Goal: Task Accomplishment & Management: Manage account settings

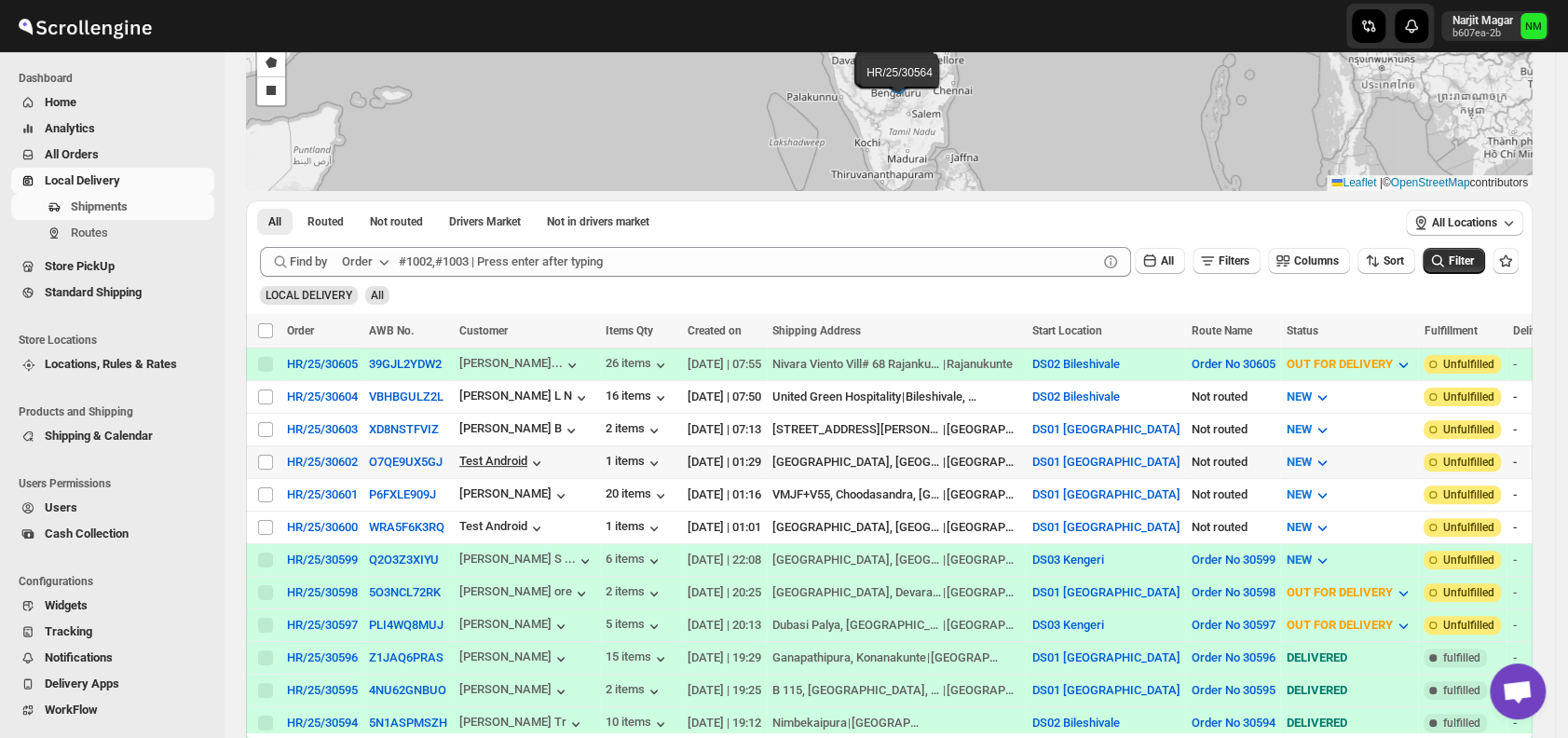
scroll to position [179, 0]
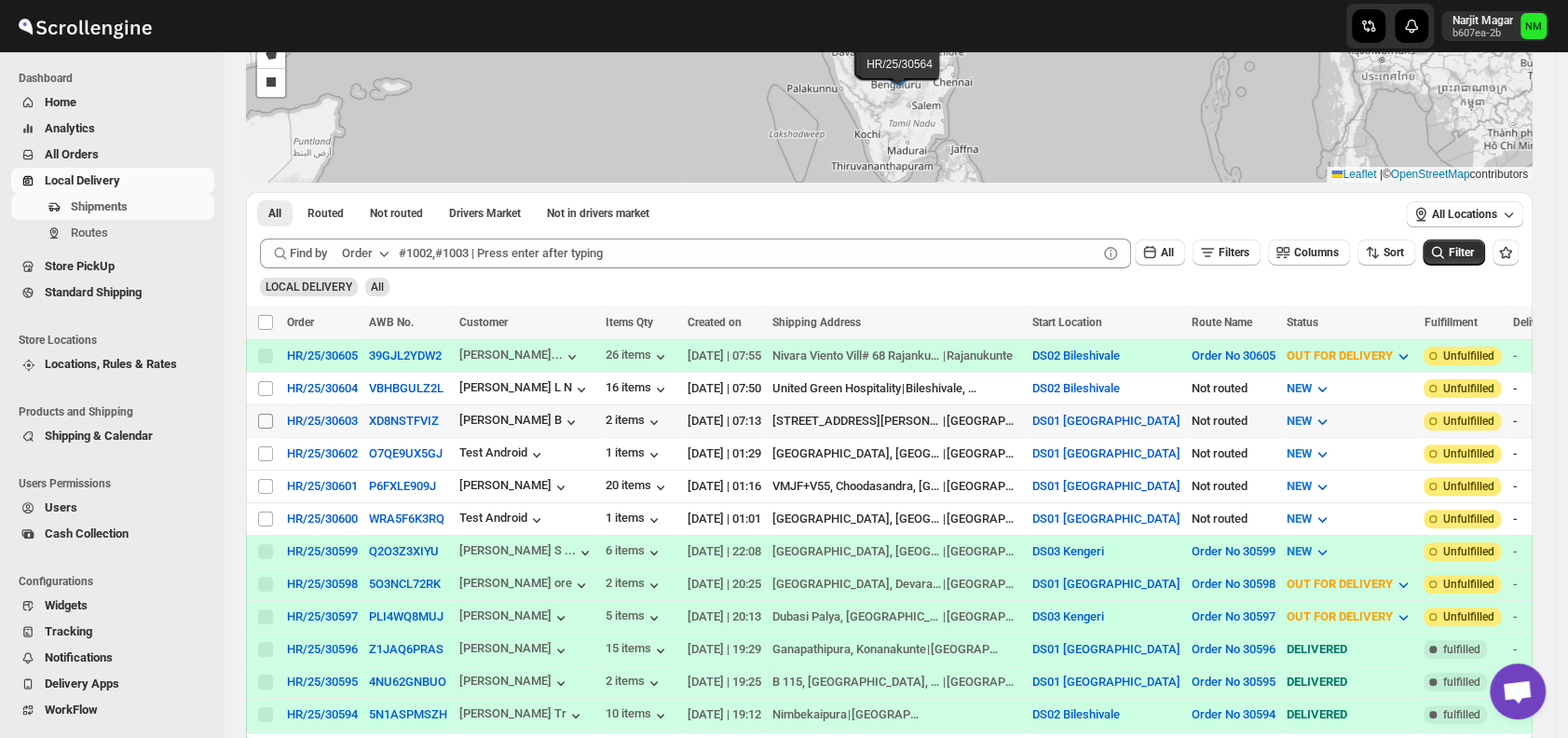
click at [265, 419] on input "Select shipment" at bounding box center [265, 421] width 15 height 15
checkbox input "true"
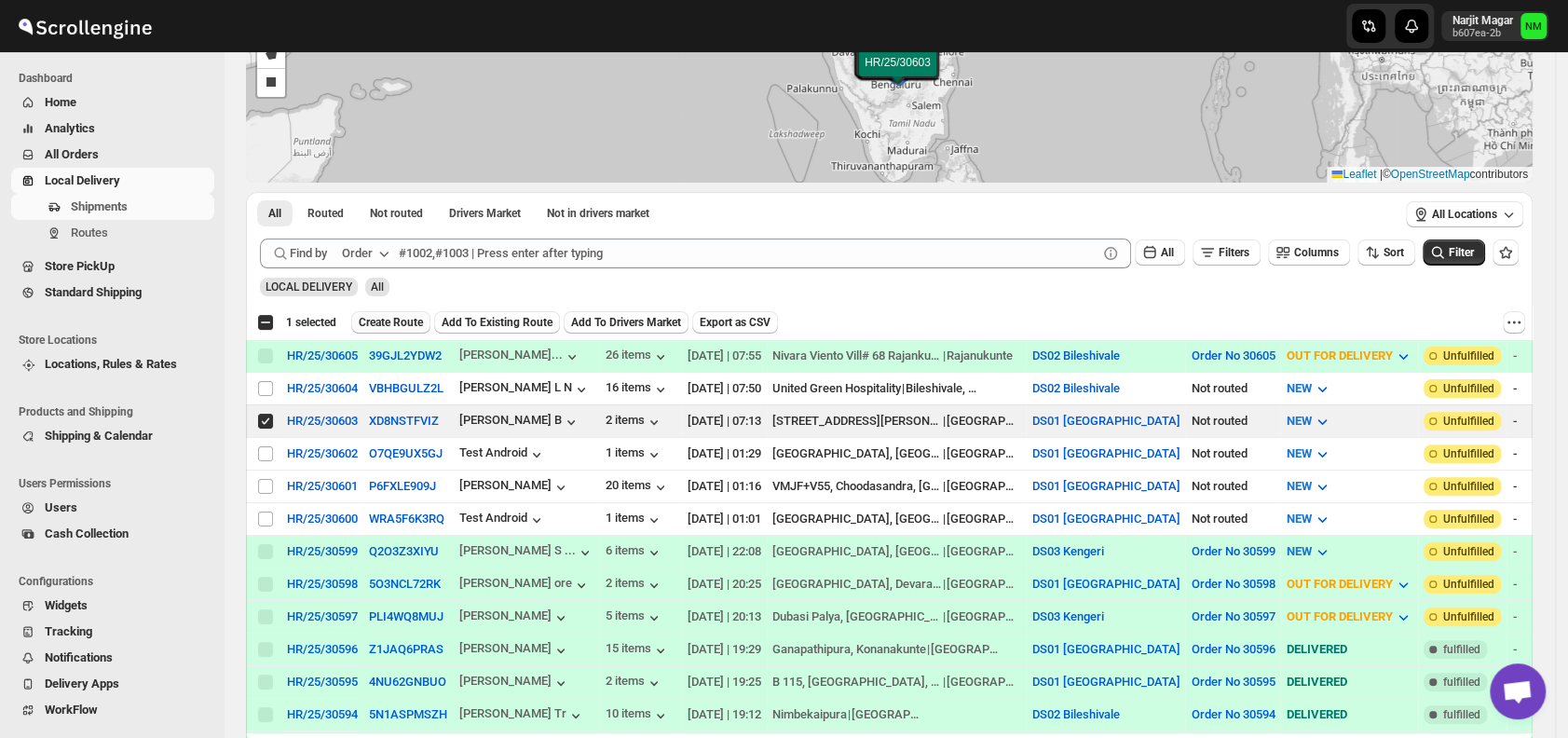
click at [388, 332] on button "Create Route" at bounding box center [390, 322] width 79 height 22
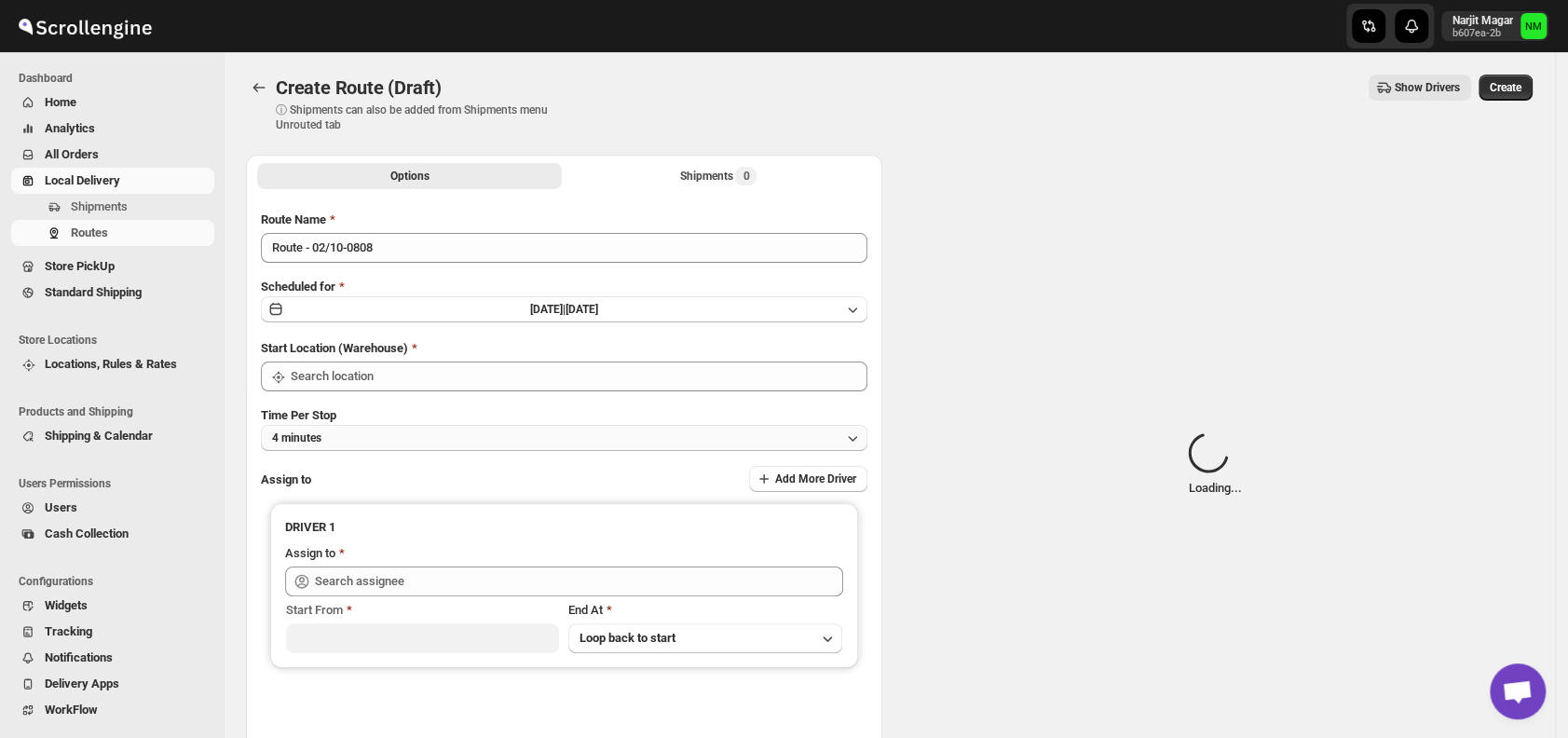
type input "DS01 [GEOGRAPHIC_DATA]"
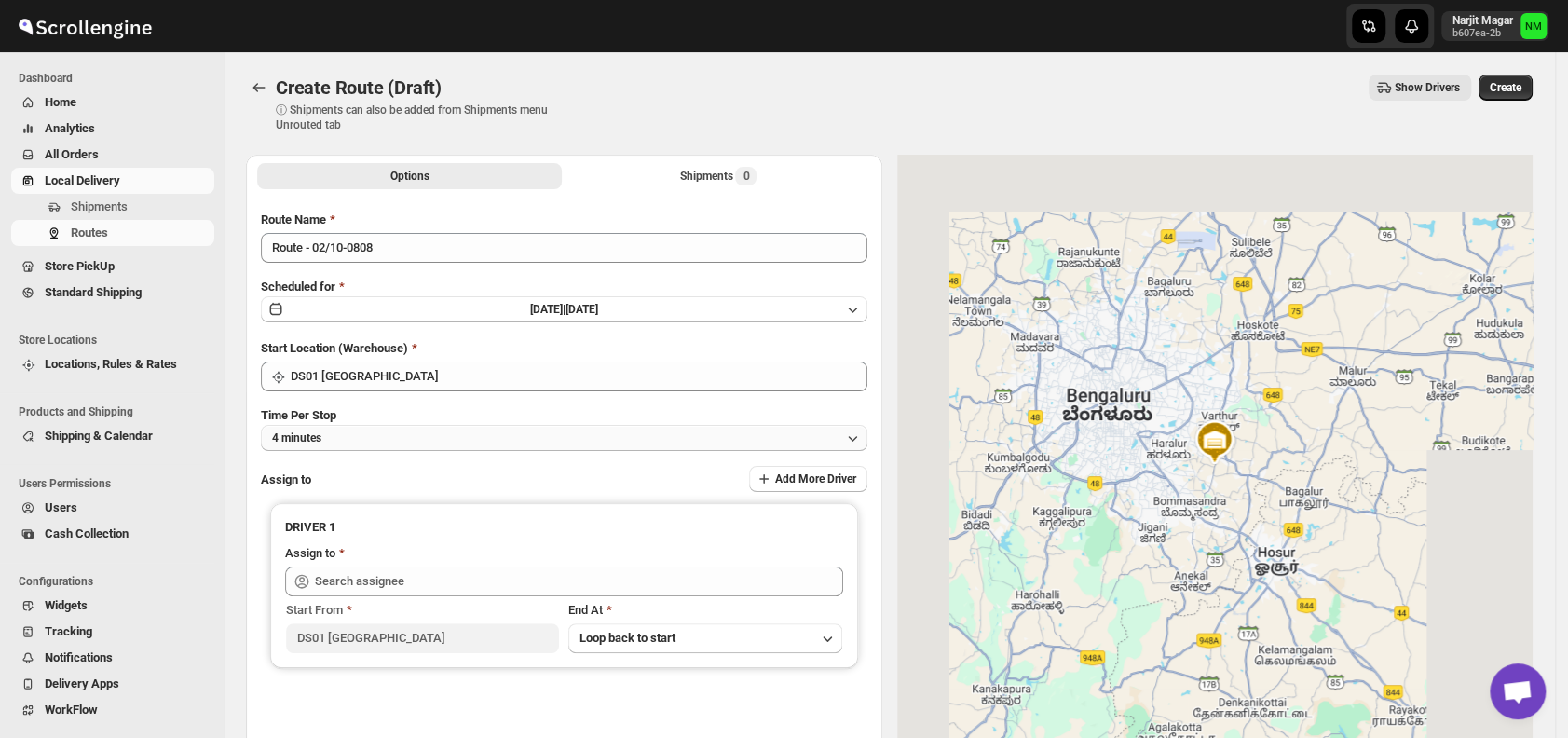
click at [464, 433] on button "4 minutes" at bounding box center [564, 438] width 606 height 26
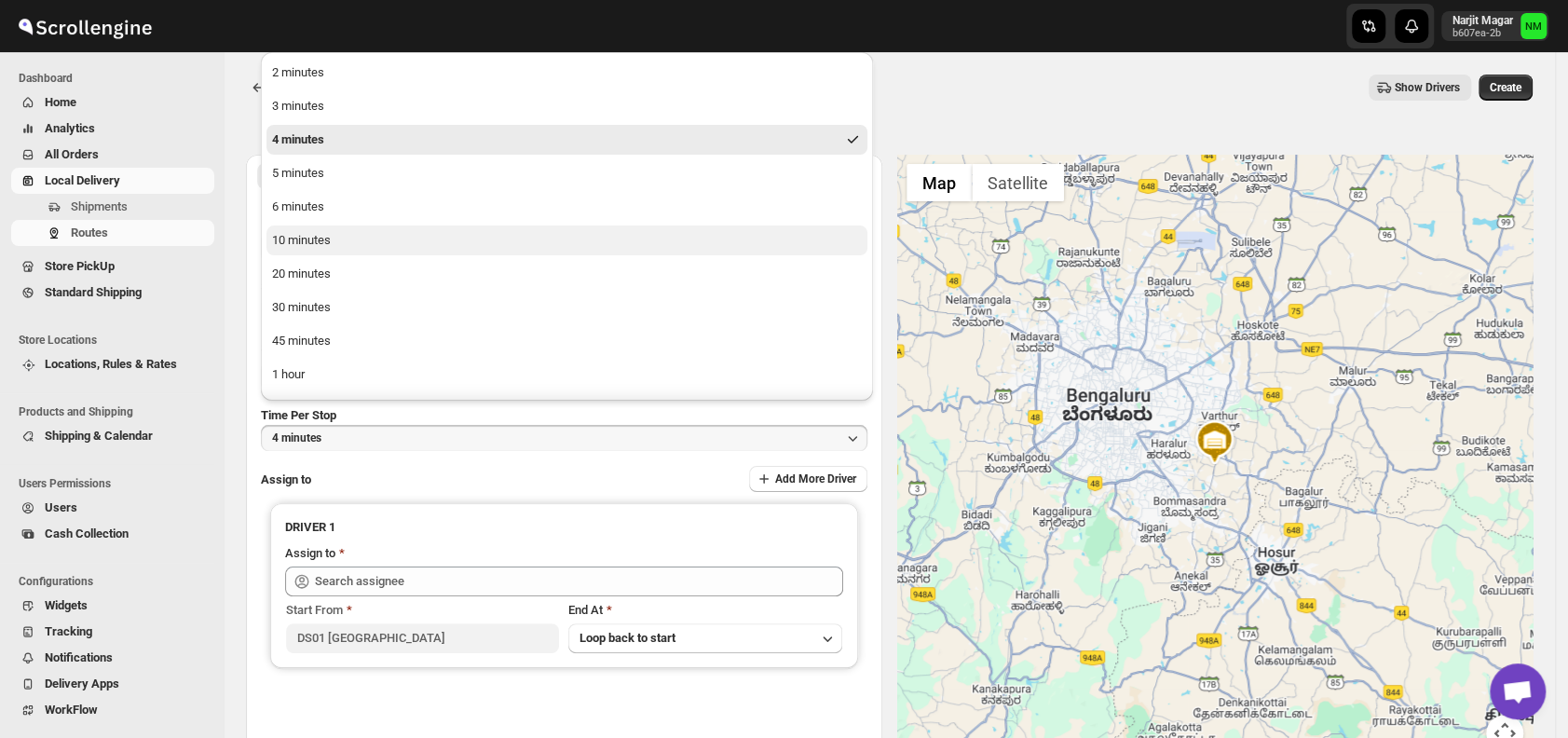
click at [355, 237] on button "10 minutes" at bounding box center [566, 240] width 601 height 30
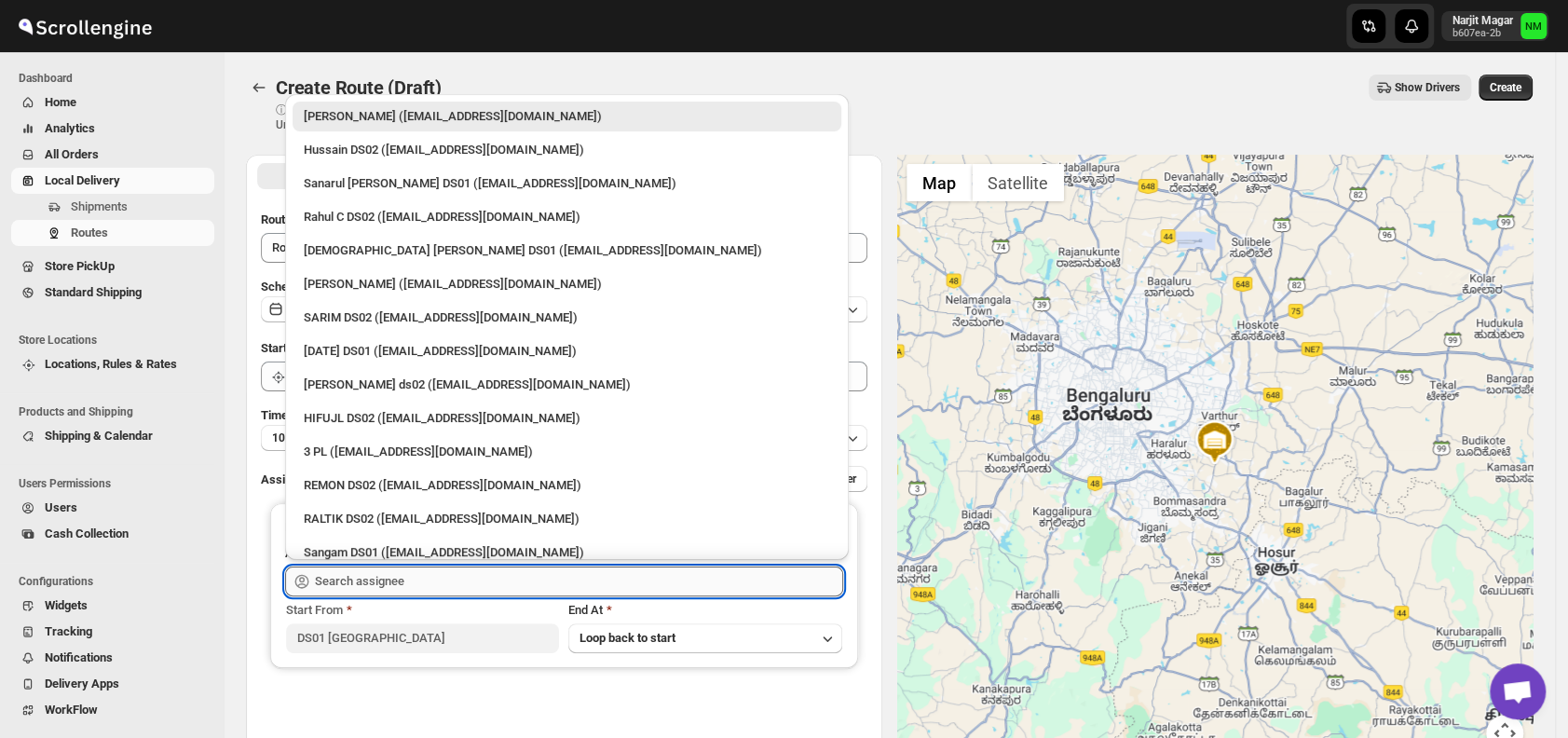
click at [412, 578] on input "text" at bounding box center [579, 581] width 528 height 30
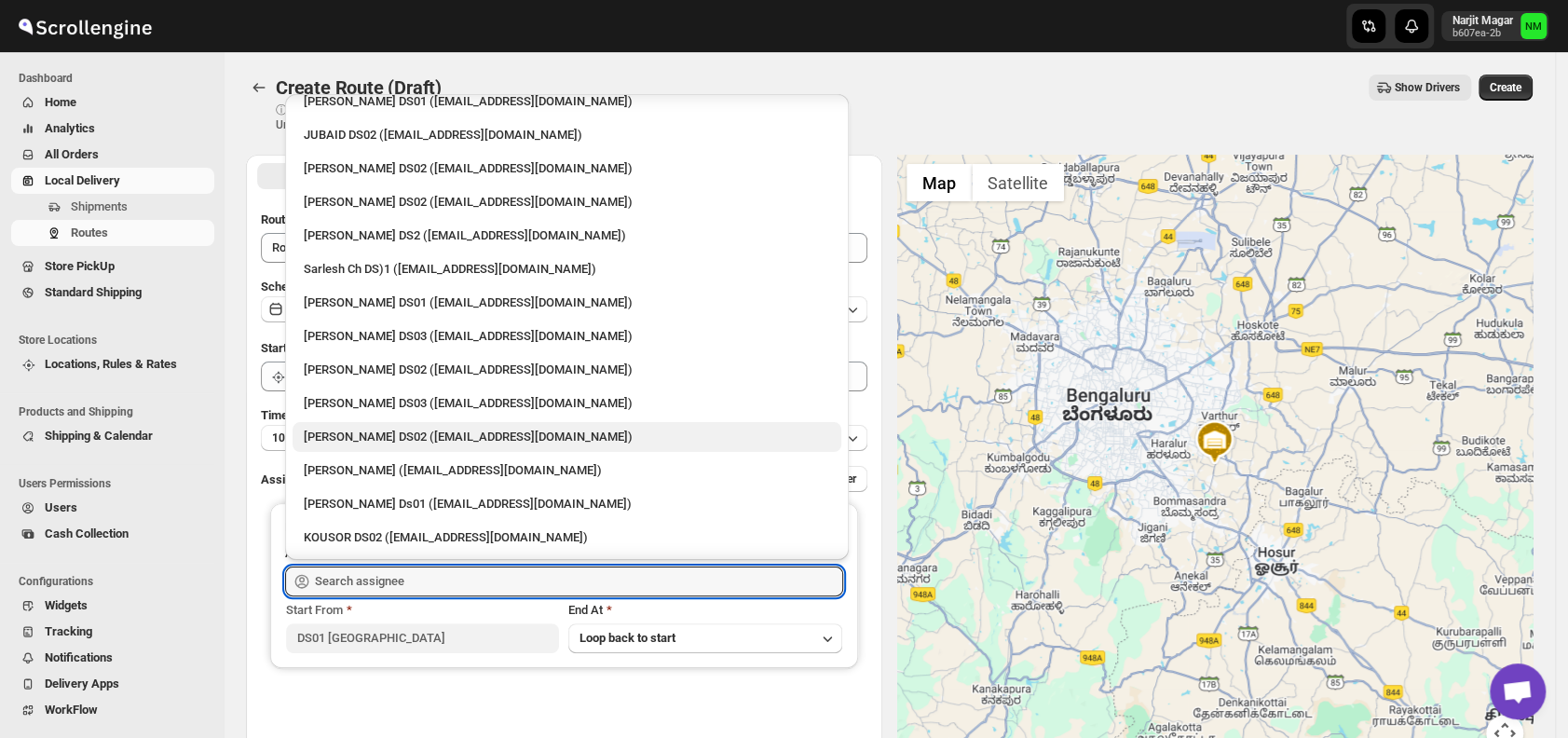
scroll to position [490, 0]
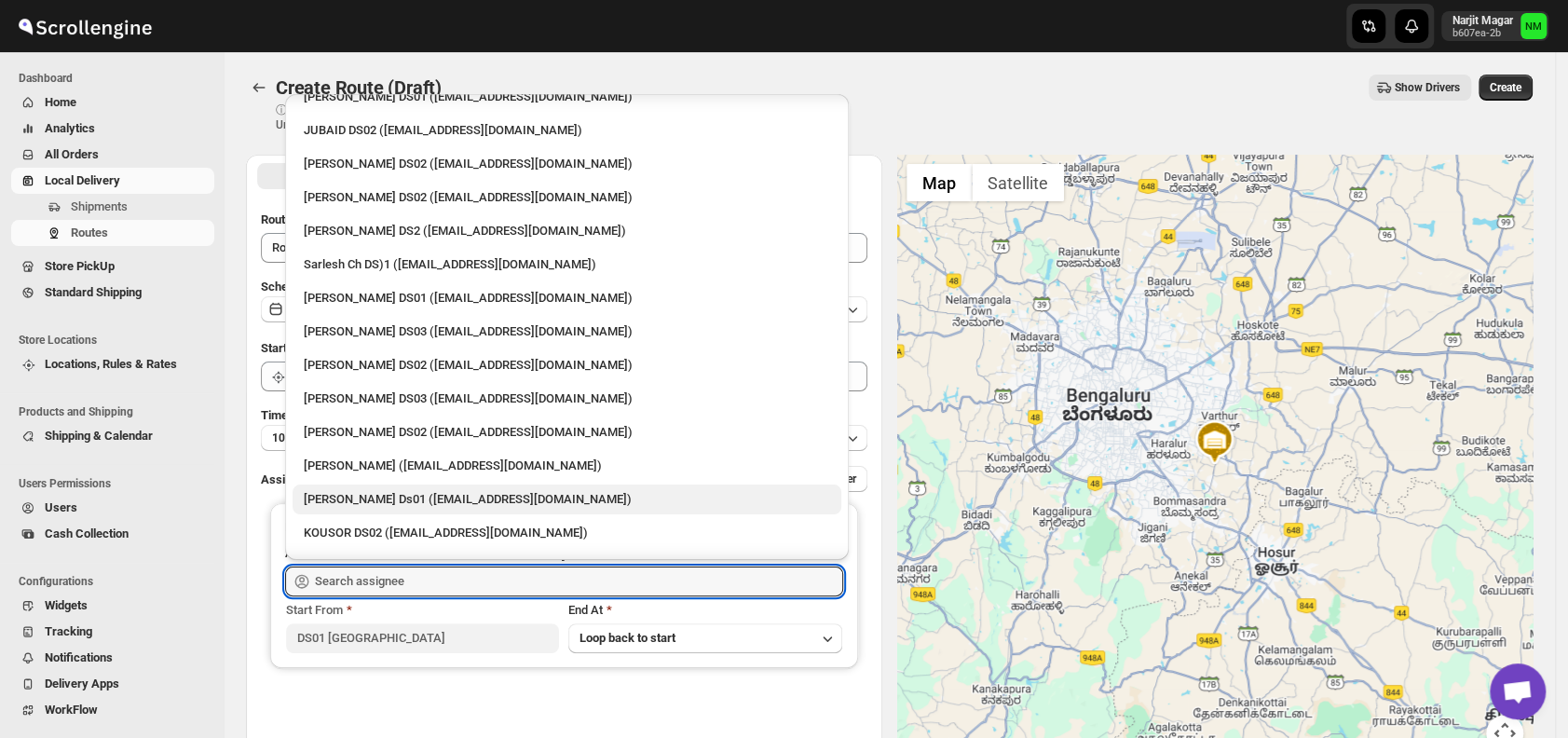
click at [390, 496] on div "[PERSON_NAME] Ds01 ([EMAIL_ADDRESS][DOMAIN_NAME])" at bounding box center [567, 500] width 526 height 19
type input "[PERSON_NAME] Ds01 ([EMAIL_ADDRESS][DOMAIN_NAME])"
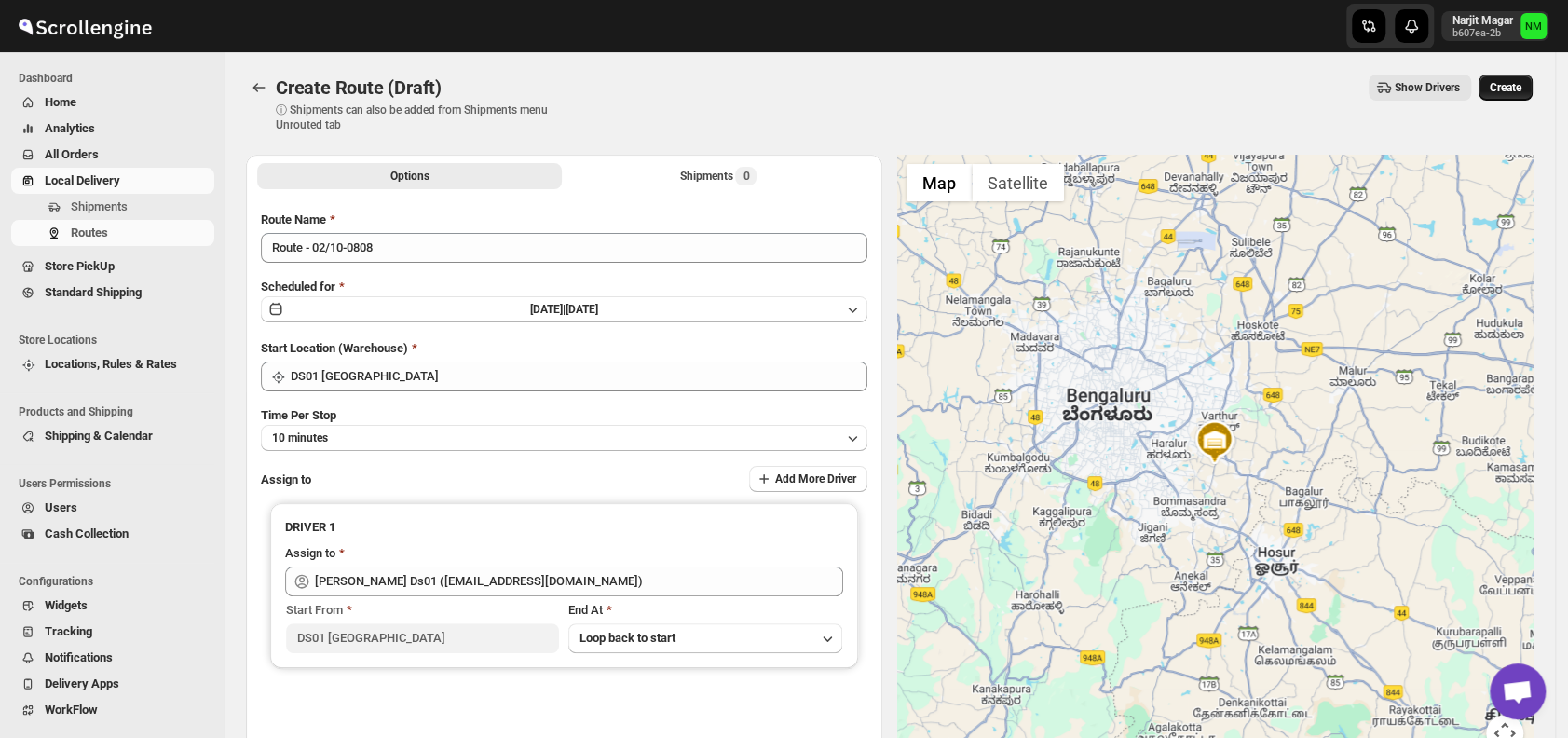
click at [1514, 93] on span "Create" at bounding box center [1505, 87] width 32 height 15
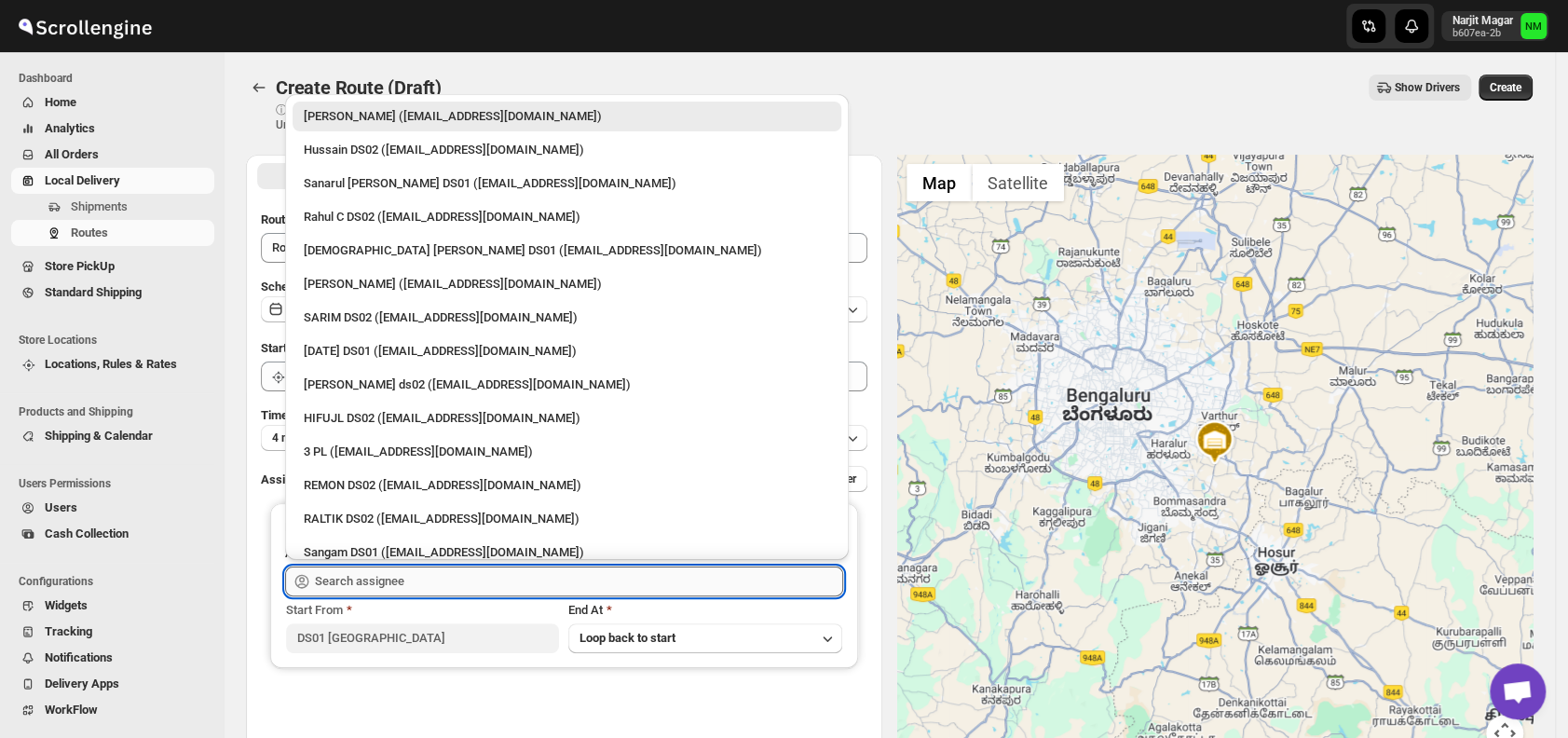
click at [422, 573] on input "text" at bounding box center [579, 581] width 528 height 30
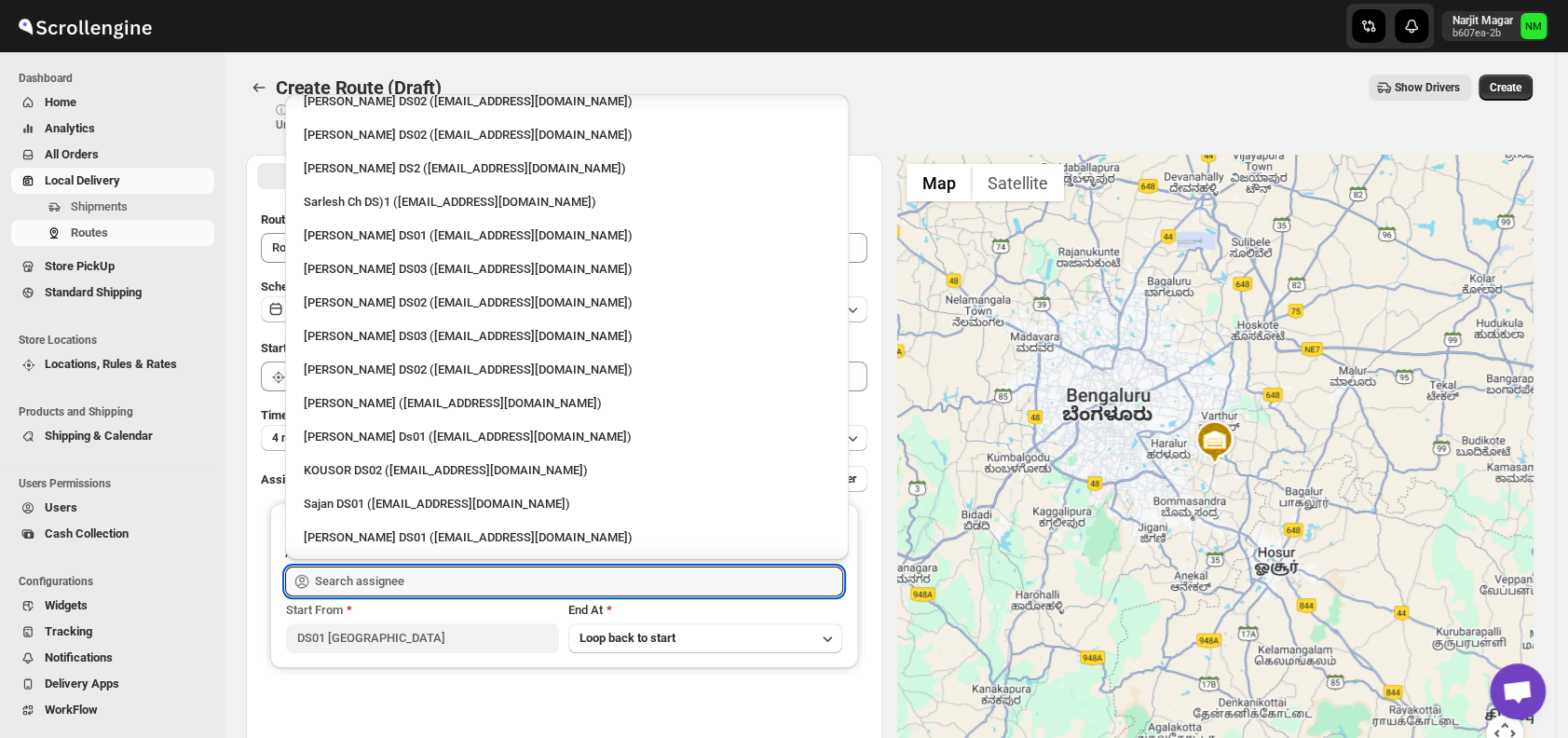
scroll to position [553, 0]
click at [398, 442] on div "[PERSON_NAME] Ds01 ([EMAIL_ADDRESS][DOMAIN_NAME])" at bounding box center [567, 436] width 526 height 19
type input "[PERSON_NAME] Ds01 ([EMAIL_ADDRESS][DOMAIN_NAME])"
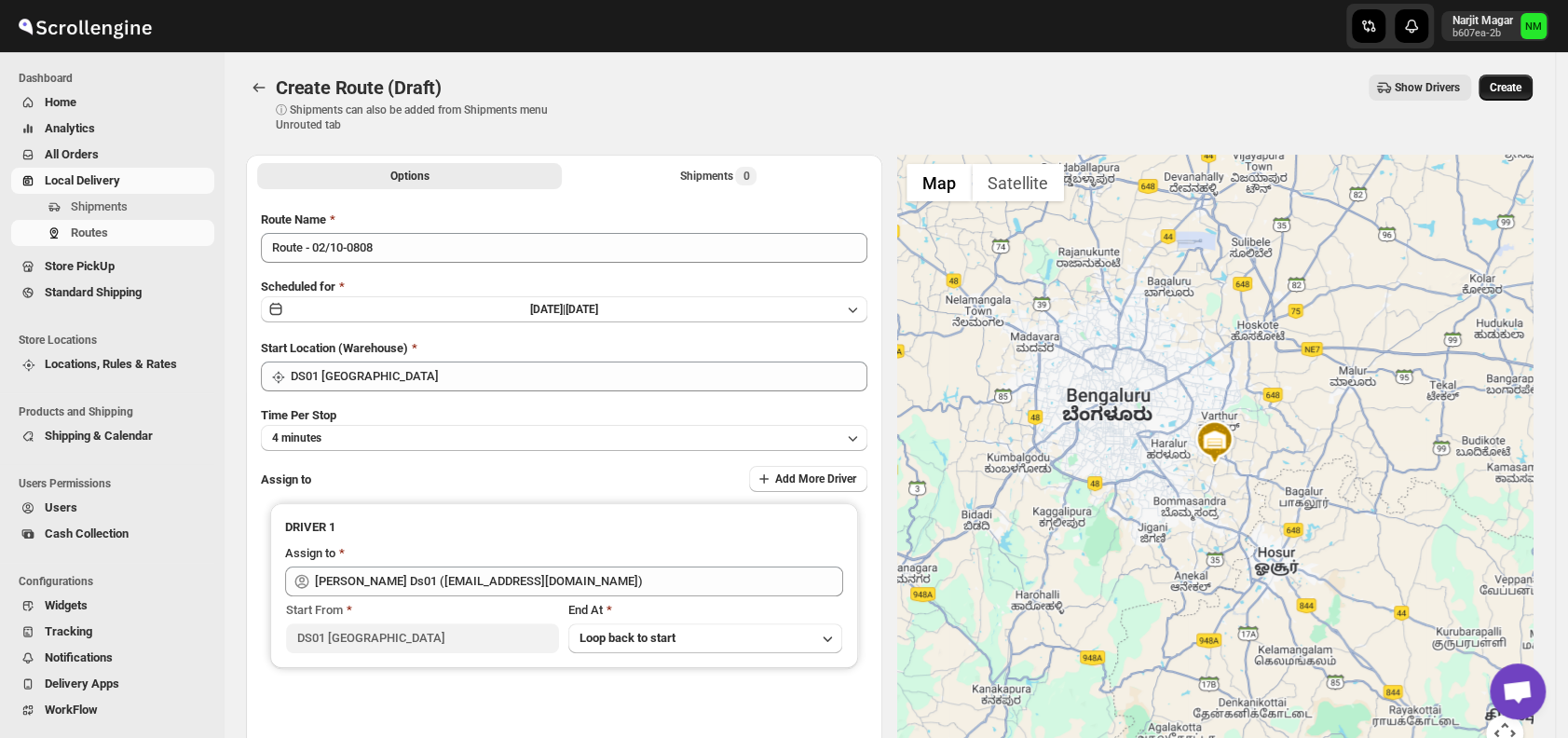
click at [1520, 97] on button "Create" at bounding box center [1505, 88] width 54 height 26
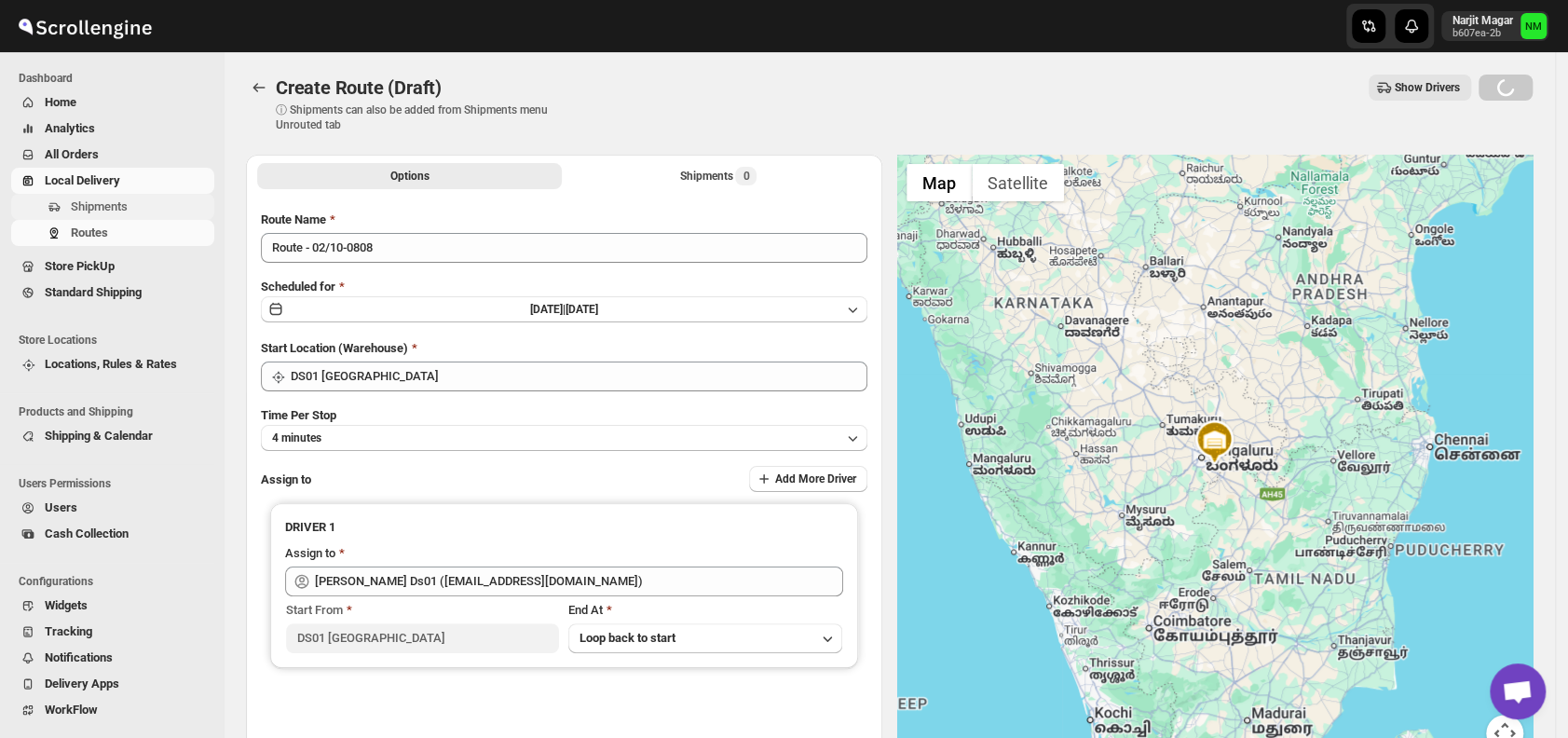
click at [157, 210] on span "Shipments" at bounding box center [141, 206] width 140 height 19
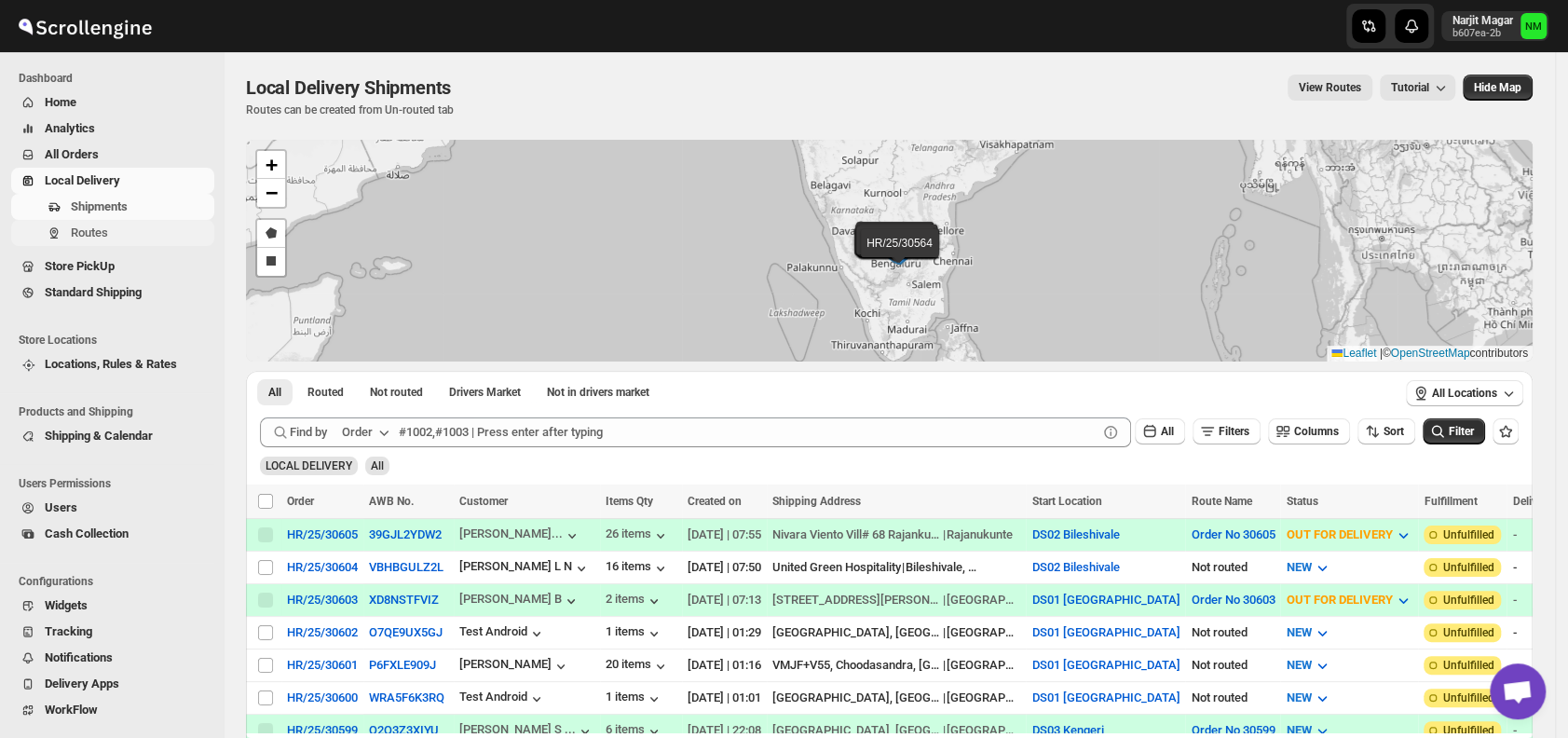
click at [112, 238] on span "Routes" at bounding box center [141, 232] width 140 height 19
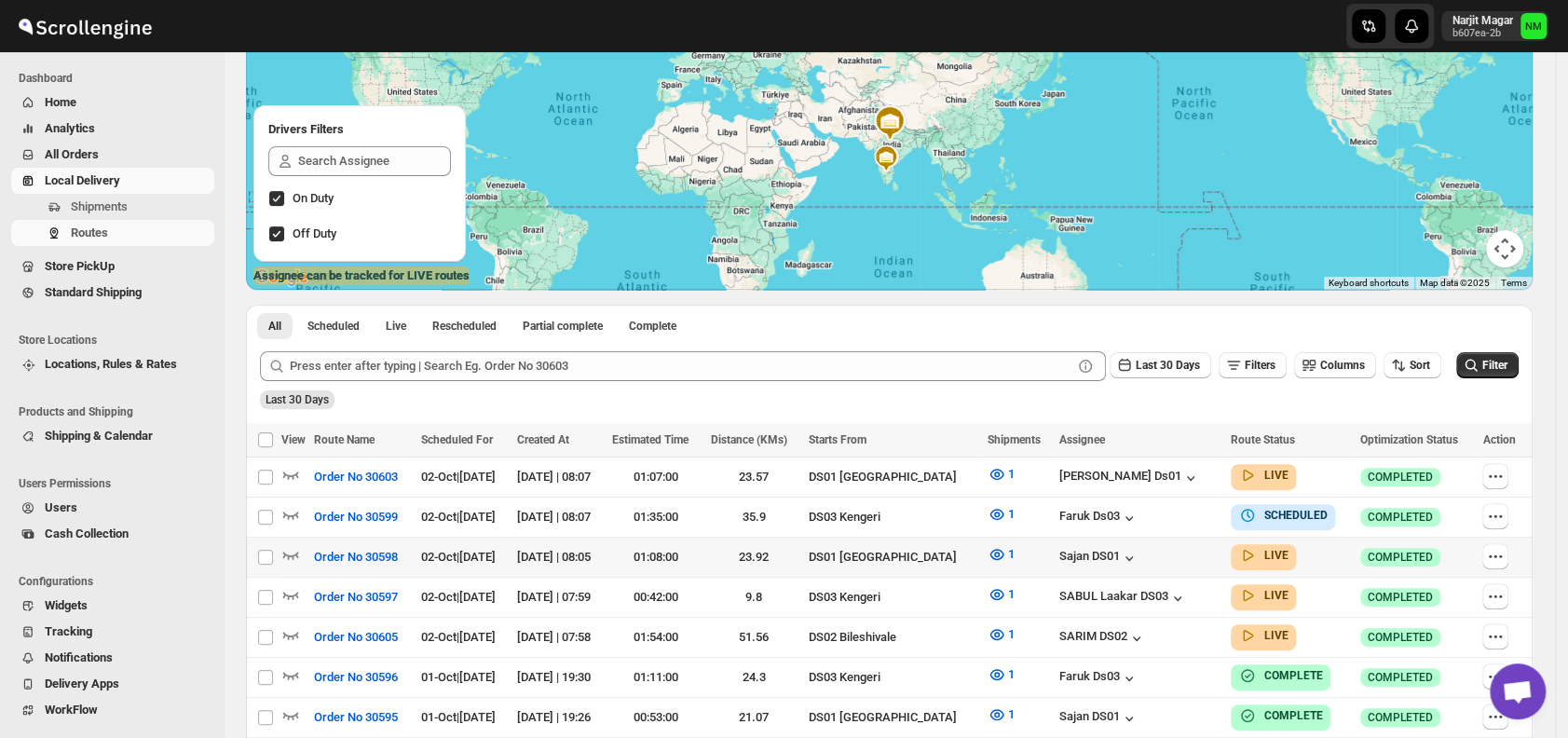
scroll to position [186, 0]
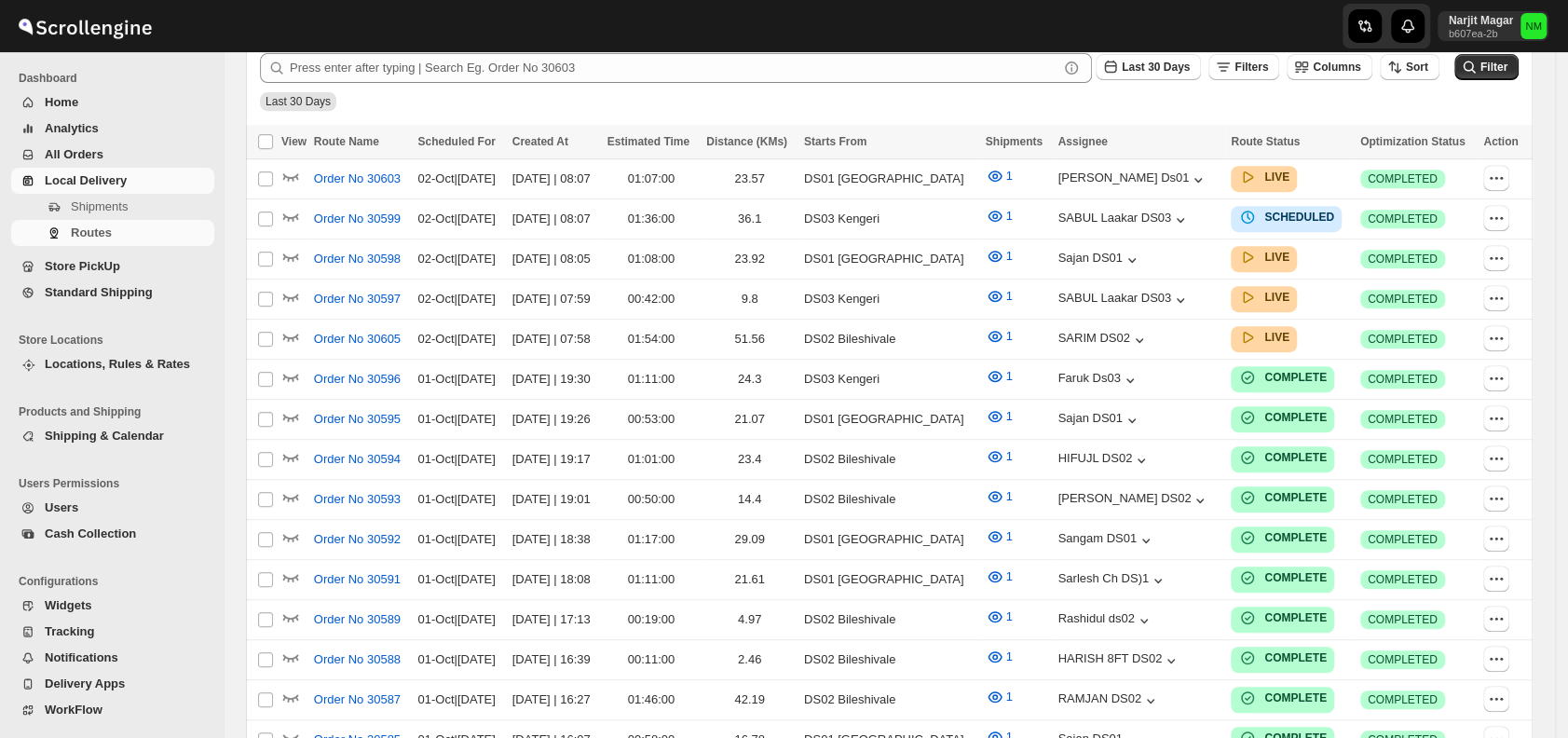
scroll to position [186, 0]
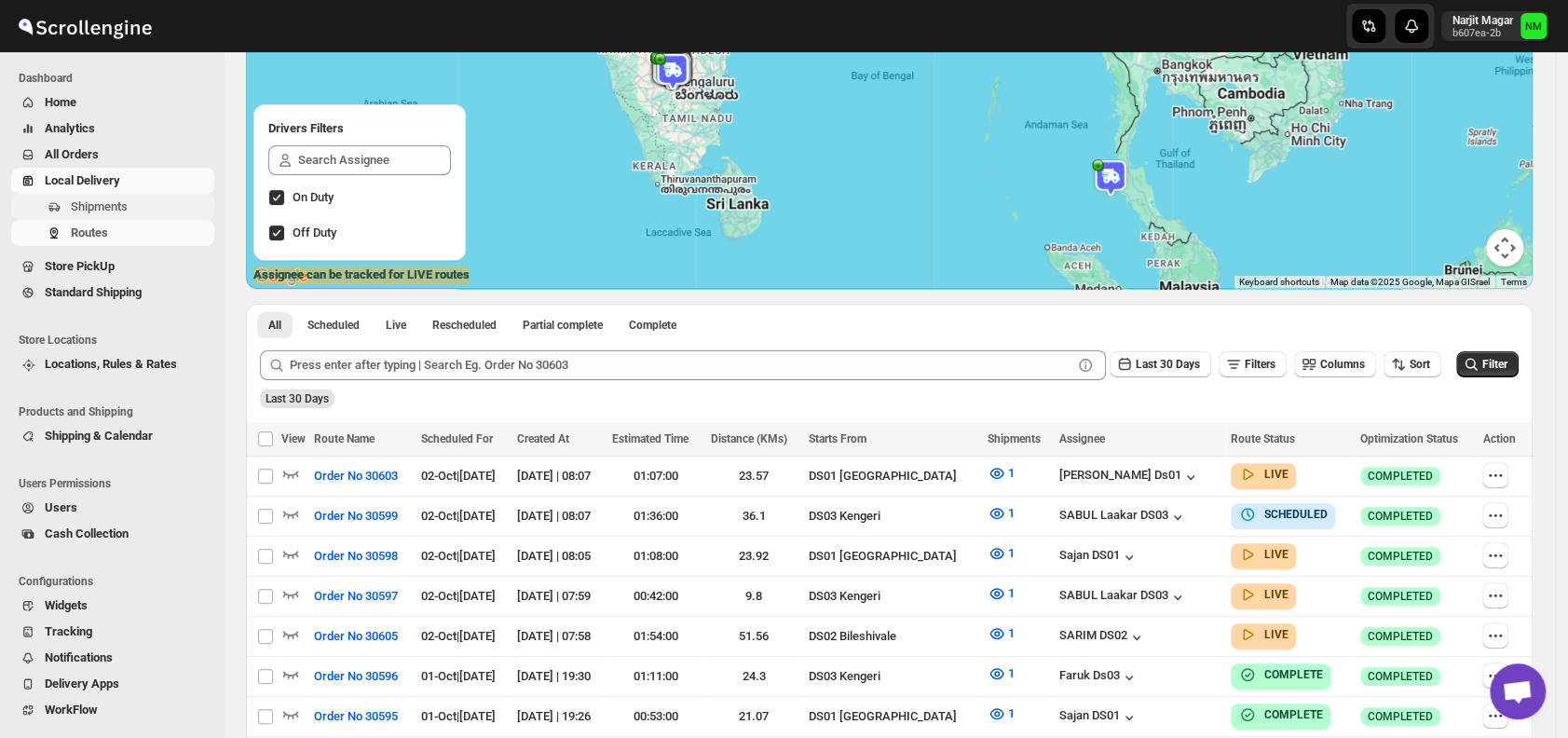
click at [137, 201] on span "Shipments" at bounding box center [141, 206] width 140 height 19
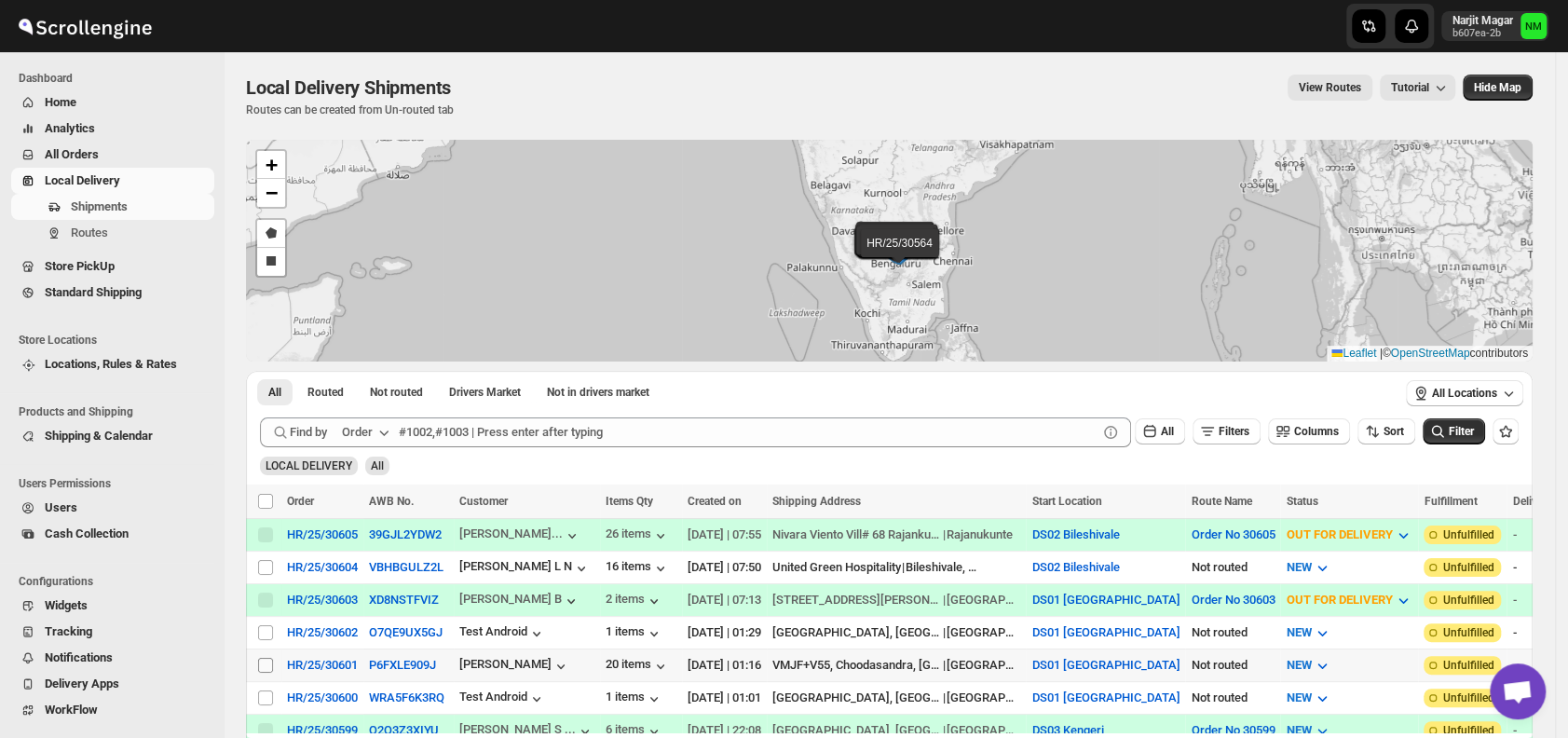
click at [268, 659] on input "Select shipment" at bounding box center [265, 665] width 15 height 15
checkbox input "true"
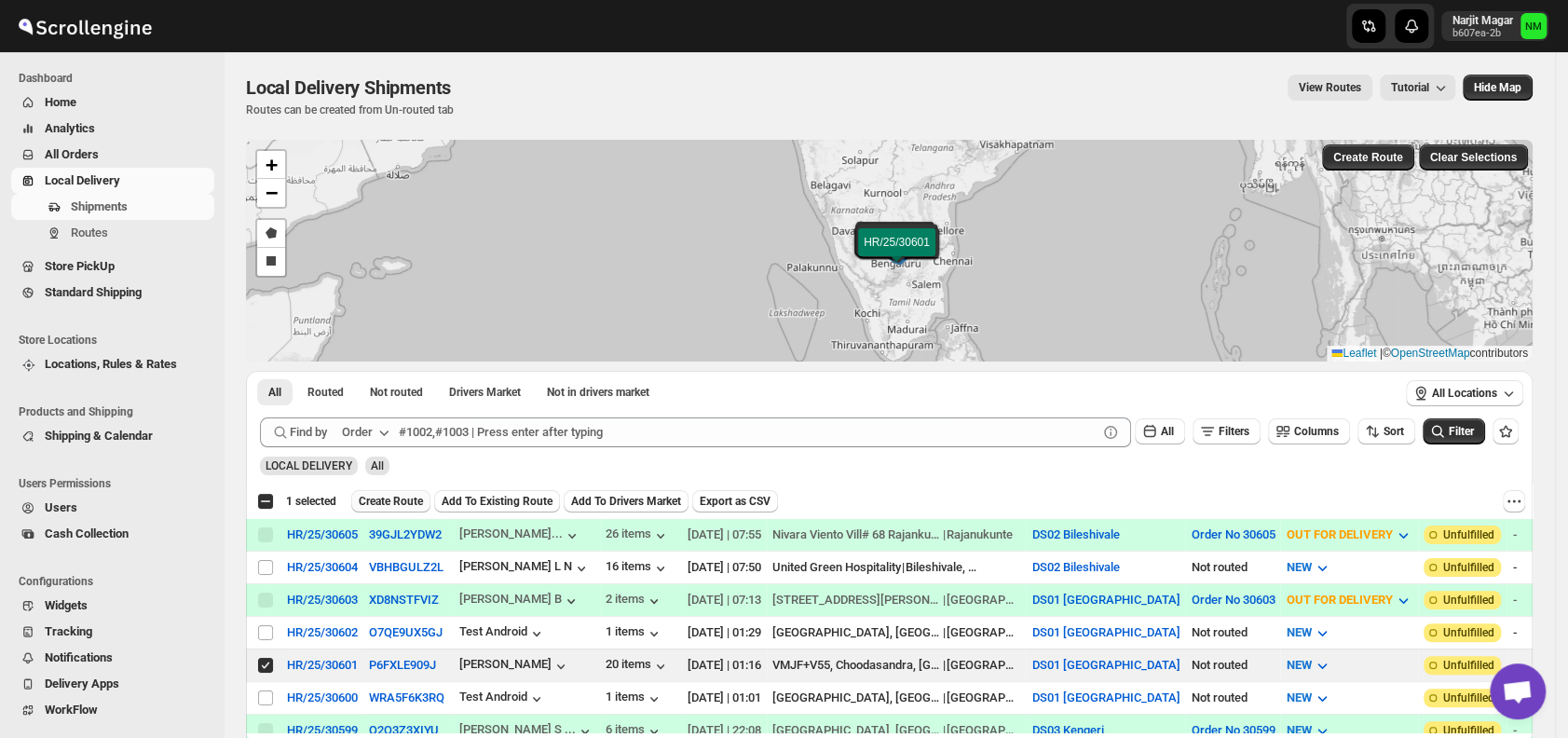
click at [391, 500] on span "Create Route" at bounding box center [391, 501] width 64 height 15
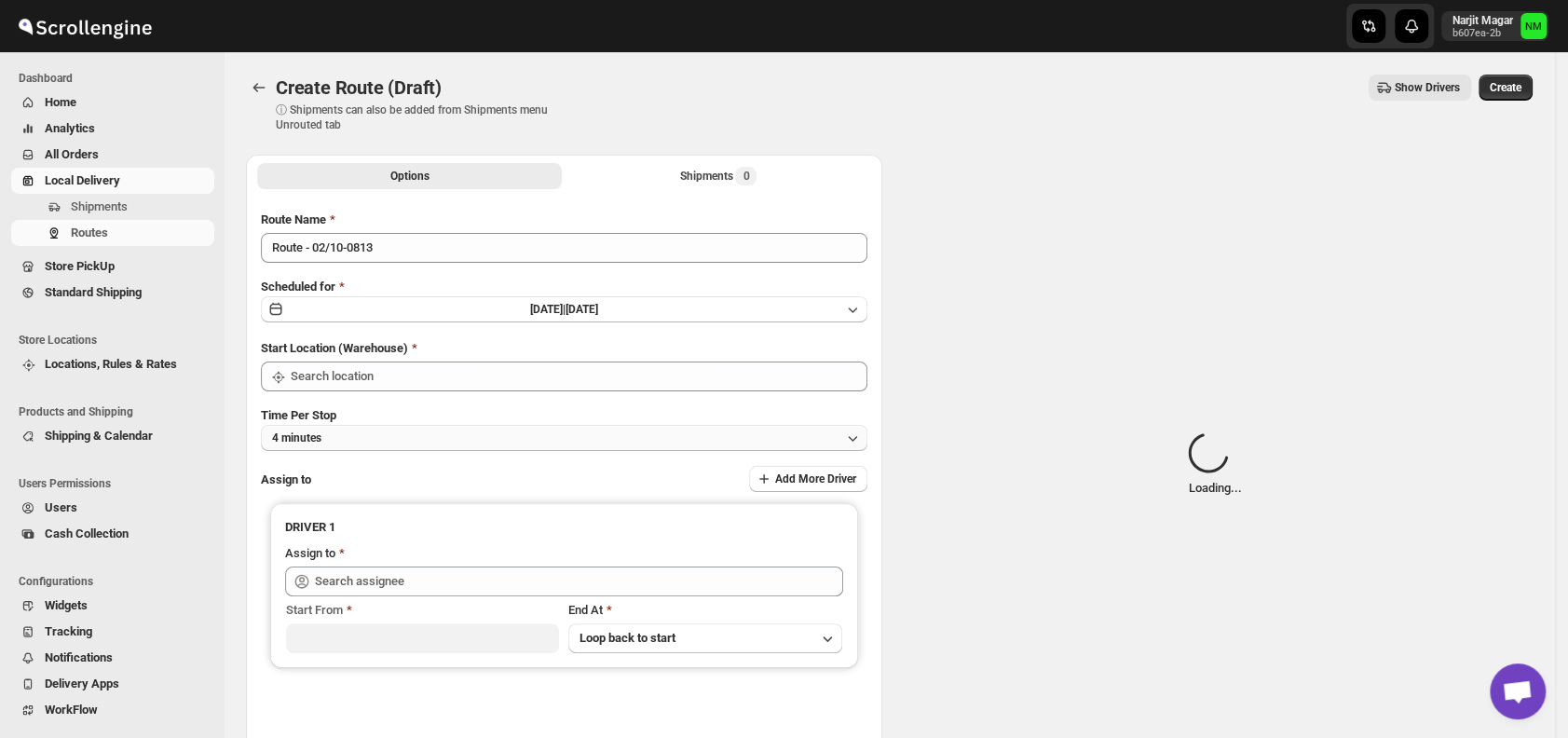
type input "DS01 [GEOGRAPHIC_DATA]"
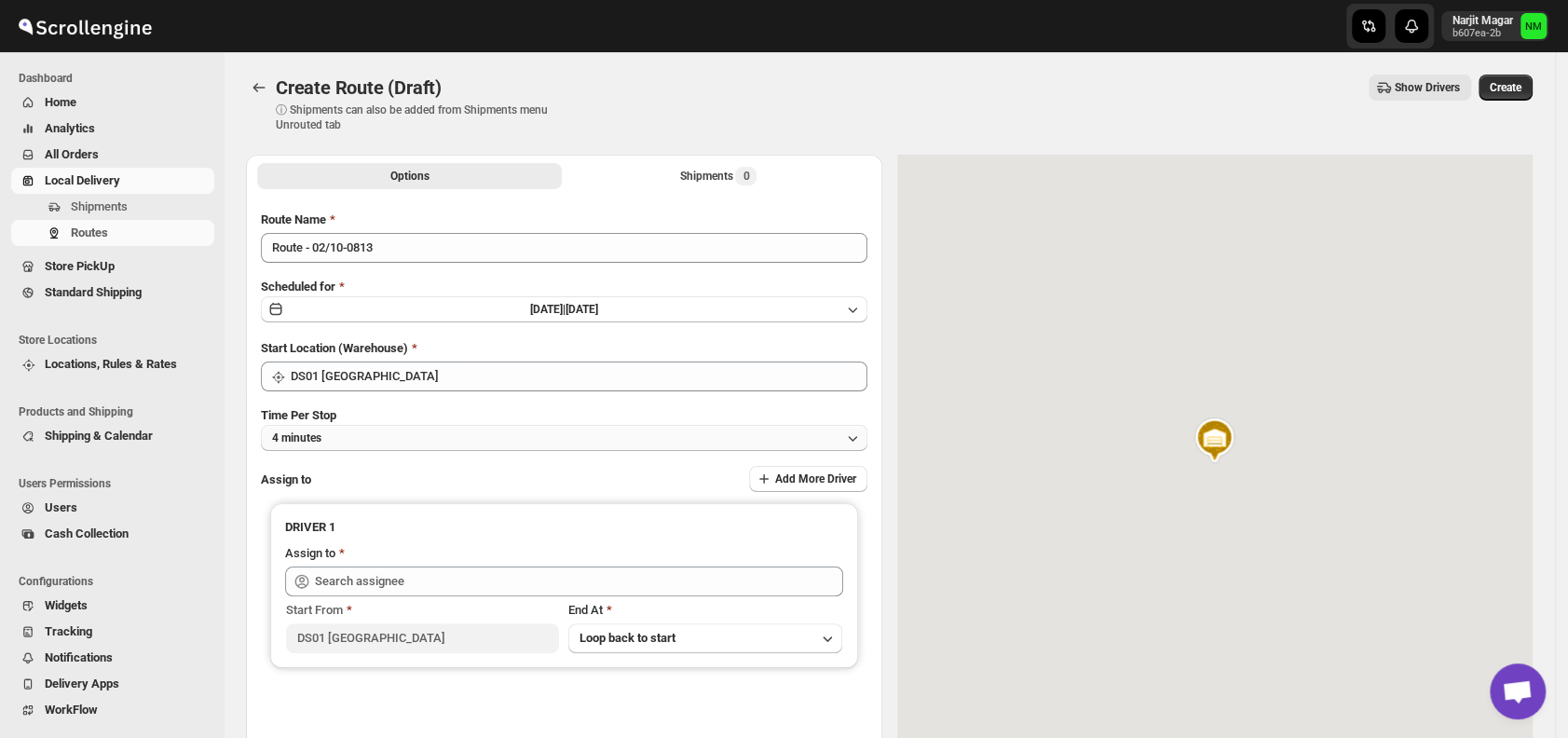
click at [497, 440] on button "4 minutes" at bounding box center [564, 438] width 606 height 26
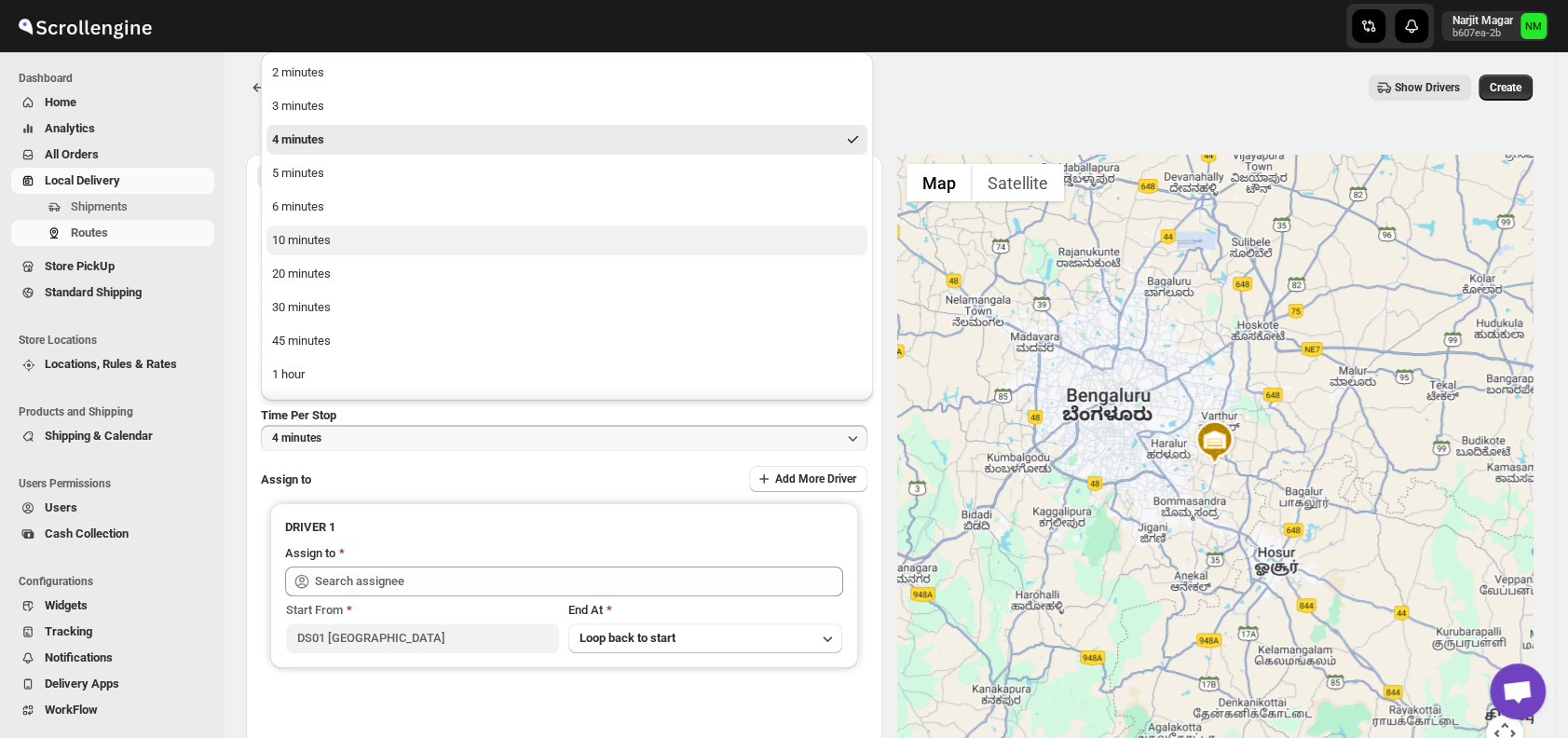
click at [359, 245] on button "10 minutes" at bounding box center [566, 240] width 601 height 30
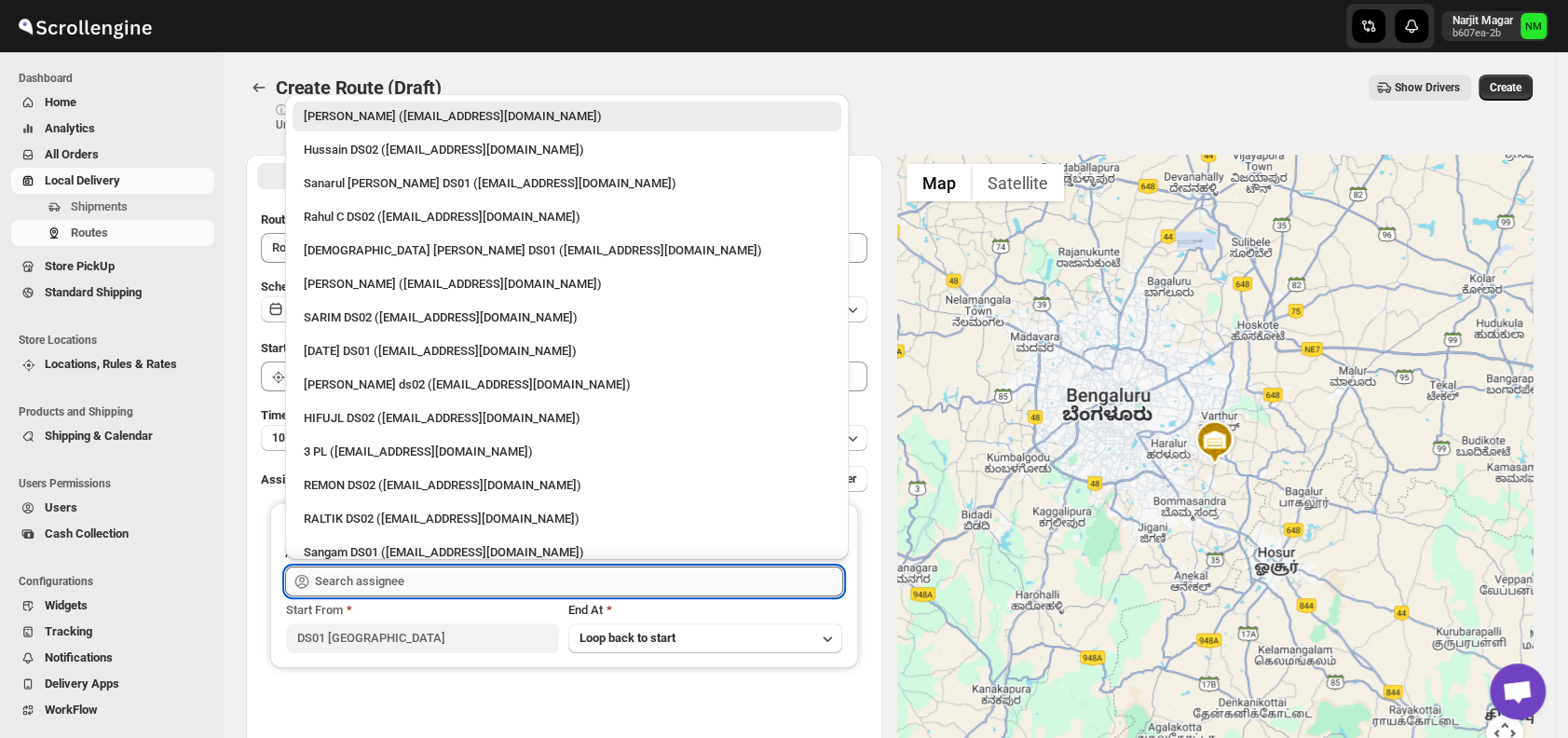
click at [422, 587] on input "text" at bounding box center [579, 581] width 528 height 30
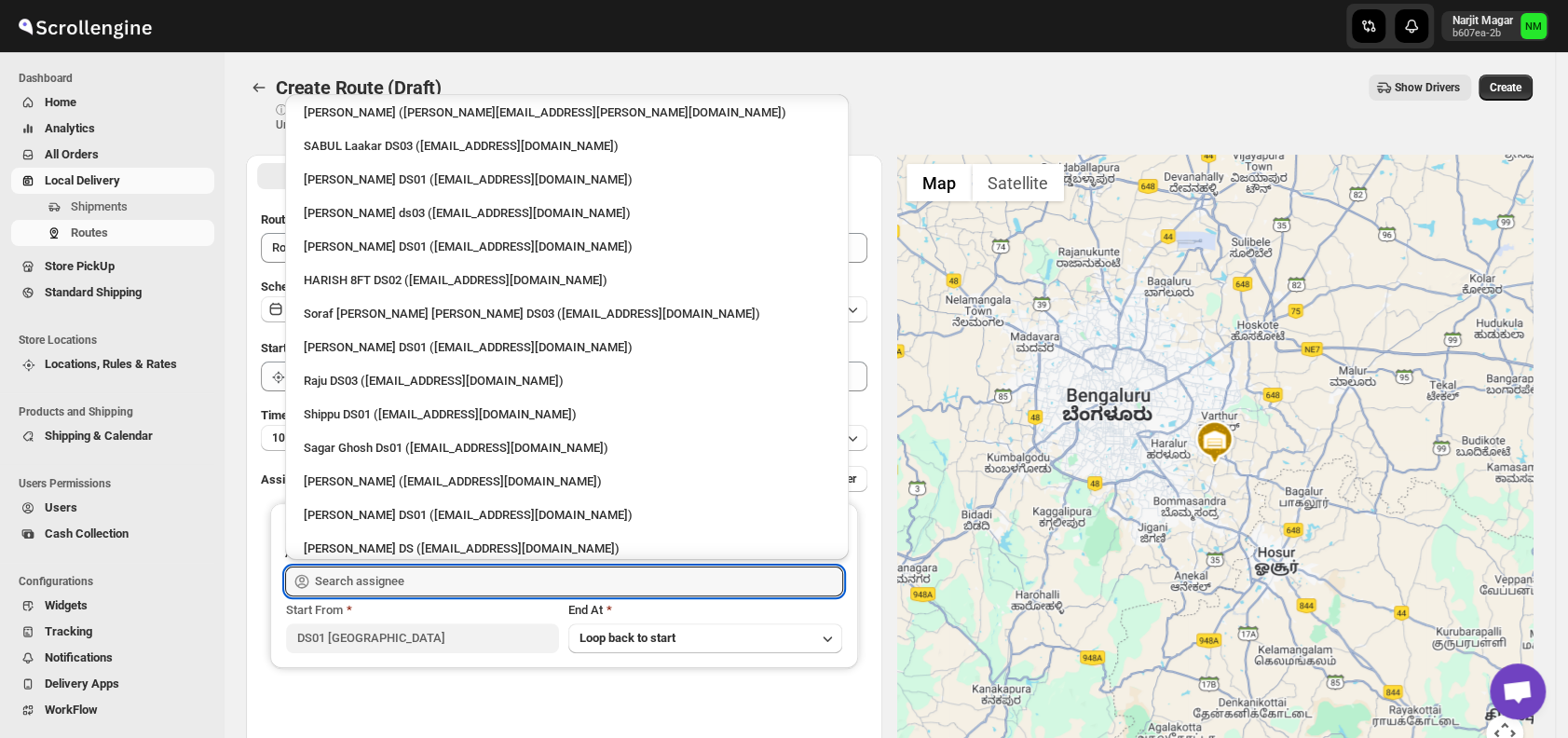
scroll to position [1215, 0]
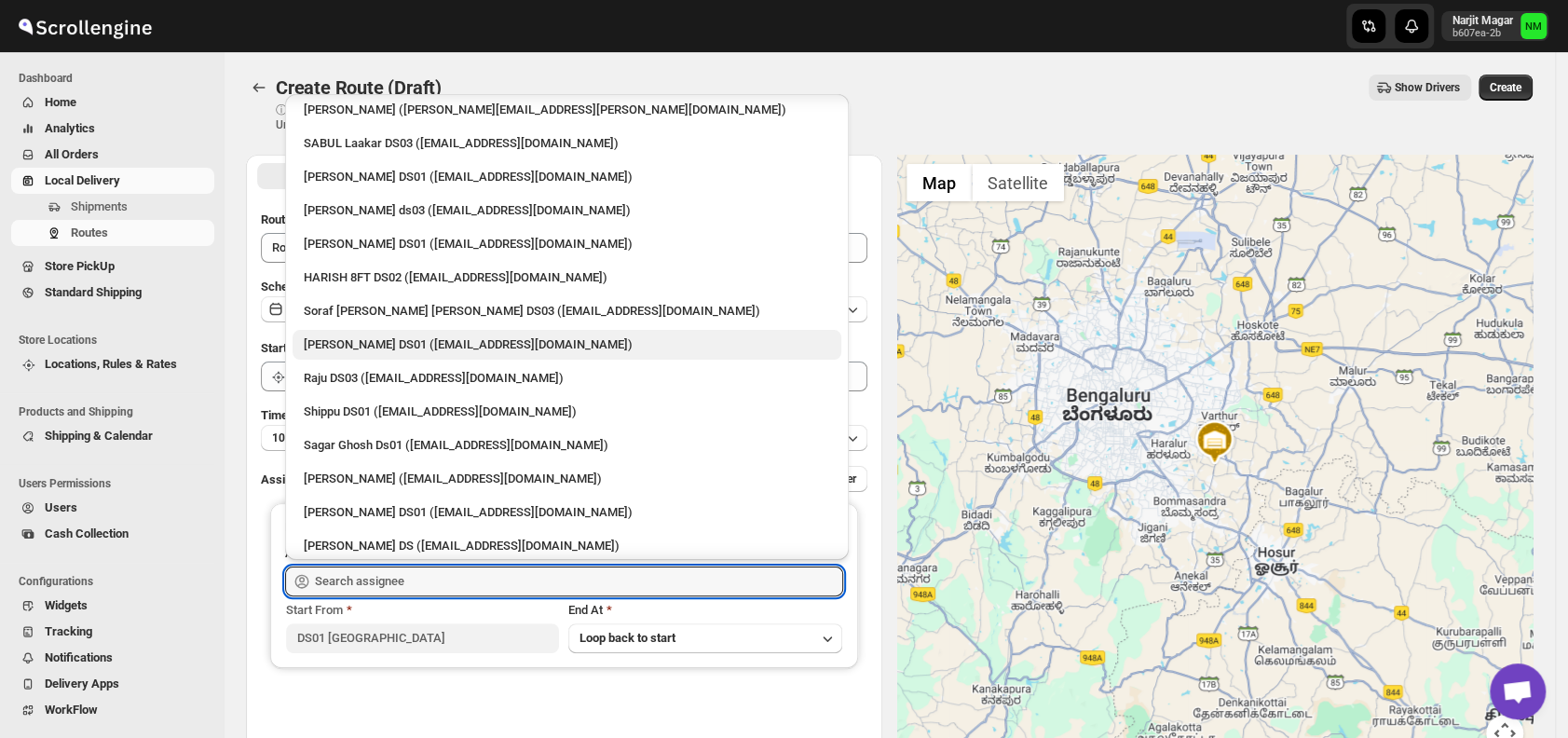
click at [373, 336] on div "[PERSON_NAME] DS01 ([EMAIL_ADDRESS][DOMAIN_NAME])" at bounding box center [567, 344] width 526 height 19
type input "[PERSON_NAME] DS01 ([EMAIL_ADDRESS][DOMAIN_NAME])"
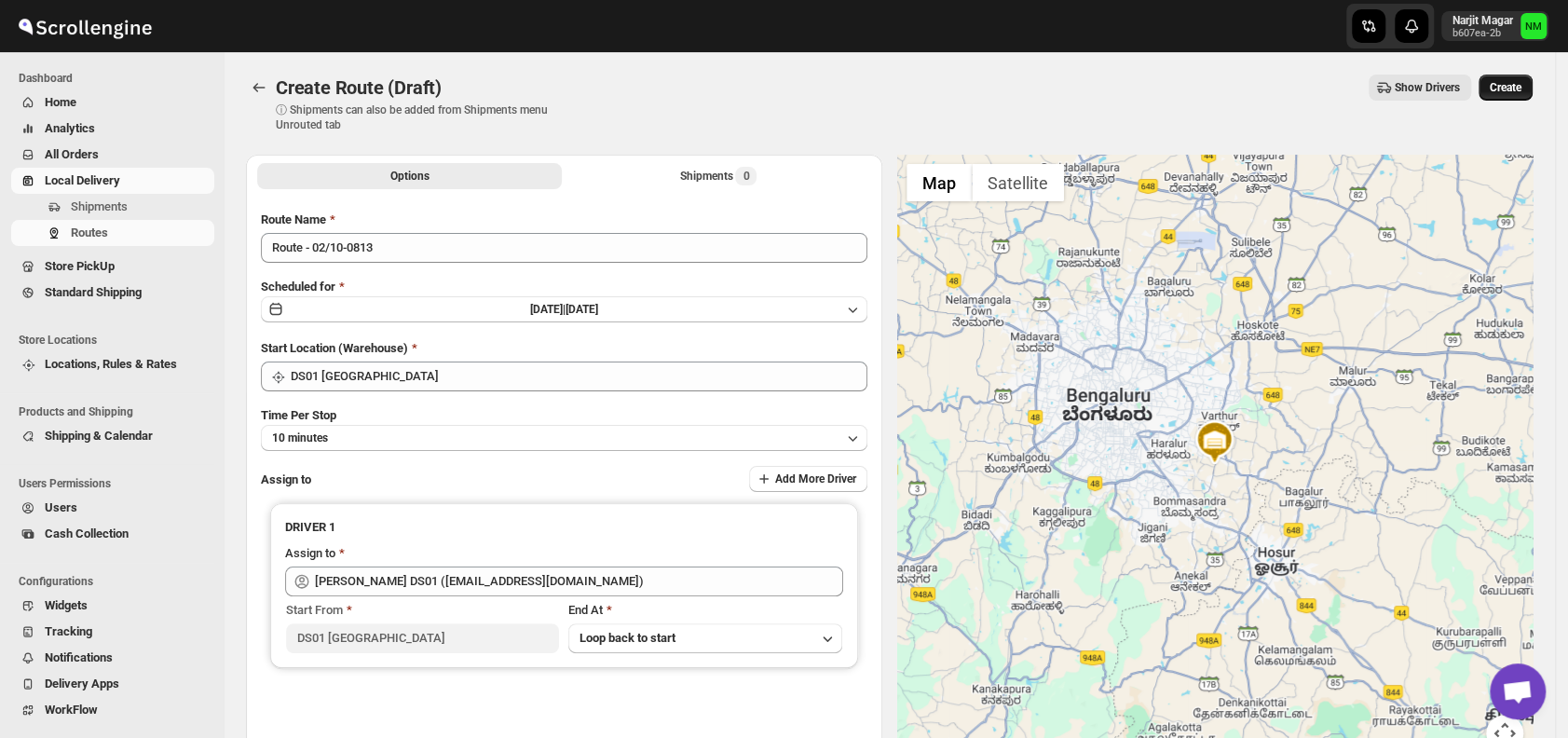
click at [1510, 90] on span "Create" at bounding box center [1505, 87] width 32 height 15
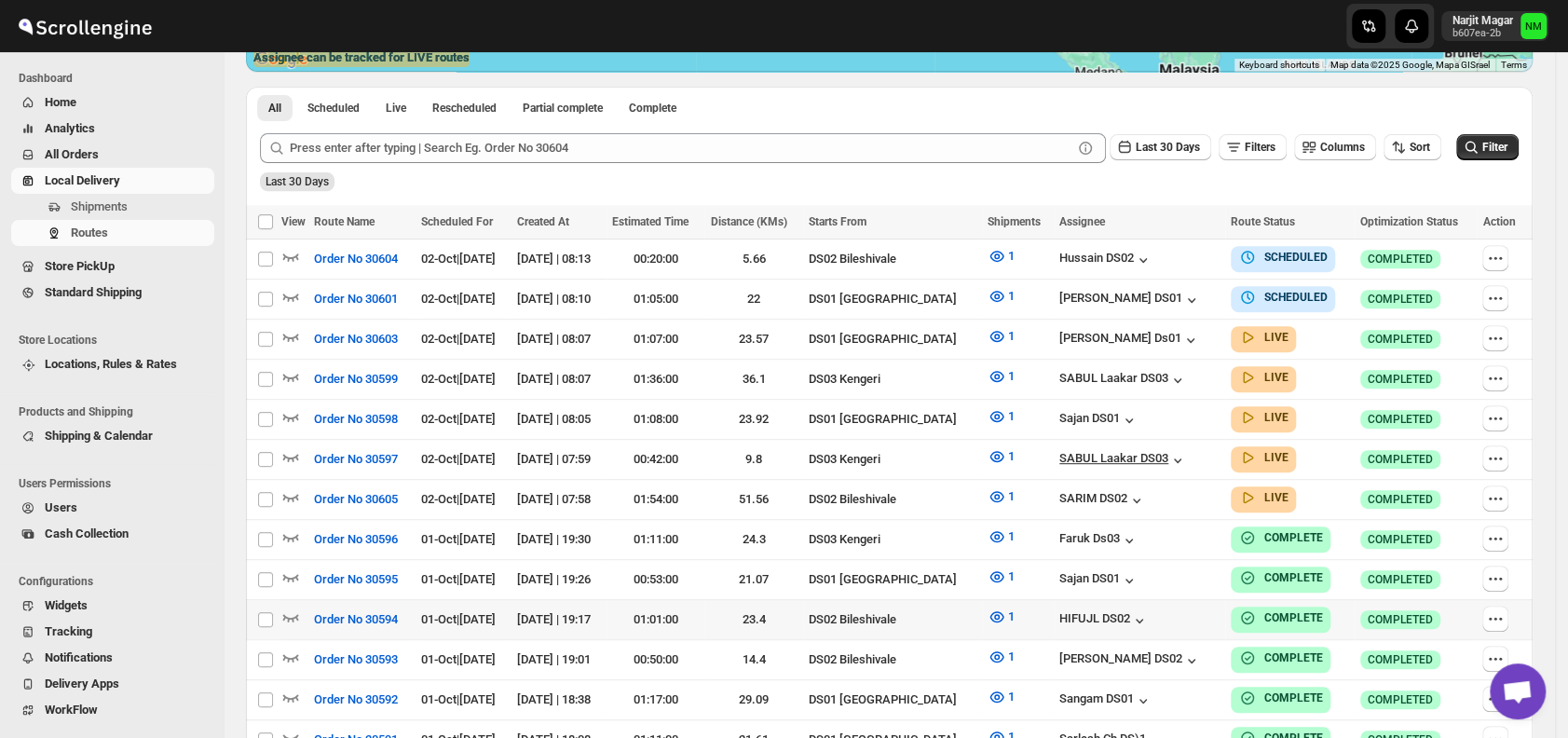
scroll to position [436, 0]
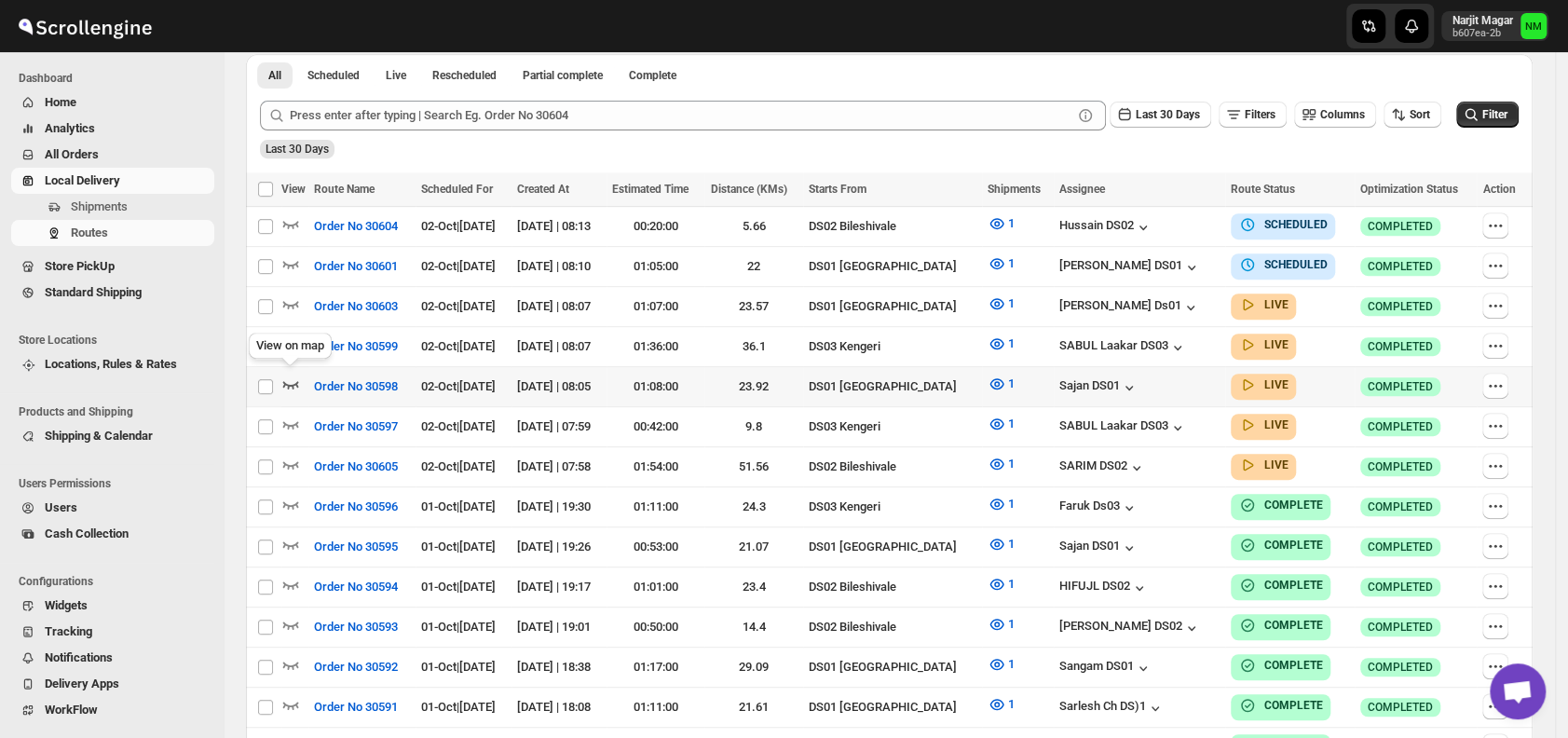
click at [292, 381] on icon "button" at bounding box center [291, 384] width 16 height 7
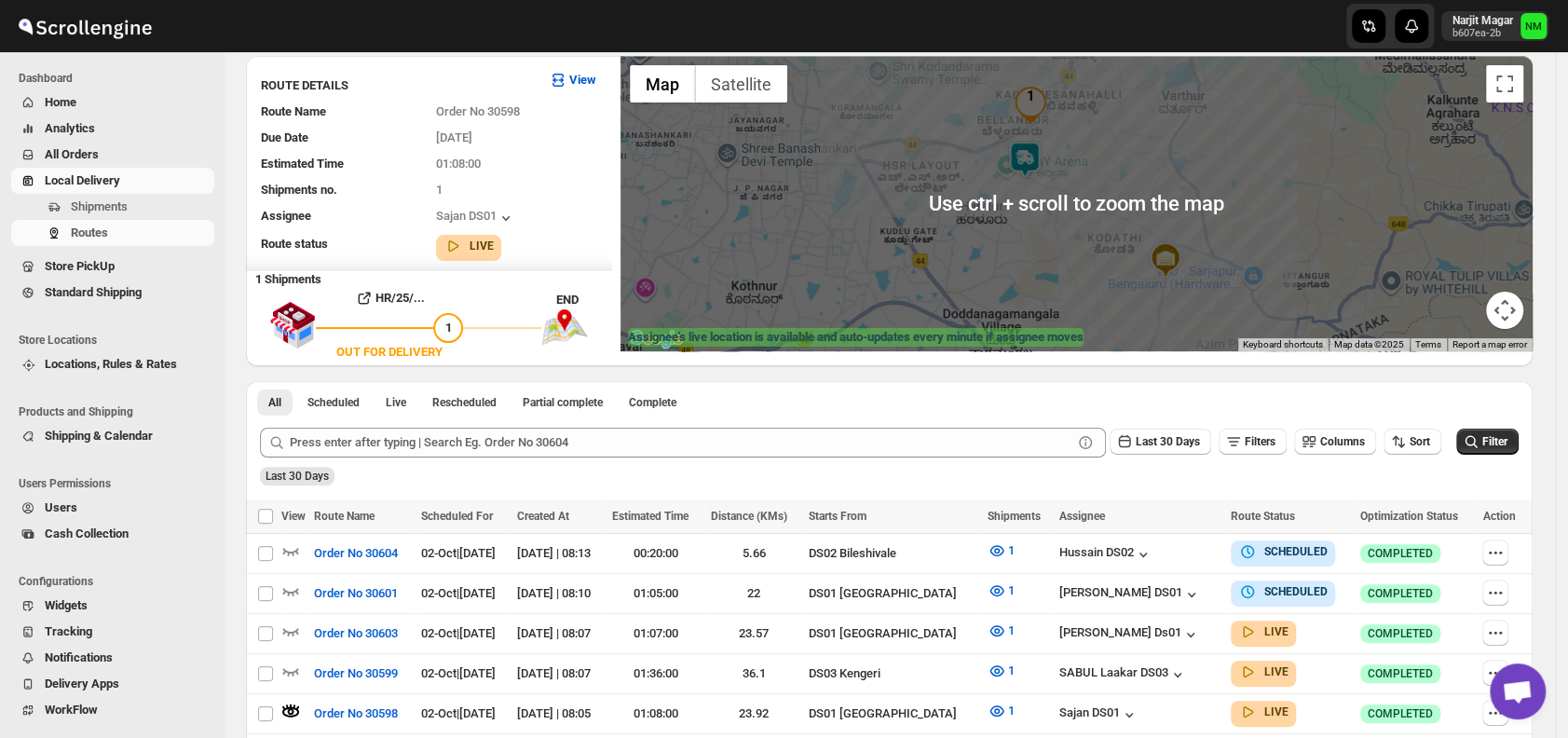
scroll to position [127, 0]
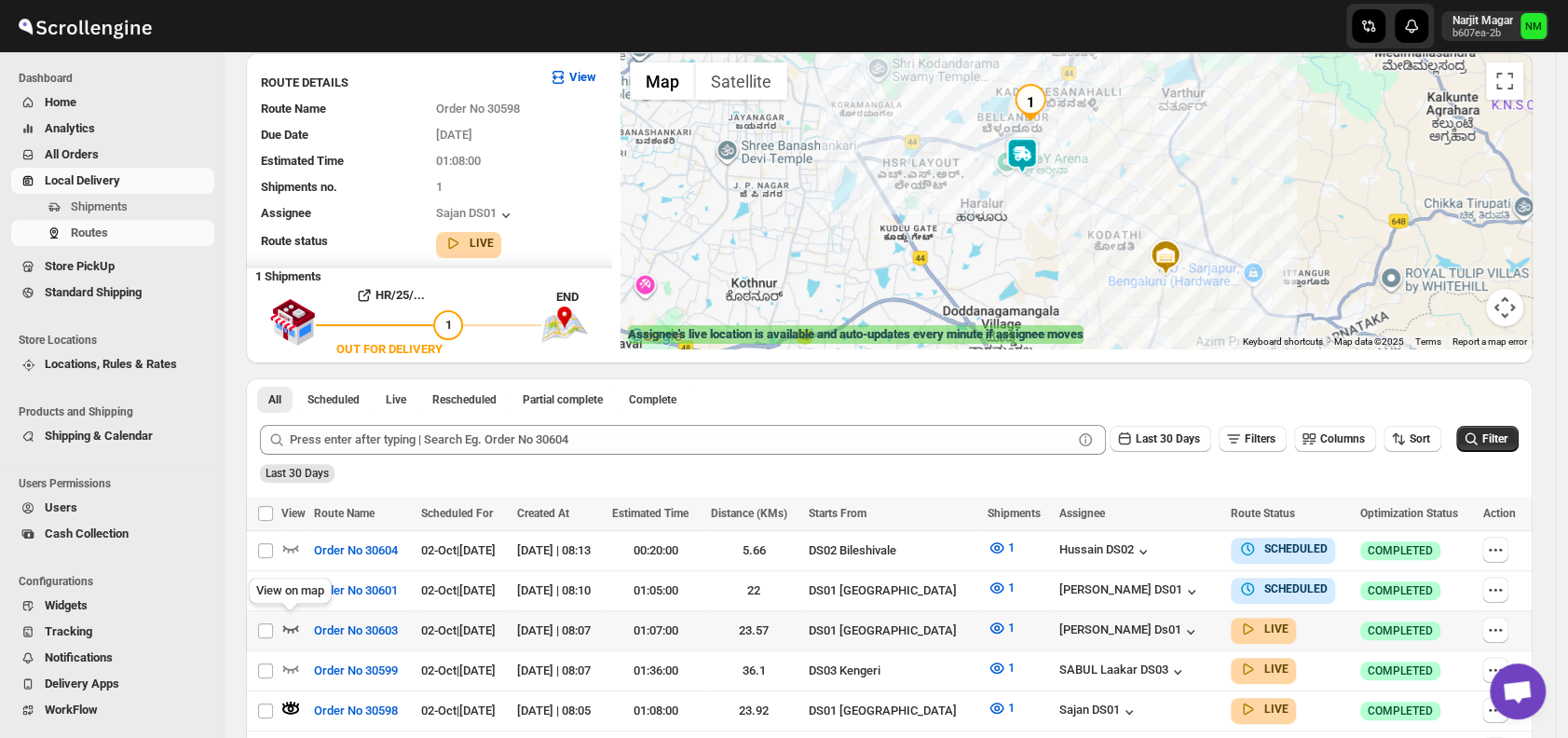
click at [294, 623] on icon "button" at bounding box center [290, 627] width 19 height 19
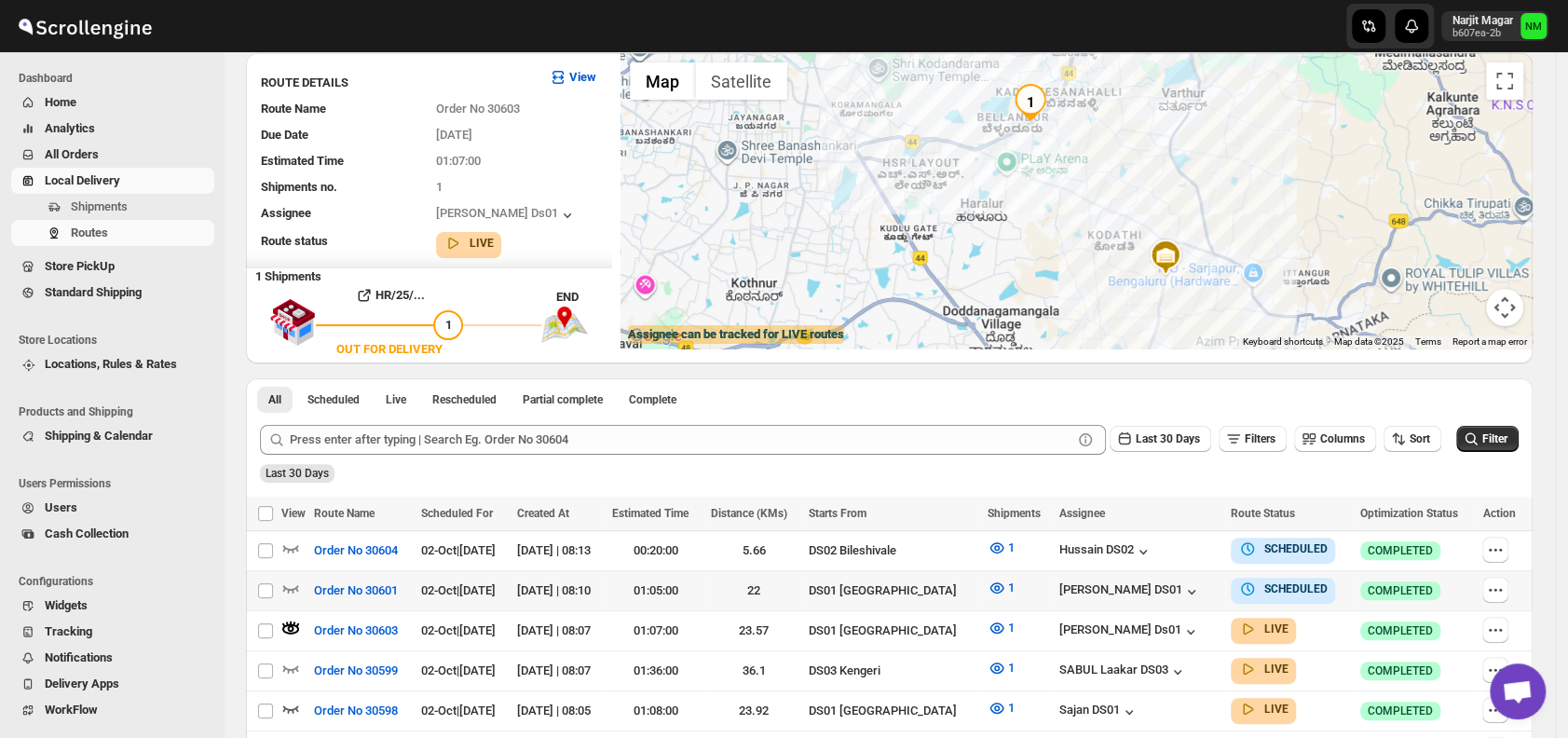
scroll to position [0, 0]
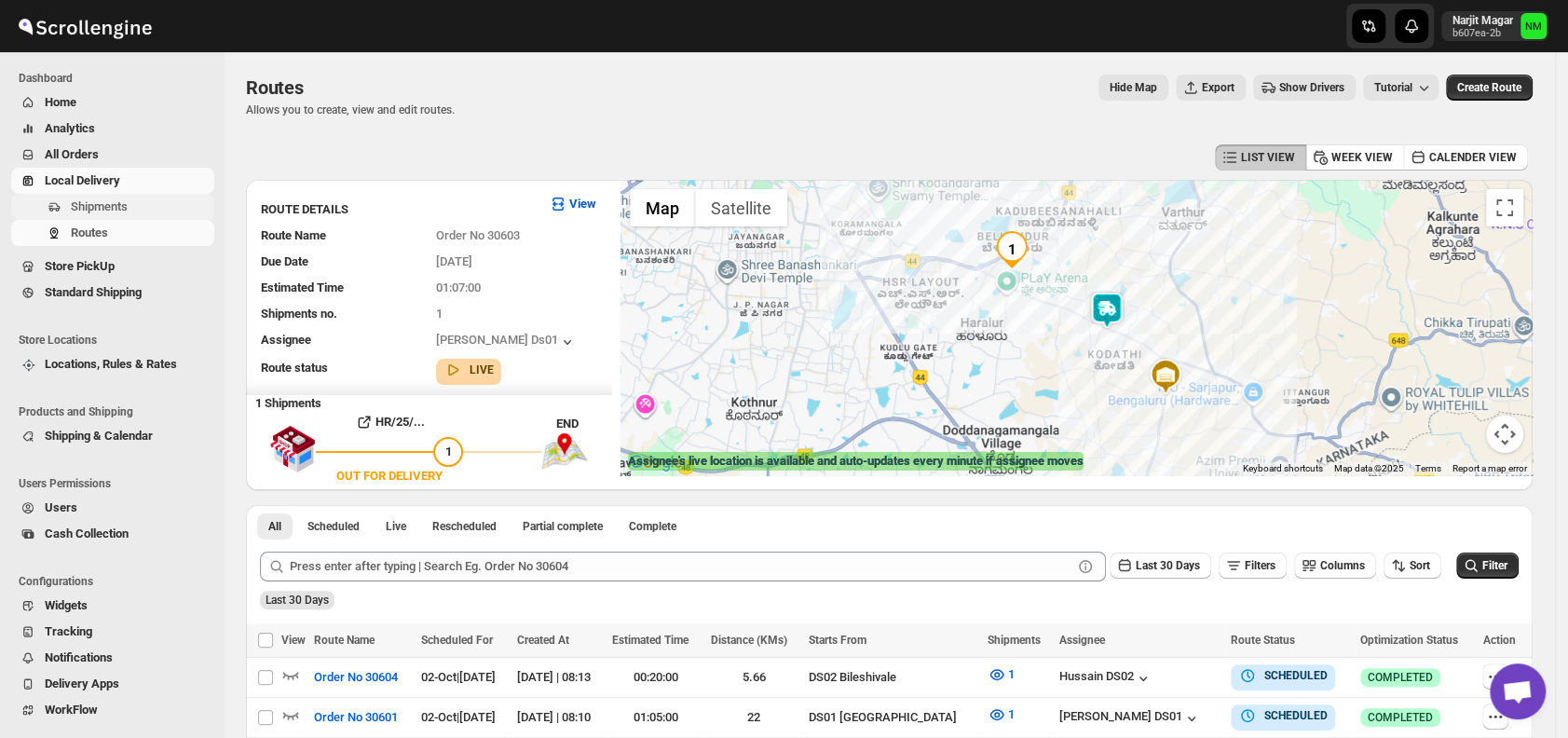
click at [142, 202] on span "Shipments" at bounding box center [141, 206] width 140 height 19
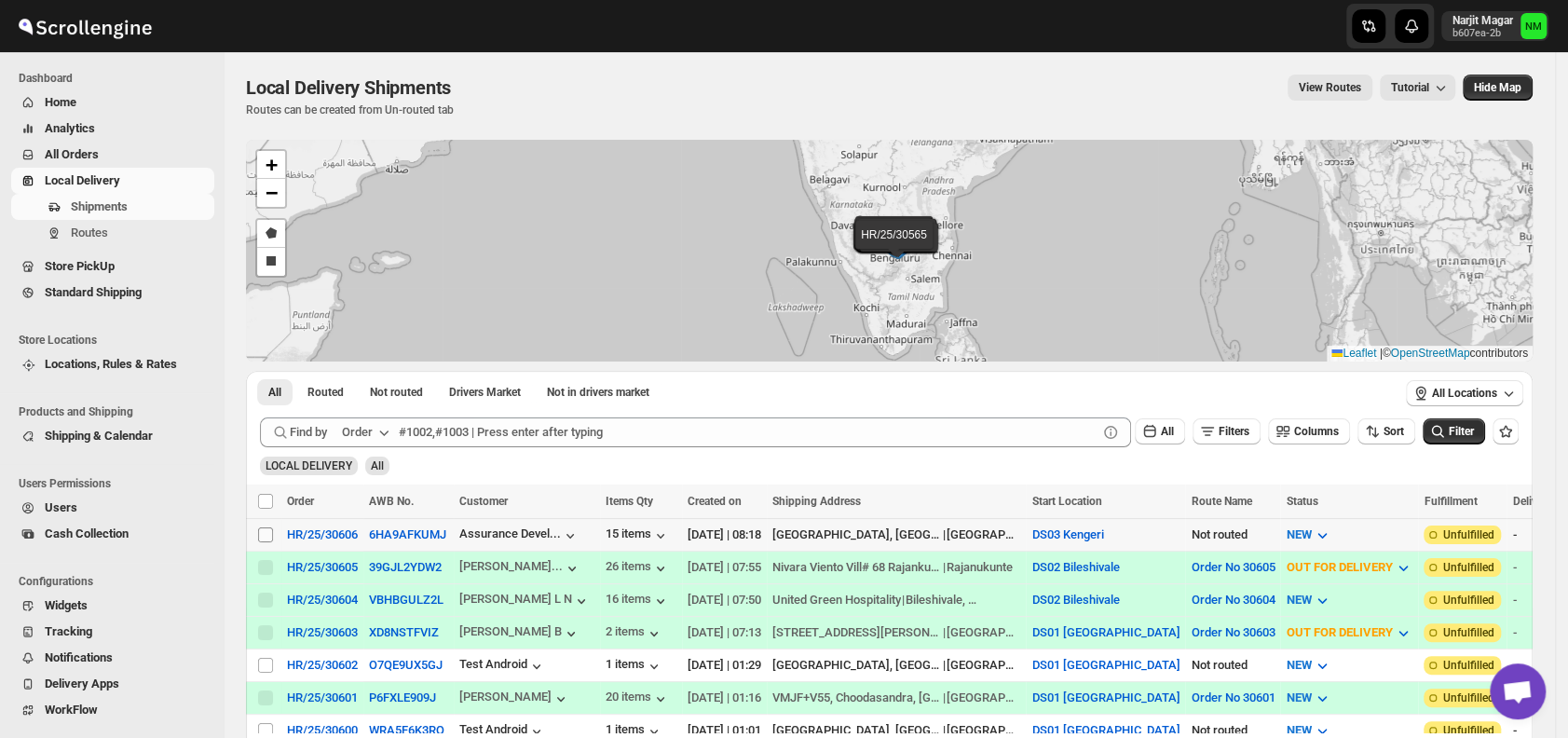
click at [268, 533] on input "Select shipment" at bounding box center [265, 535] width 15 height 15
checkbox input "true"
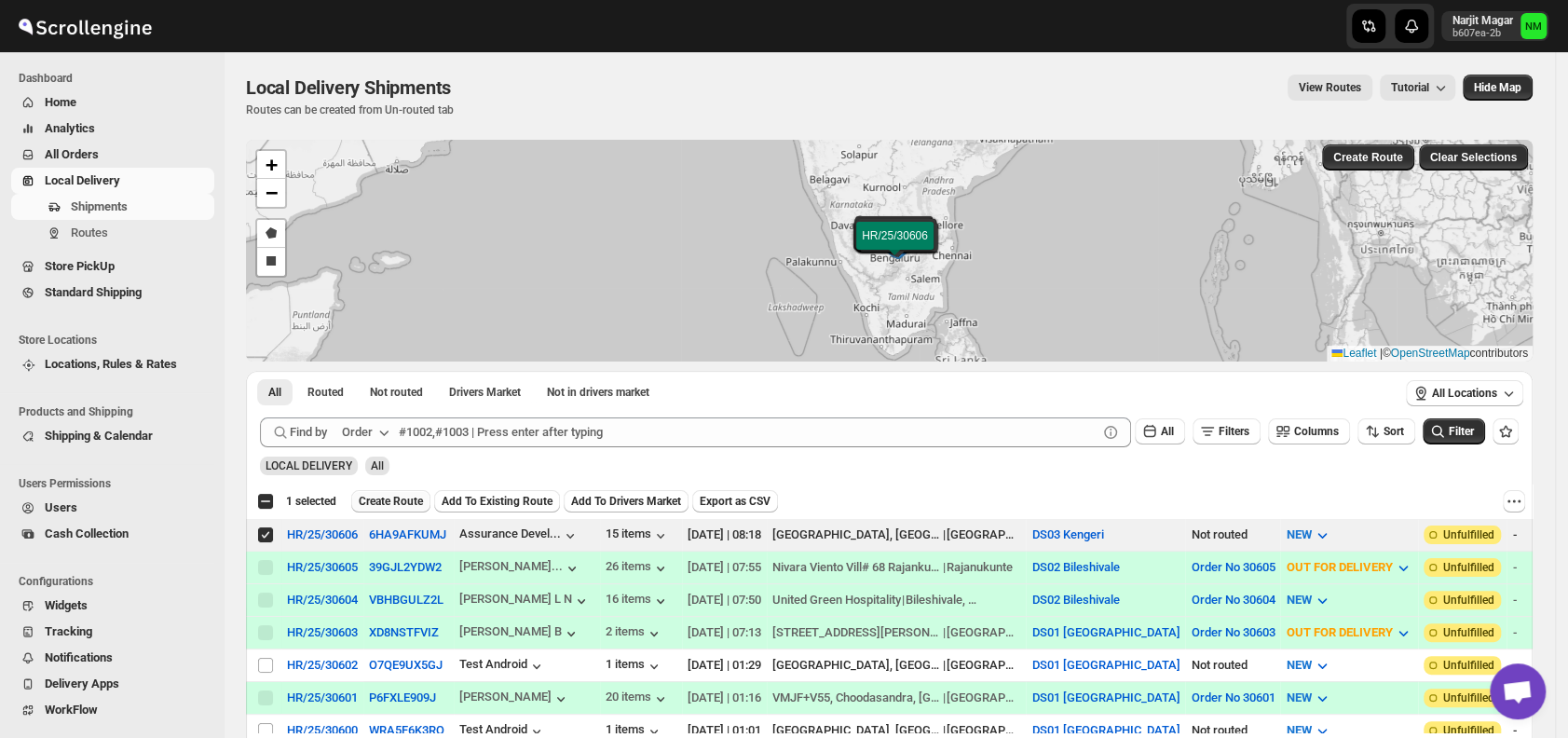
click at [384, 500] on span "Create Route" at bounding box center [391, 501] width 64 height 15
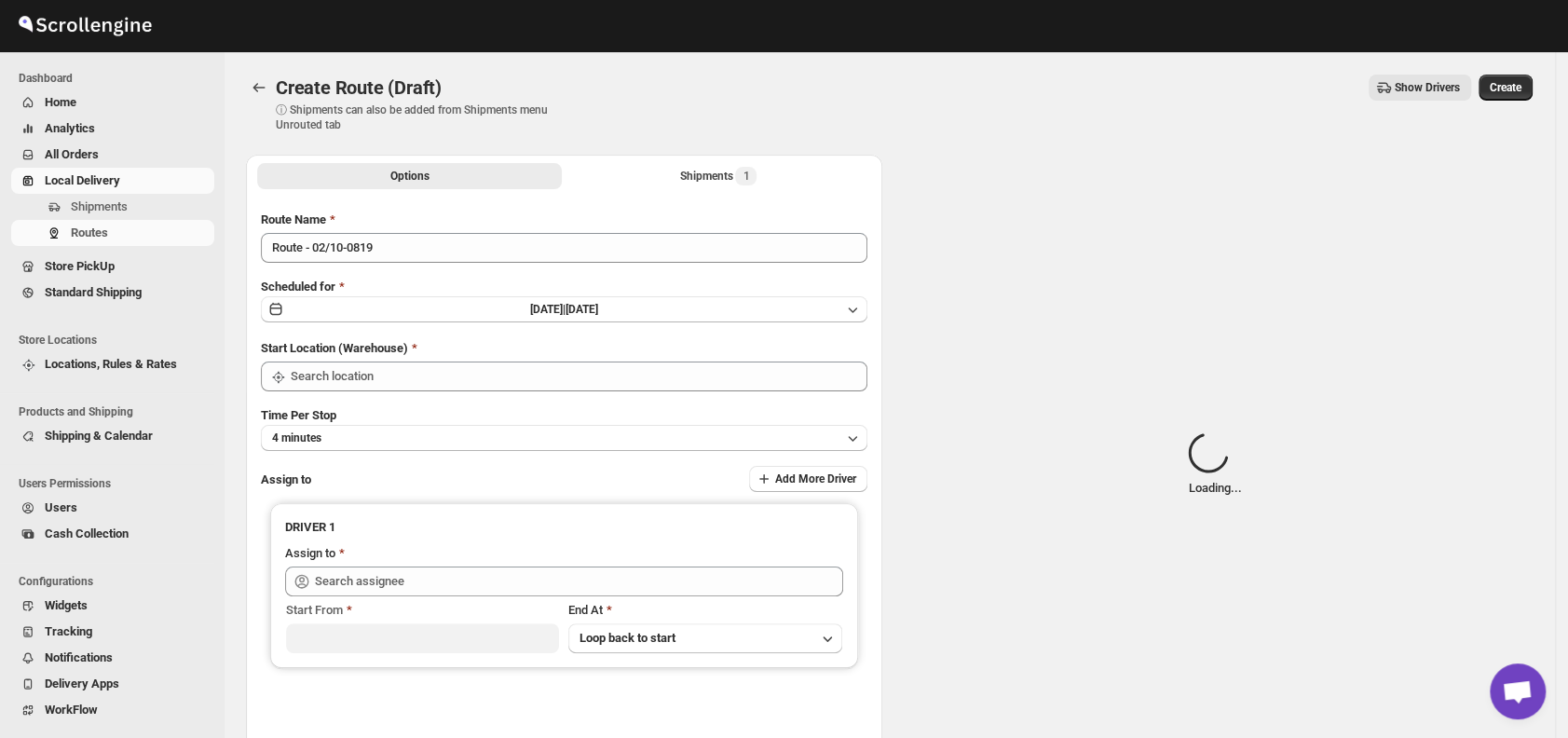
type input "DS03 Kengeri"
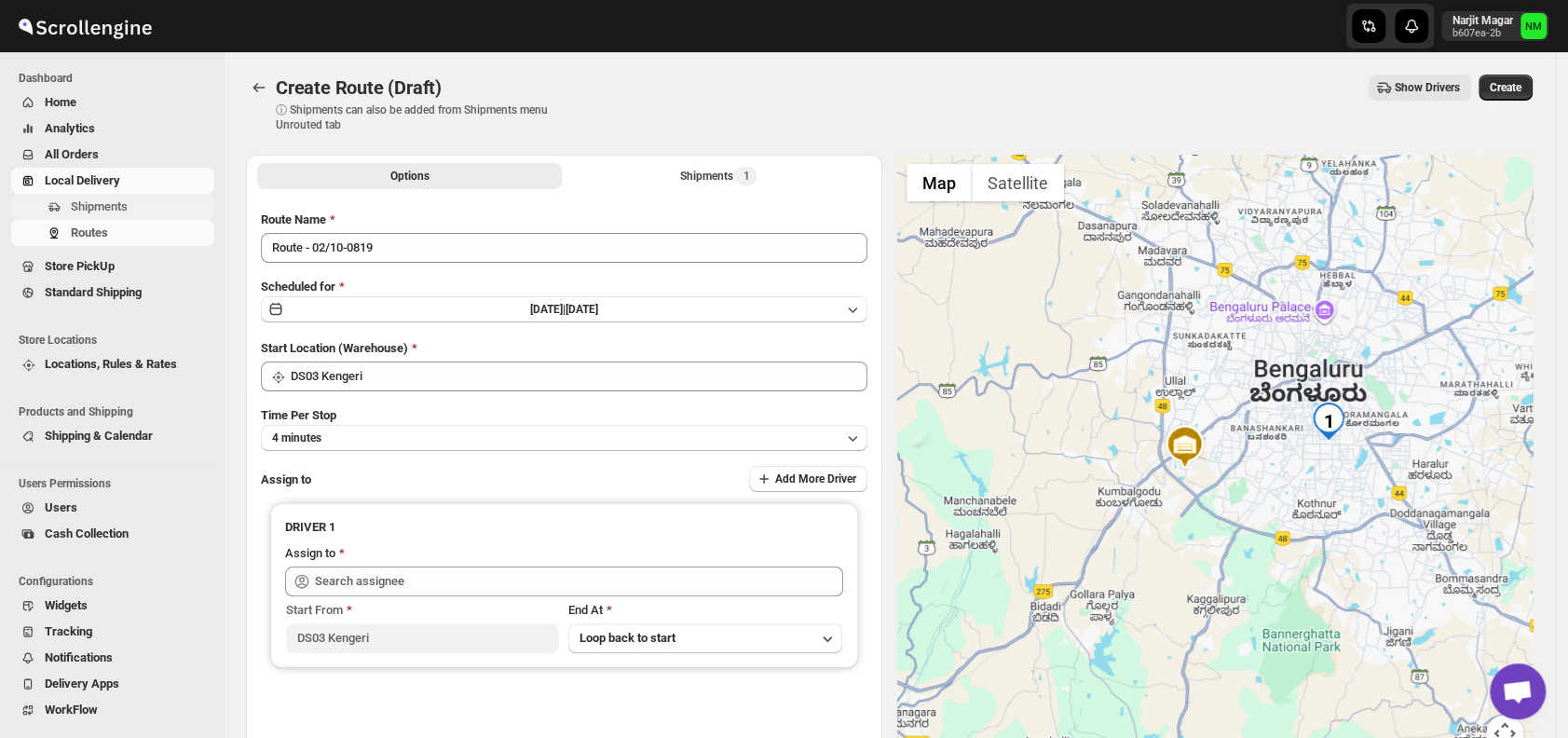
click at [160, 212] on span "Shipments" at bounding box center [141, 206] width 140 height 19
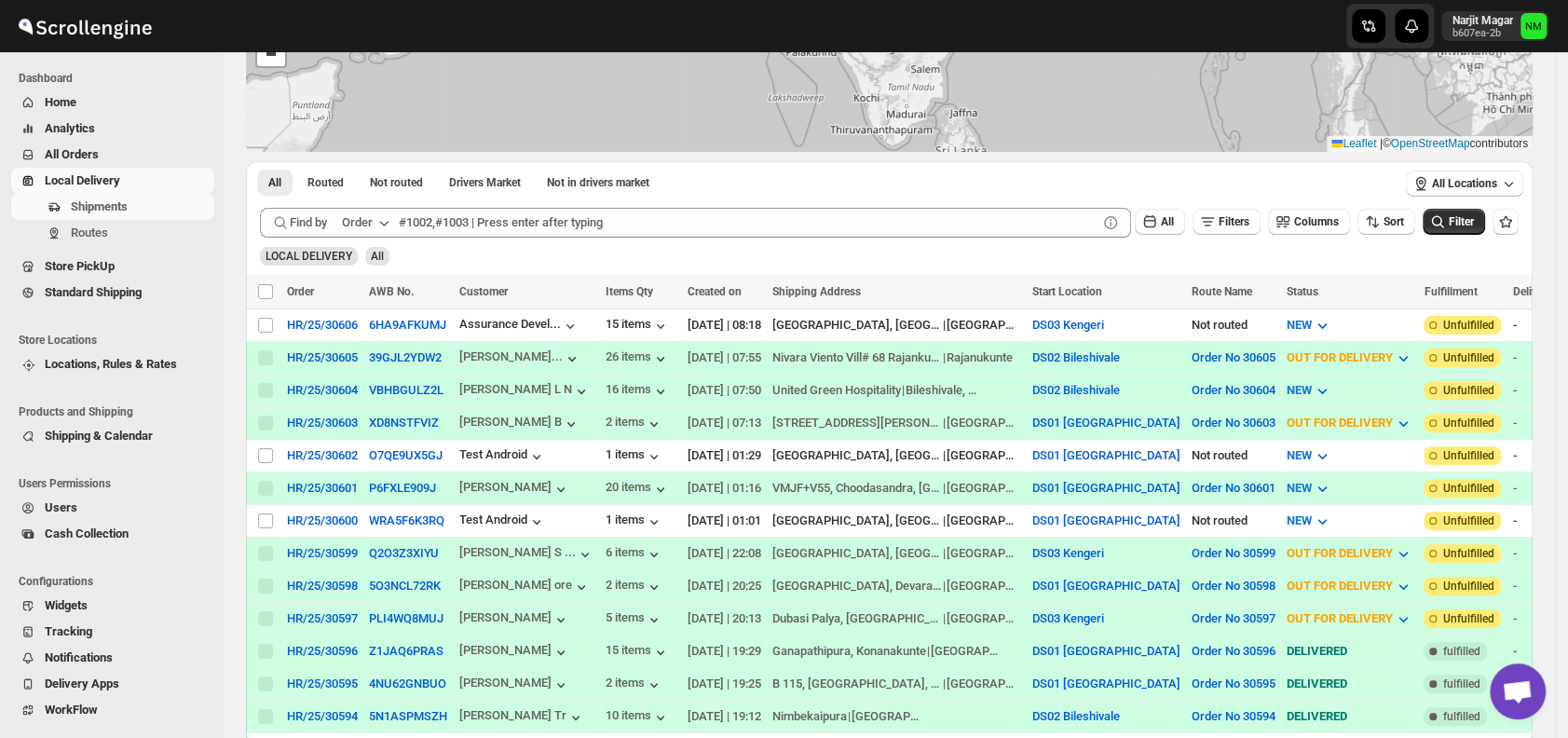
scroll to position [210, 0]
click at [112, 233] on span "Routes" at bounding box center [141, 232] width 140 height 19
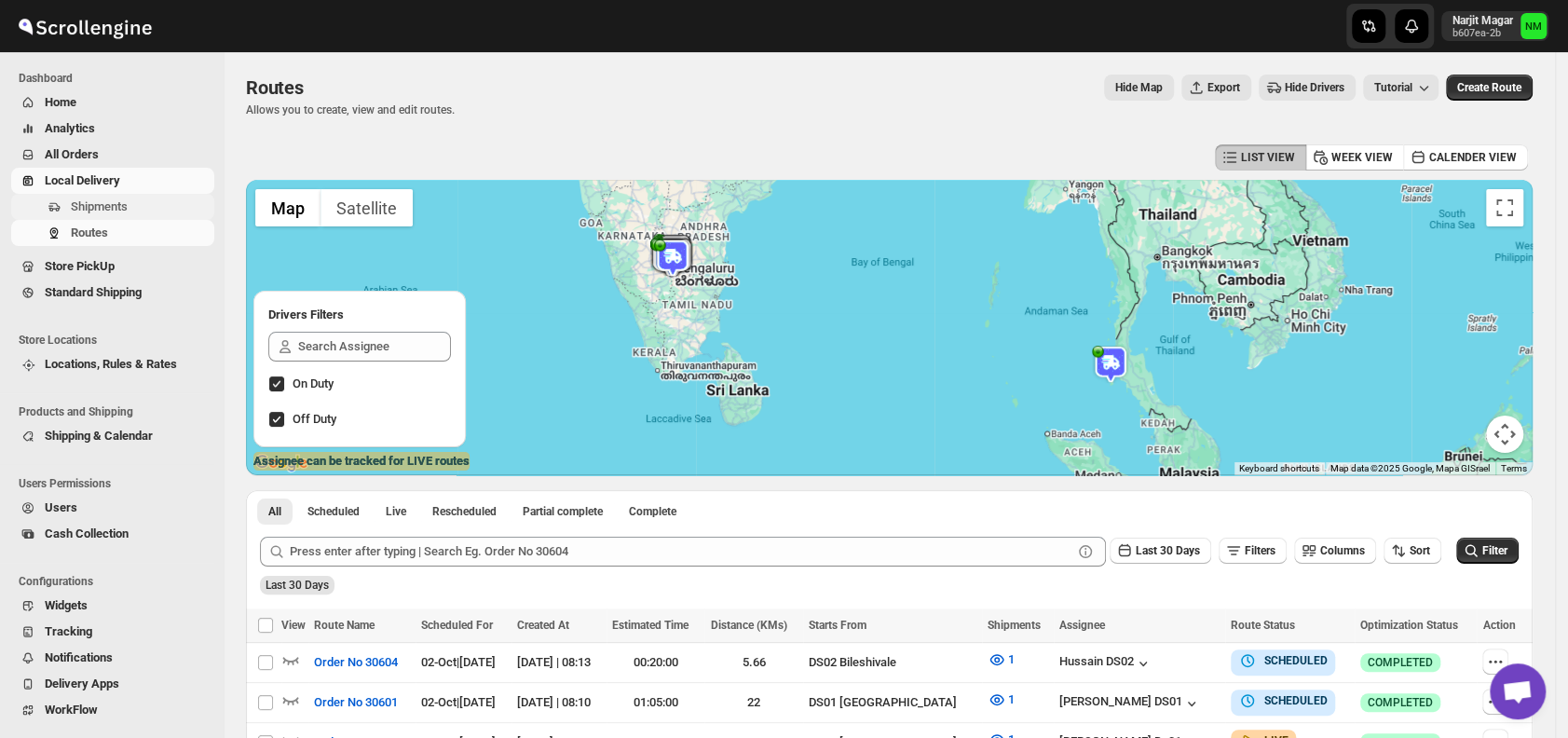
click at [125, 206] on span "Shipments" at bounding box center [99, 206] width 57 height 14
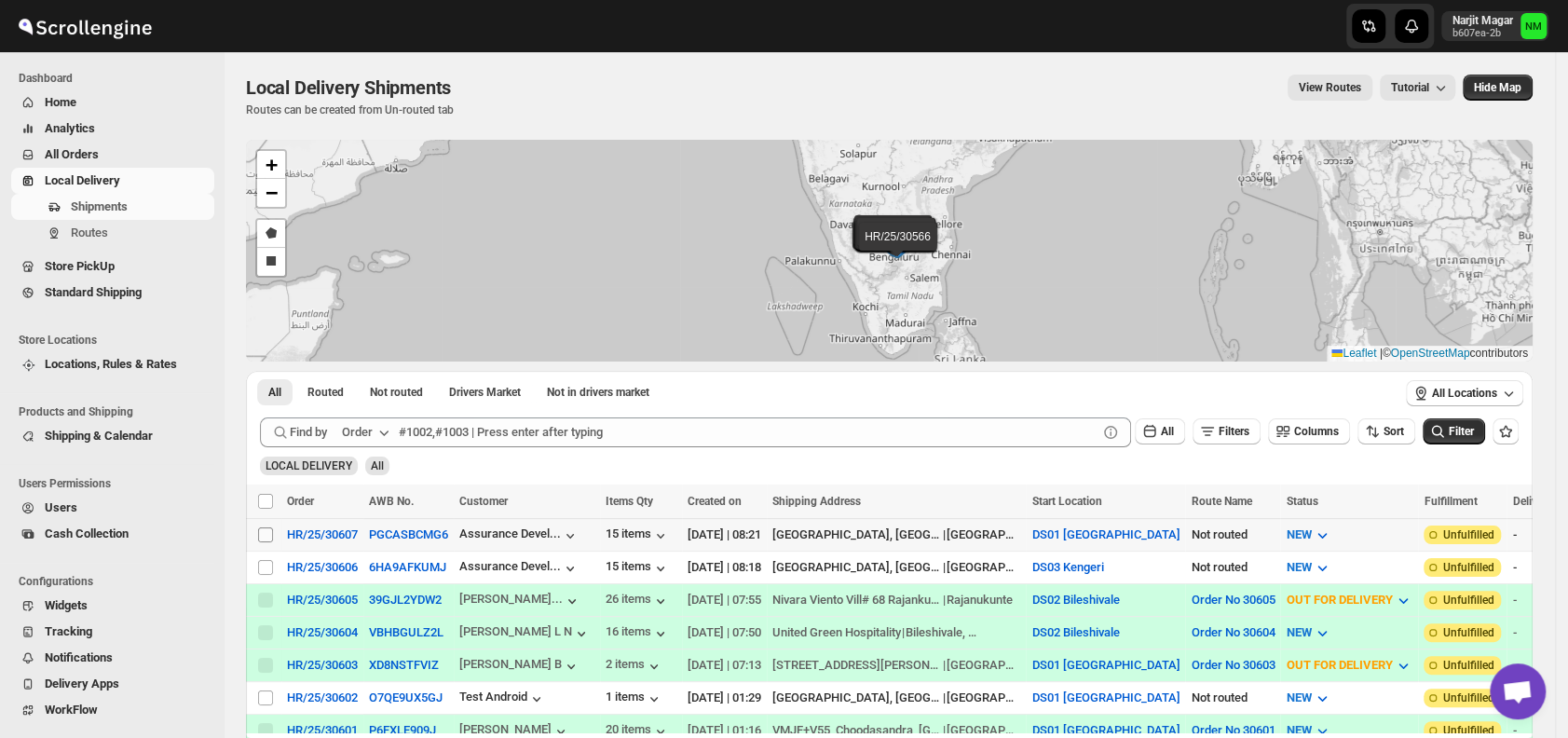
click at [261, 529] on input "Select shipment" at bounding box center [265, 535] width 15 height 15
checkbox input "true"
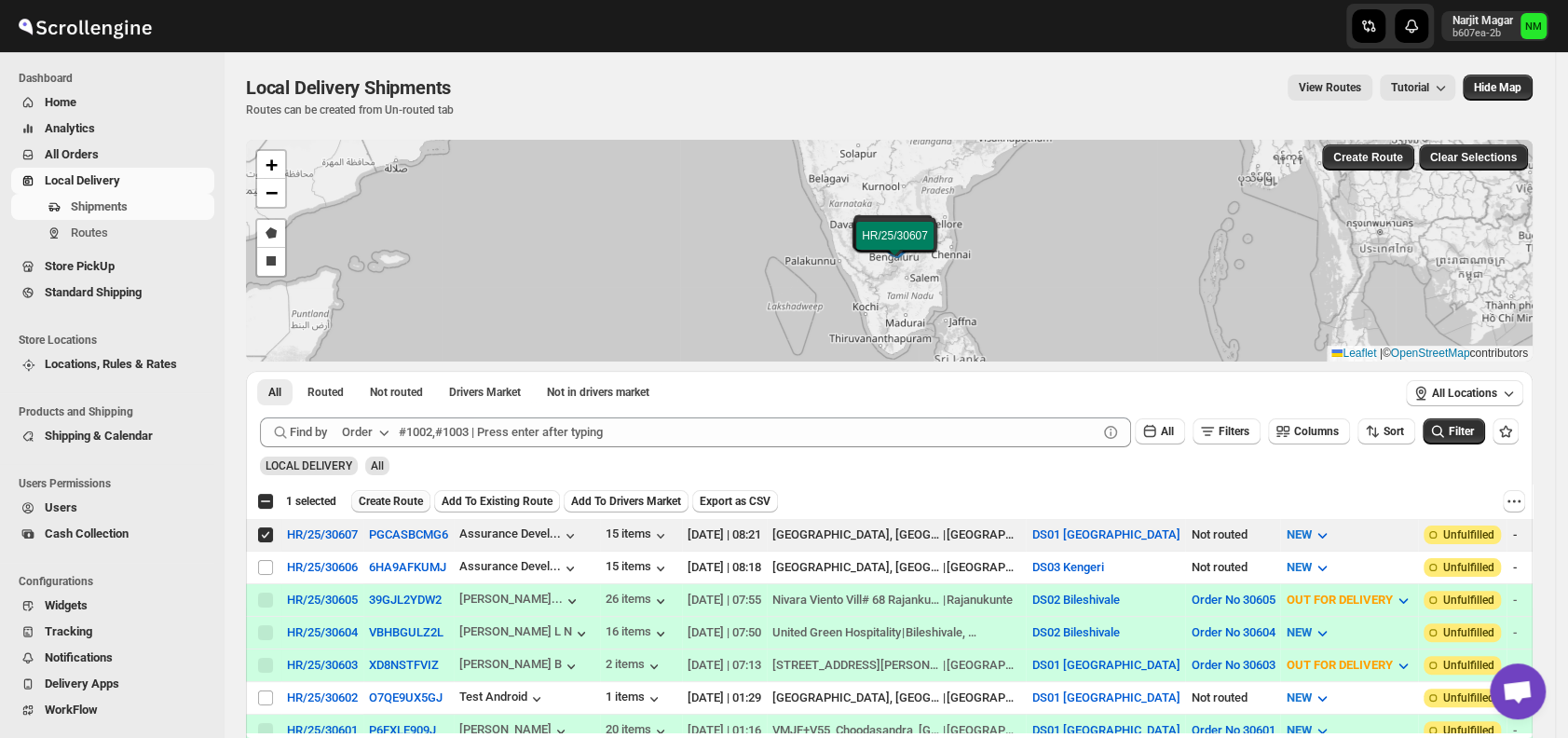
click at [383, 501] on span "Create Route" at bounding box center [391, 501] width 64 height 15
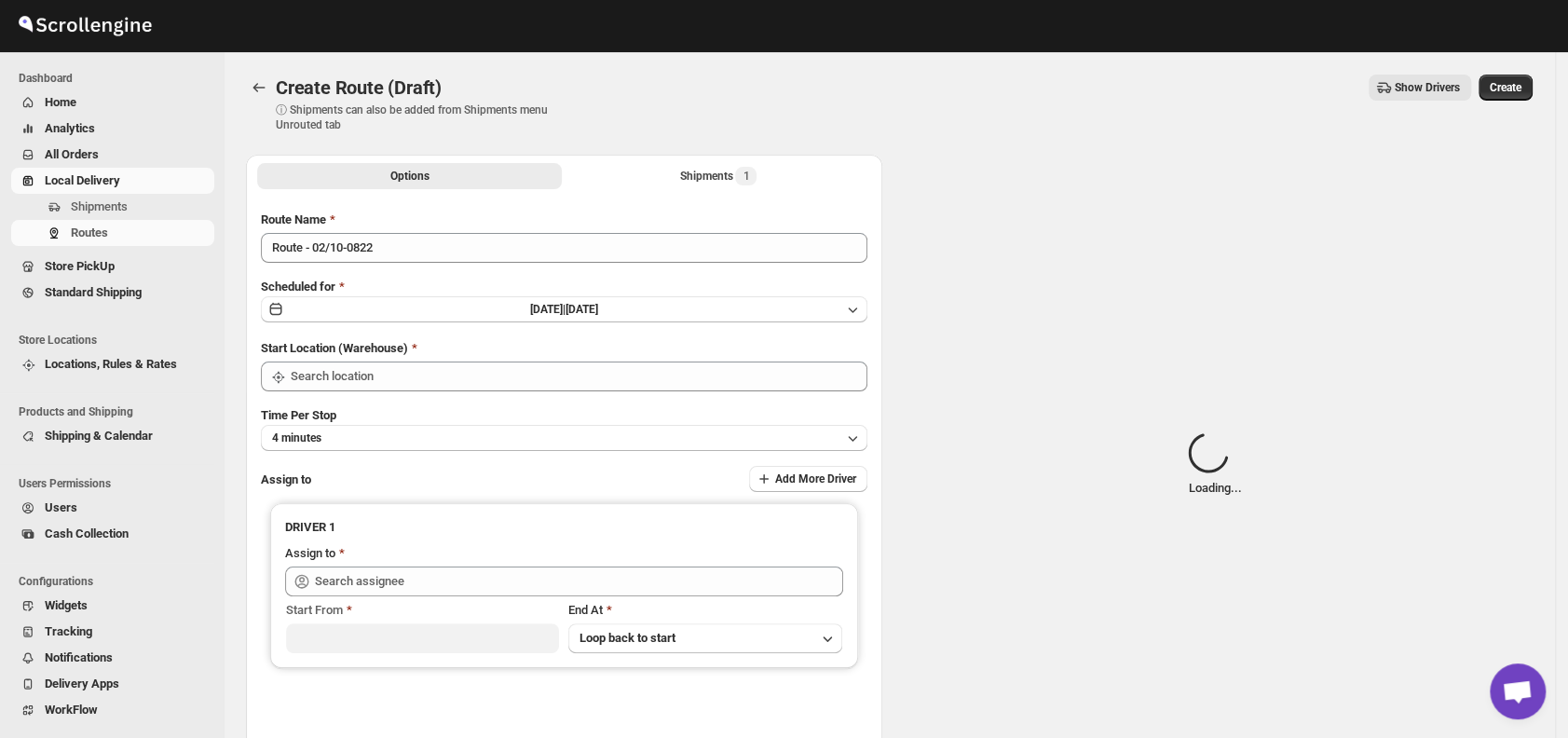
type input "DS01 [GEOGRAPHIC_DATA]"
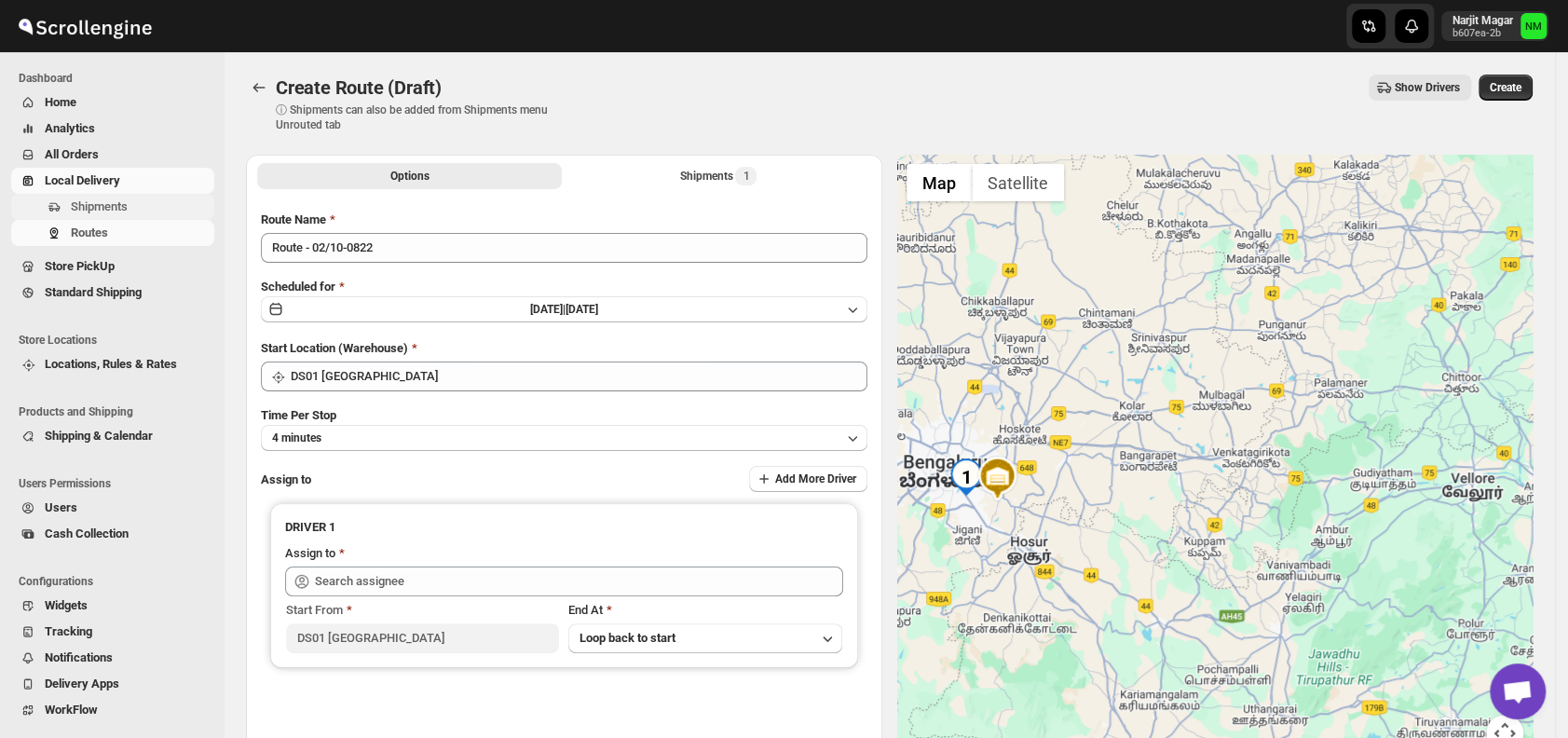
click at [147, 206] on span "Shipments" at bounding box center [141, 206] width 140 height 19
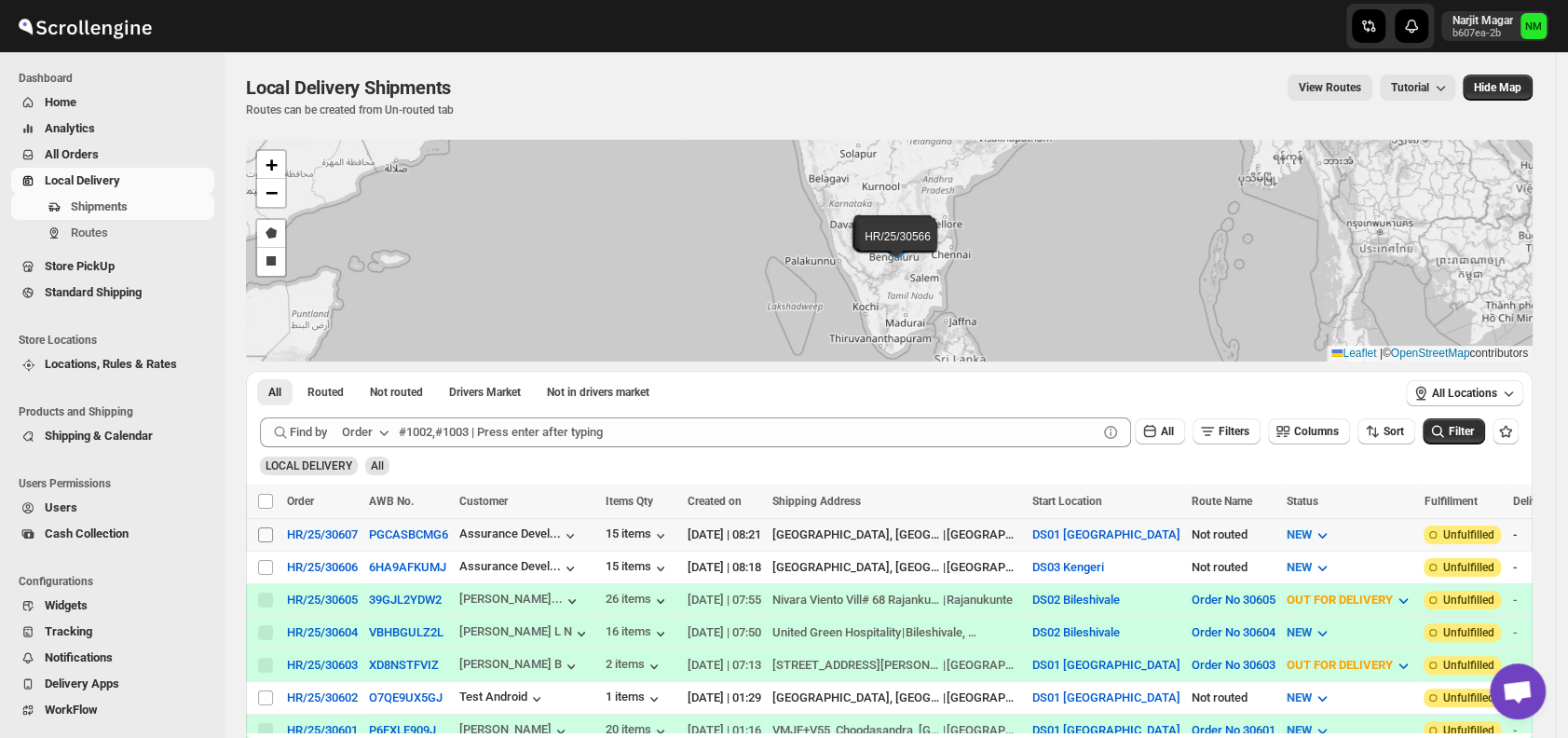
click at [268, 534] on input "Select shipment" at bounding box center [265, 535] width 15 height 15
checkbox input "true"
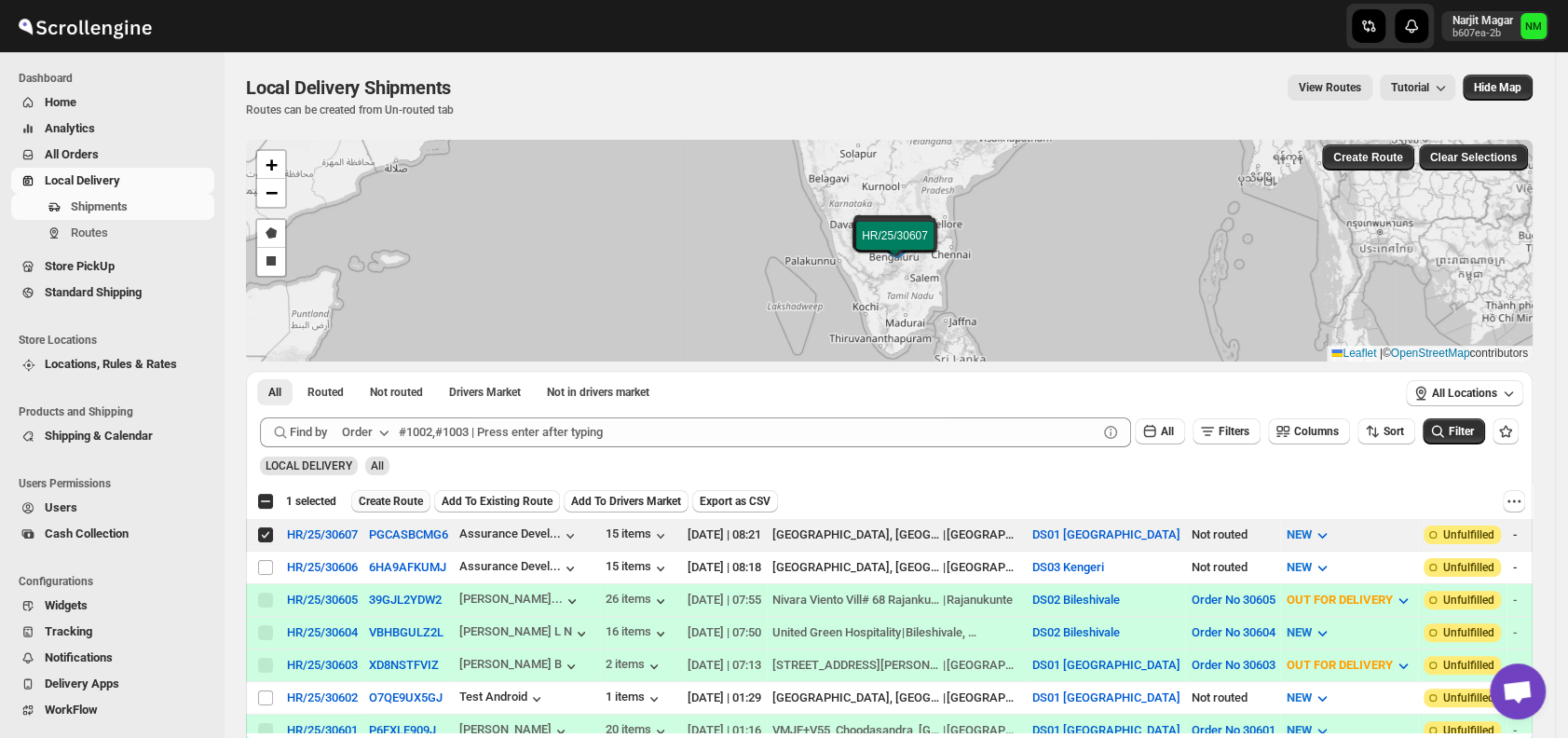
click at [379, 506] on span "Create Route" at bounding box center [391, 501] width 64 height 15
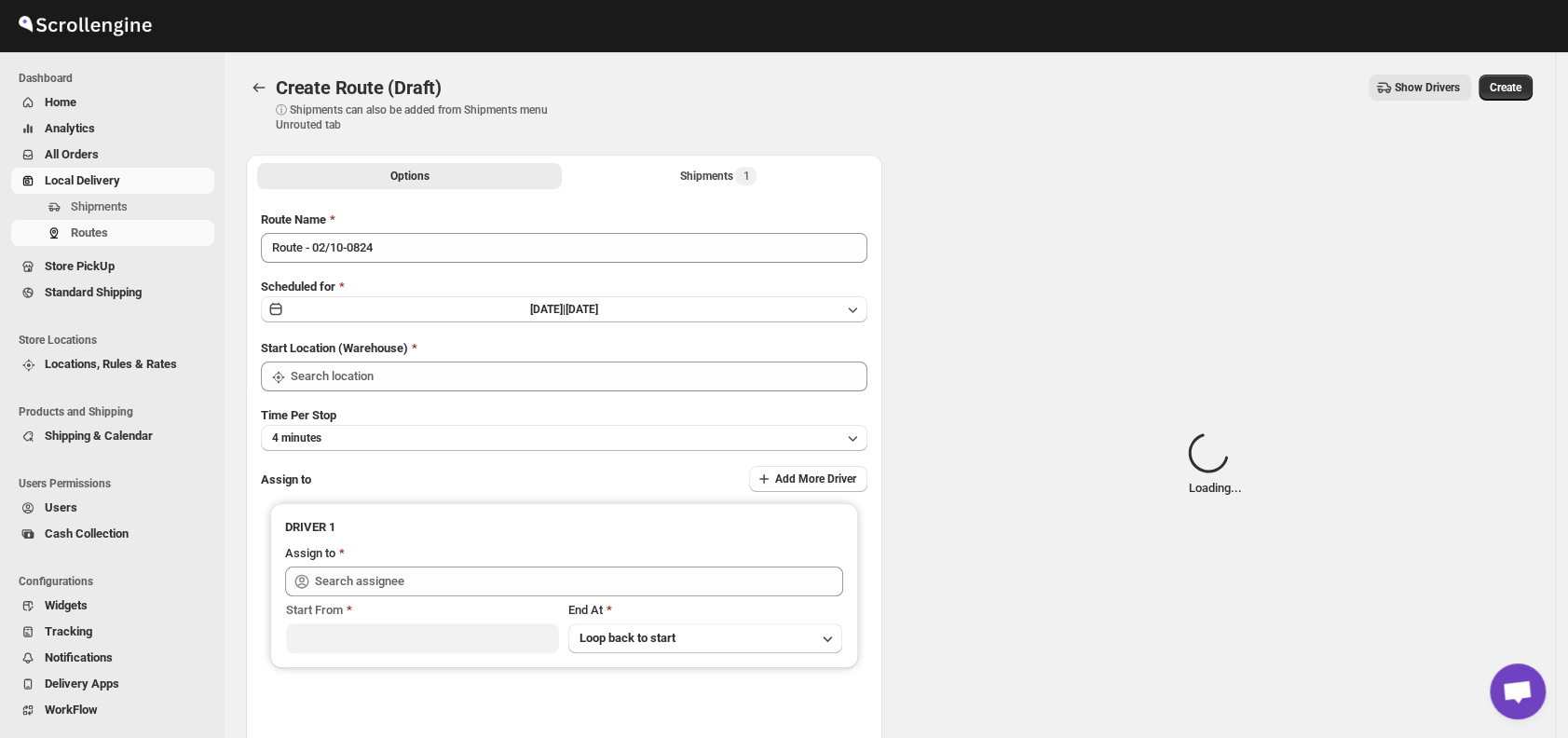
type input "DS01 [GEOGRAPHIC_DATA]"
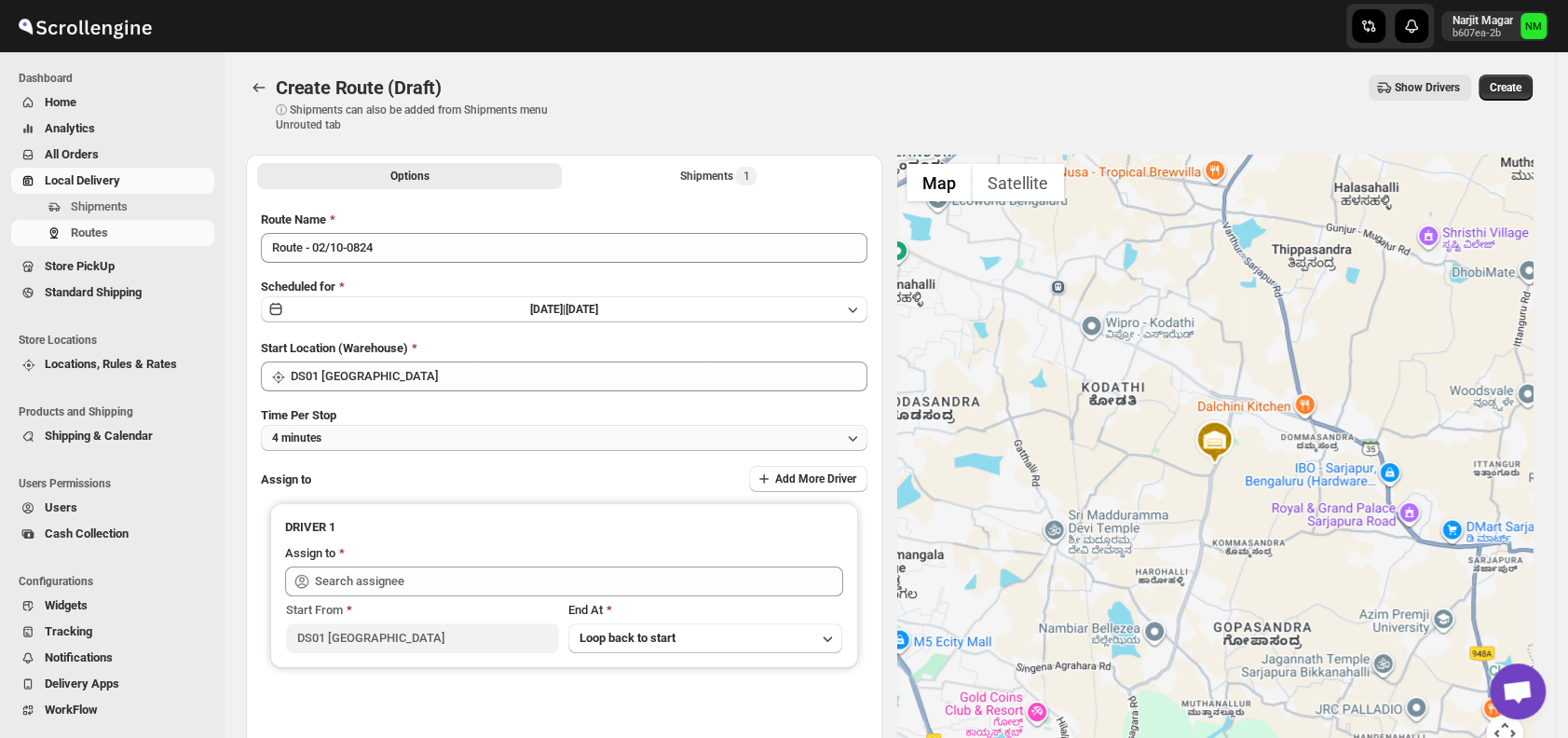
click at [490, 435] on button "4 minutes" at bounding box center [564, 438] width 606 height 26
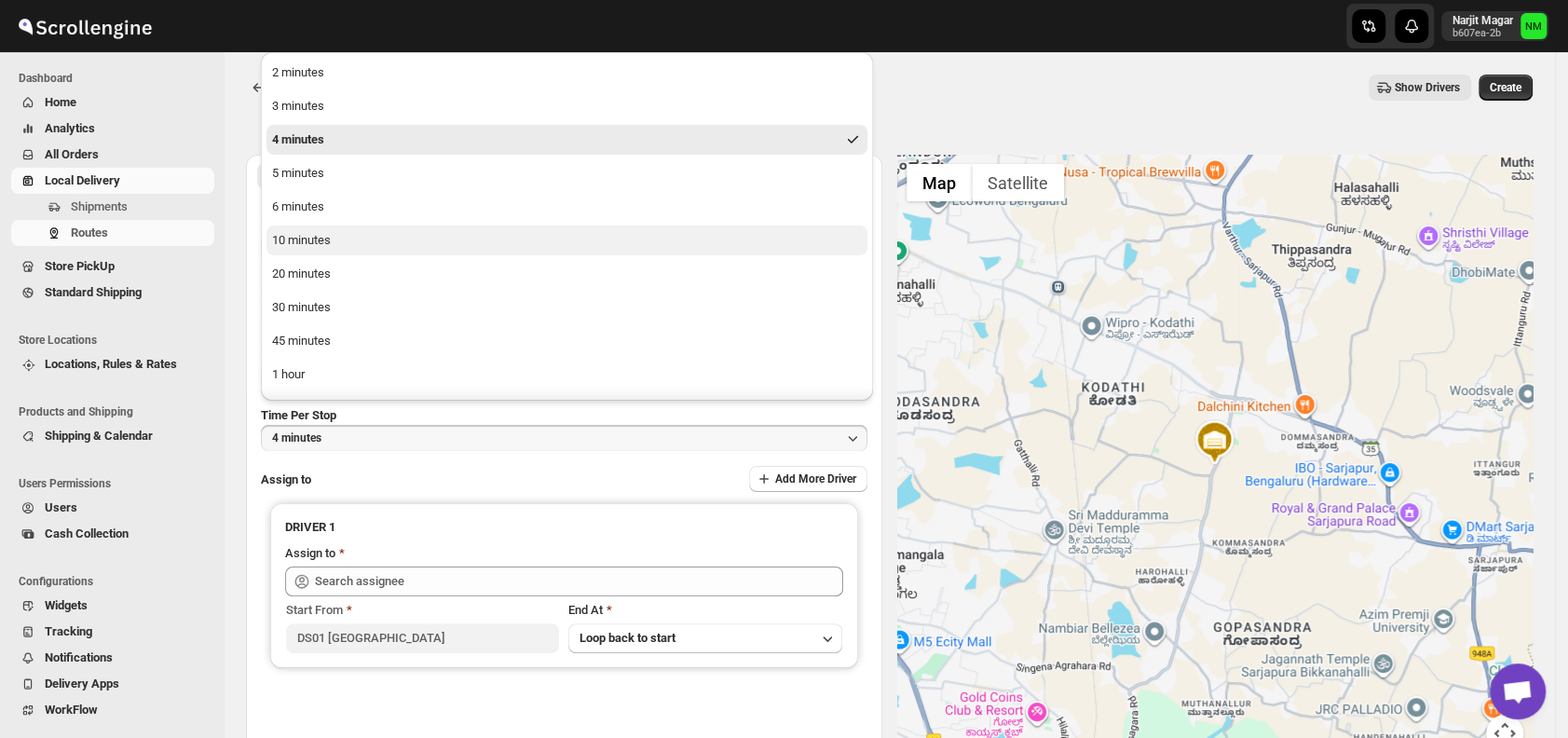
click at [358, 244] on button "10 minutes" at bounding box center [566, 240] width 601 height 30
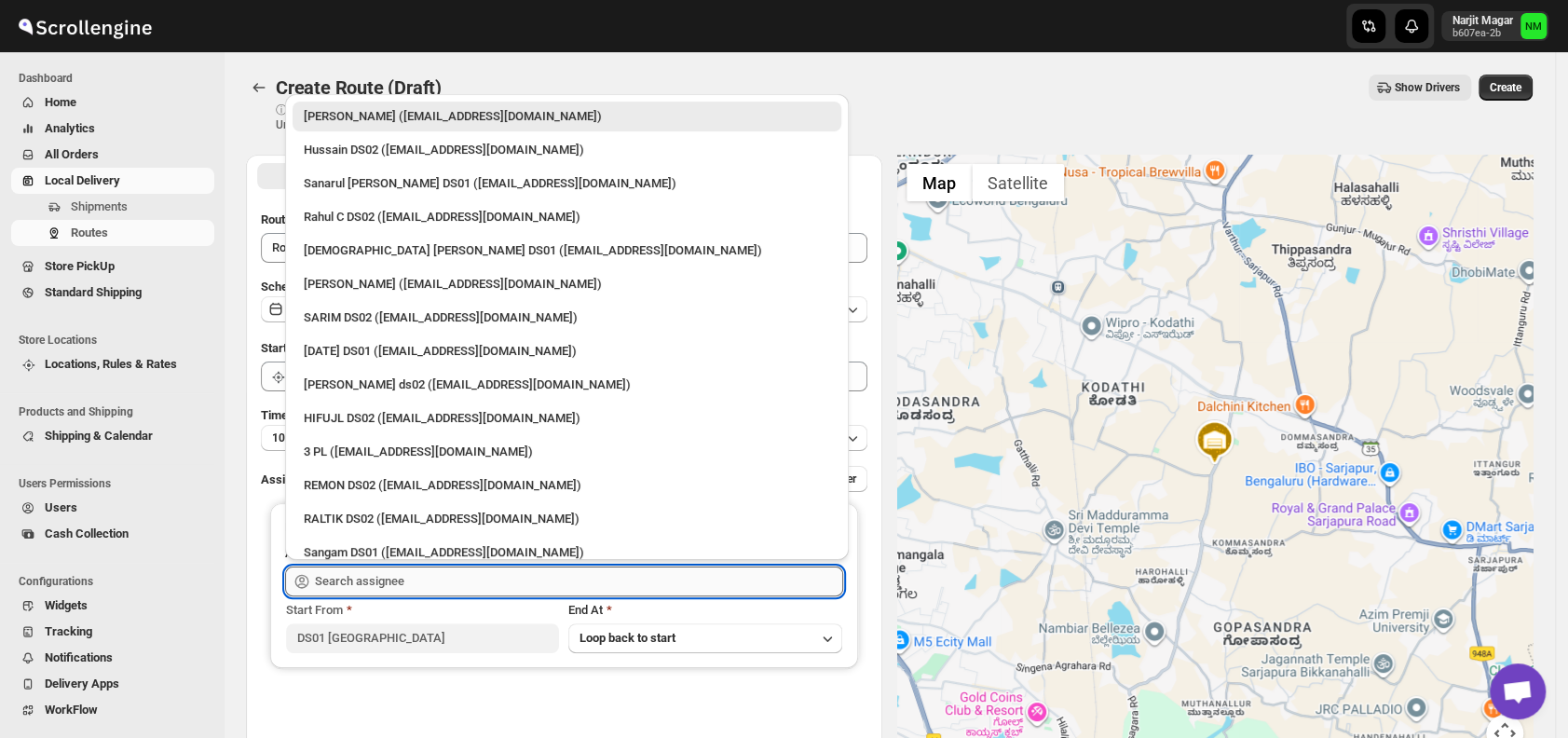
click at [418, 572] on input "text" at bounding box center [579, 581] width 528 height 30
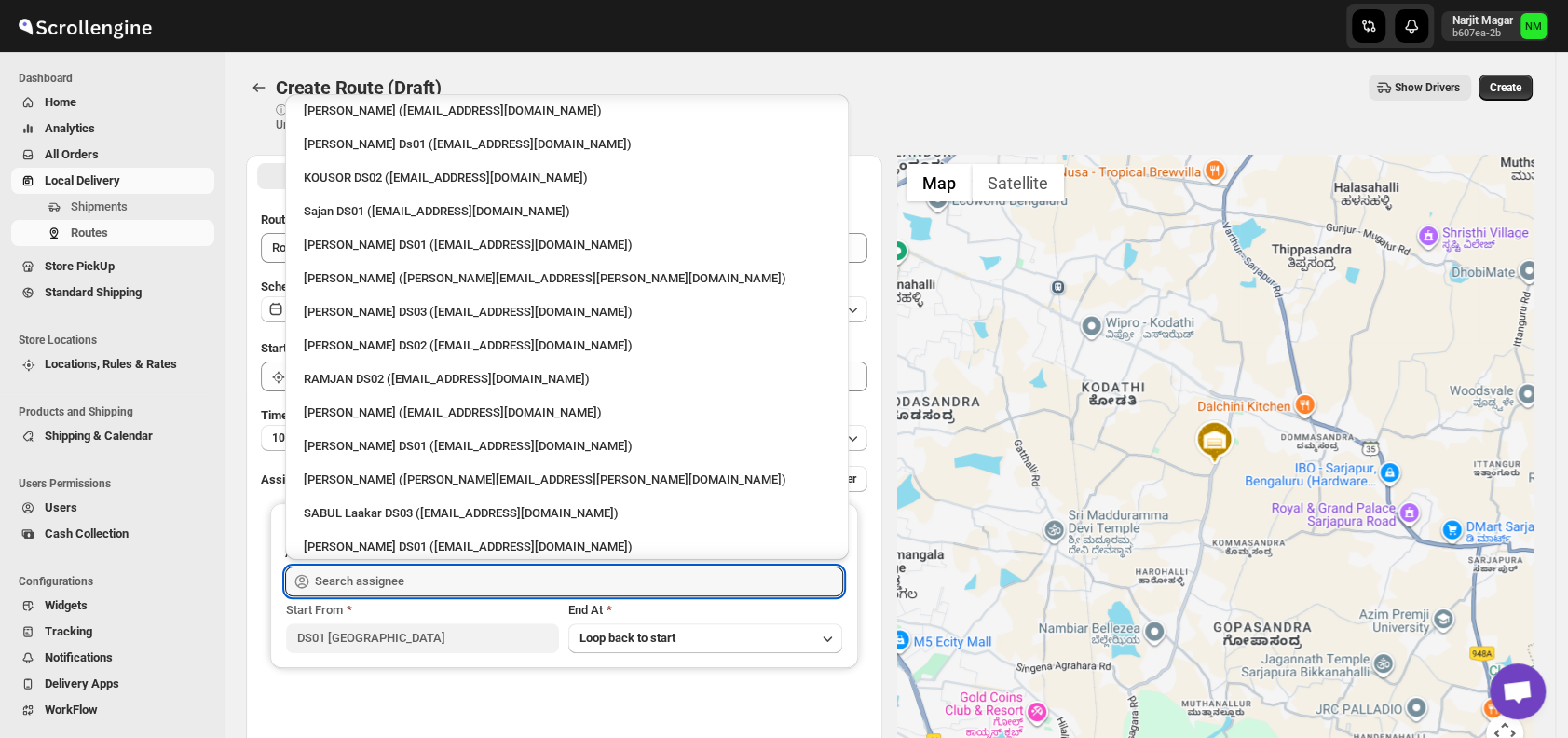
scroll to position [846, 0]
click at [327, 440] on div "[PERSON_NAME] DS01 ([EMAIL_ADDRESS][DOMAIN_NAME])" at bounding box center [567, 444] width 526 height 19
type input "[PERSON_NAME] DS01 ([EMAIL_ADDRESS][DOMAIN_NAME])"
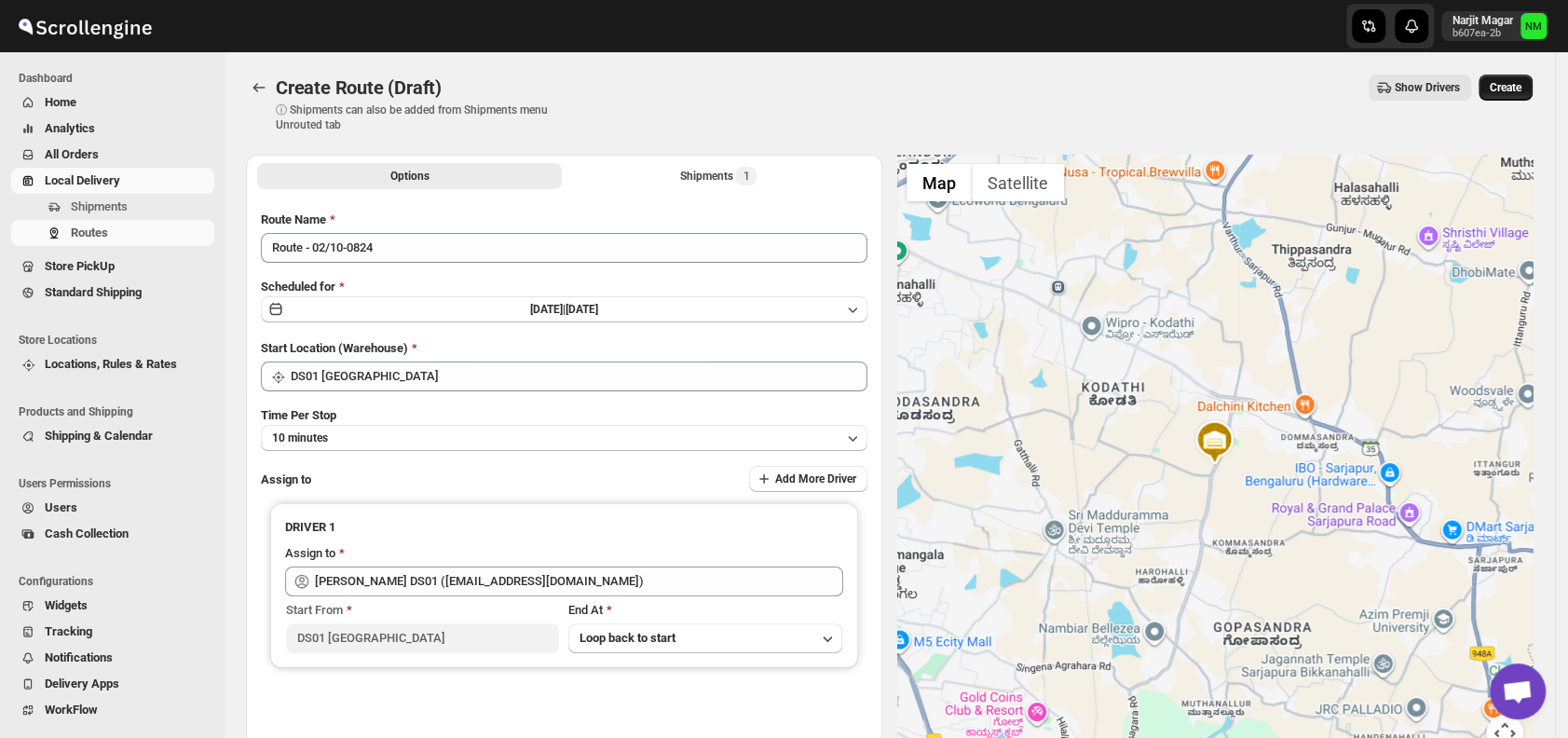
click at [1514, 85] on span "Create" at bounding box center [1505, 87] width 32 height 15
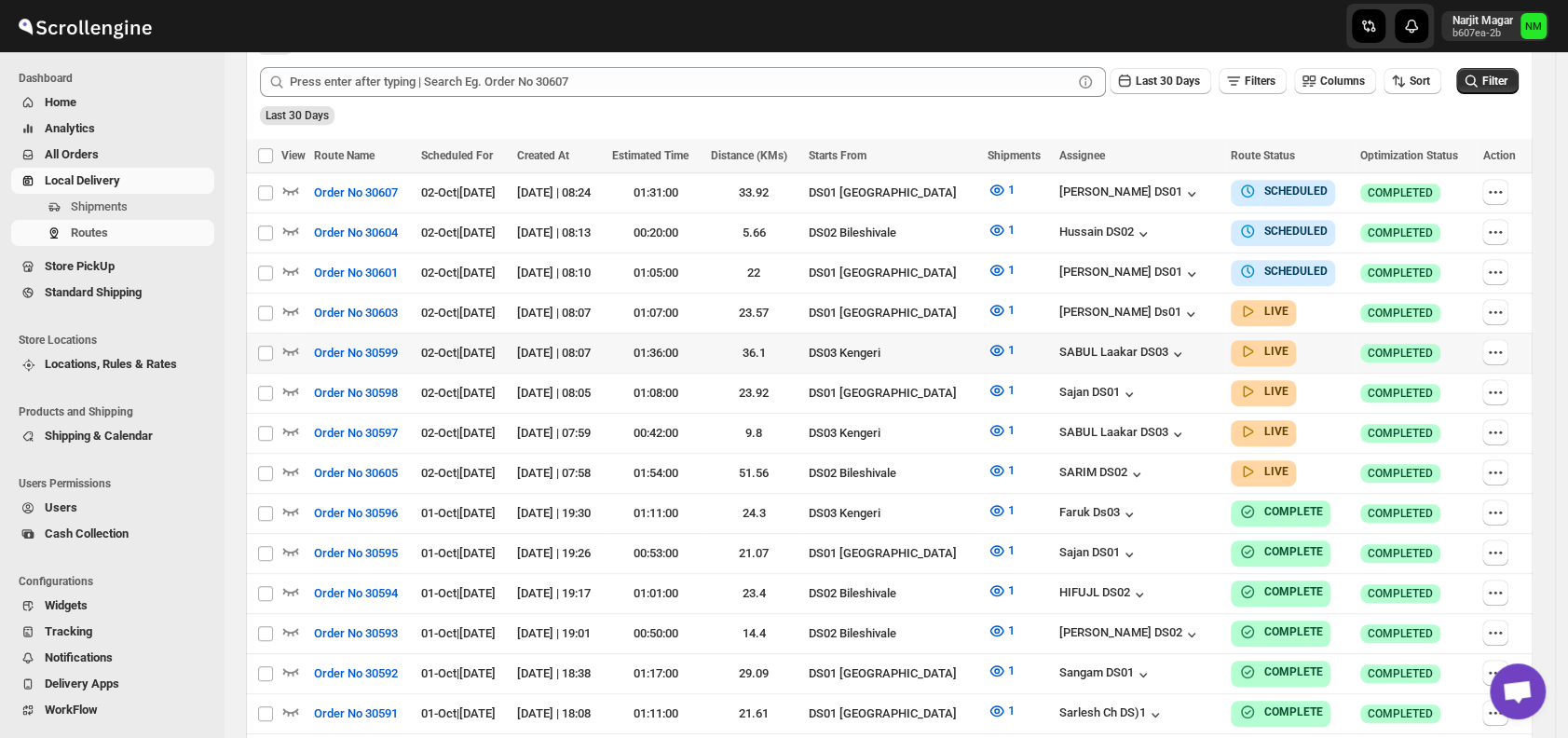
scroll to position [268, 0]
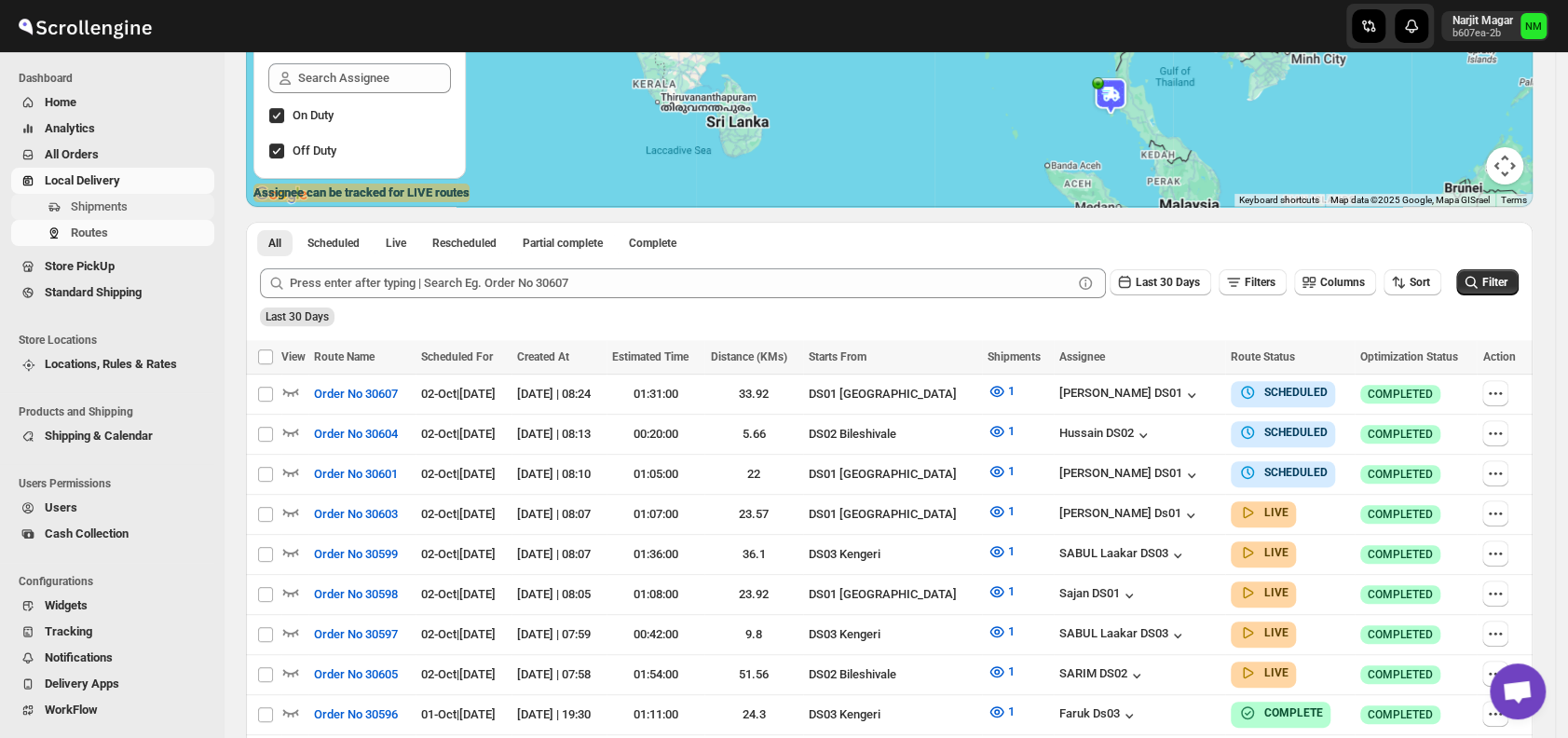
click at [135, 195] on button "Shipments" at bounding box center [113, 206] width 203 height 26
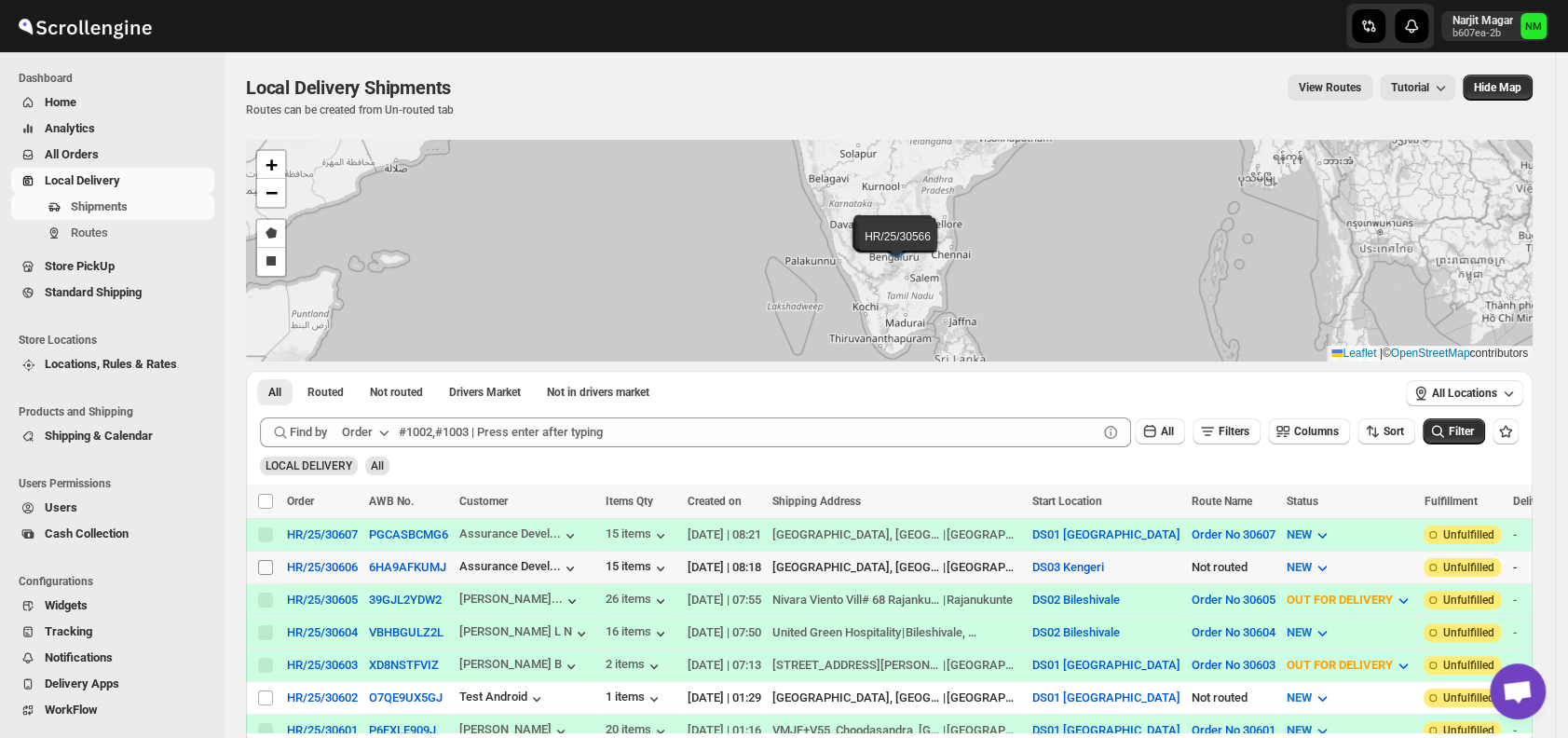
click at [264, 562] on input "Select shipment" at bounding box center [265, 567] width 15 height 15
checkbox input "true"
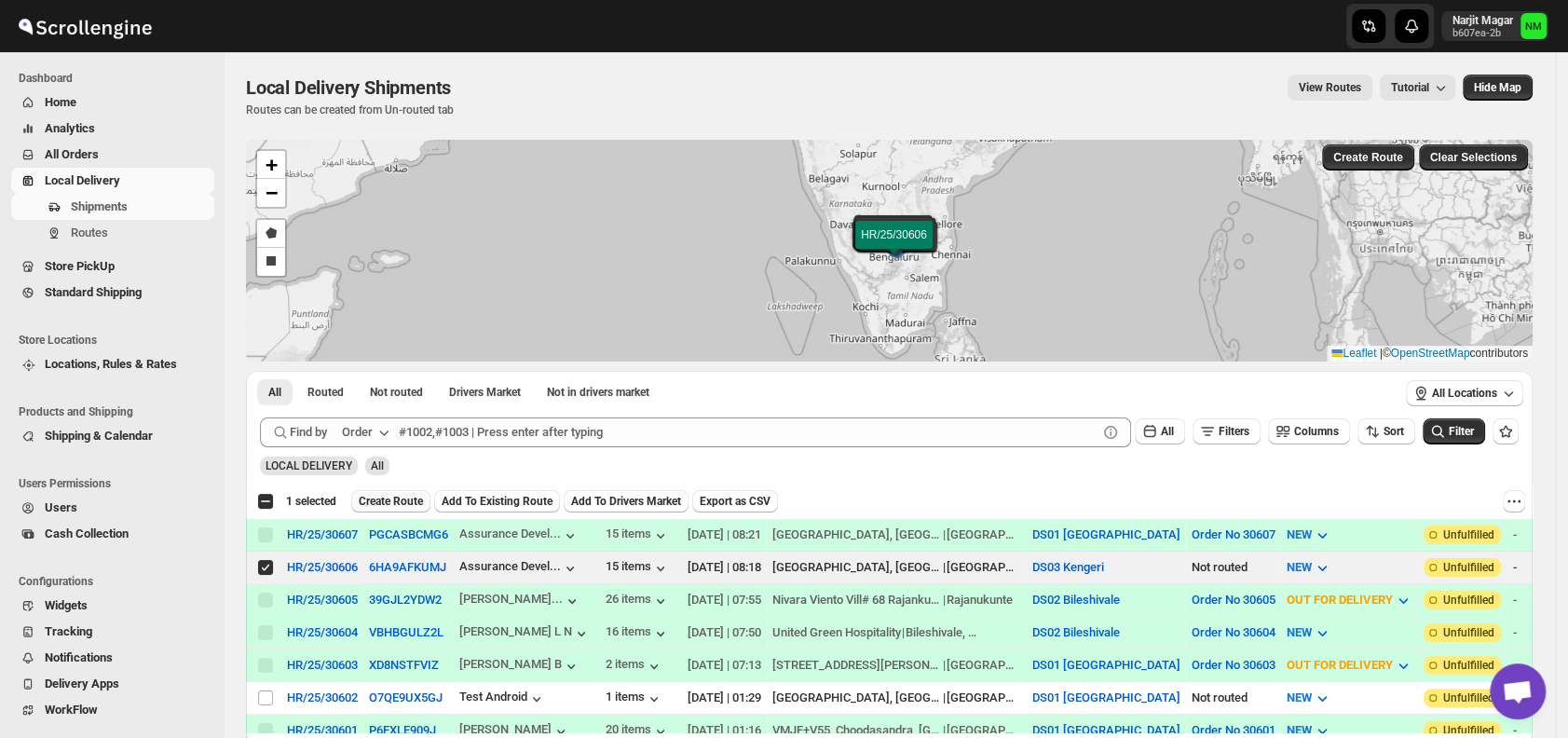
click at [419, 500] on span "Create Route" at bounding box center [391, 501] width 64 height 15
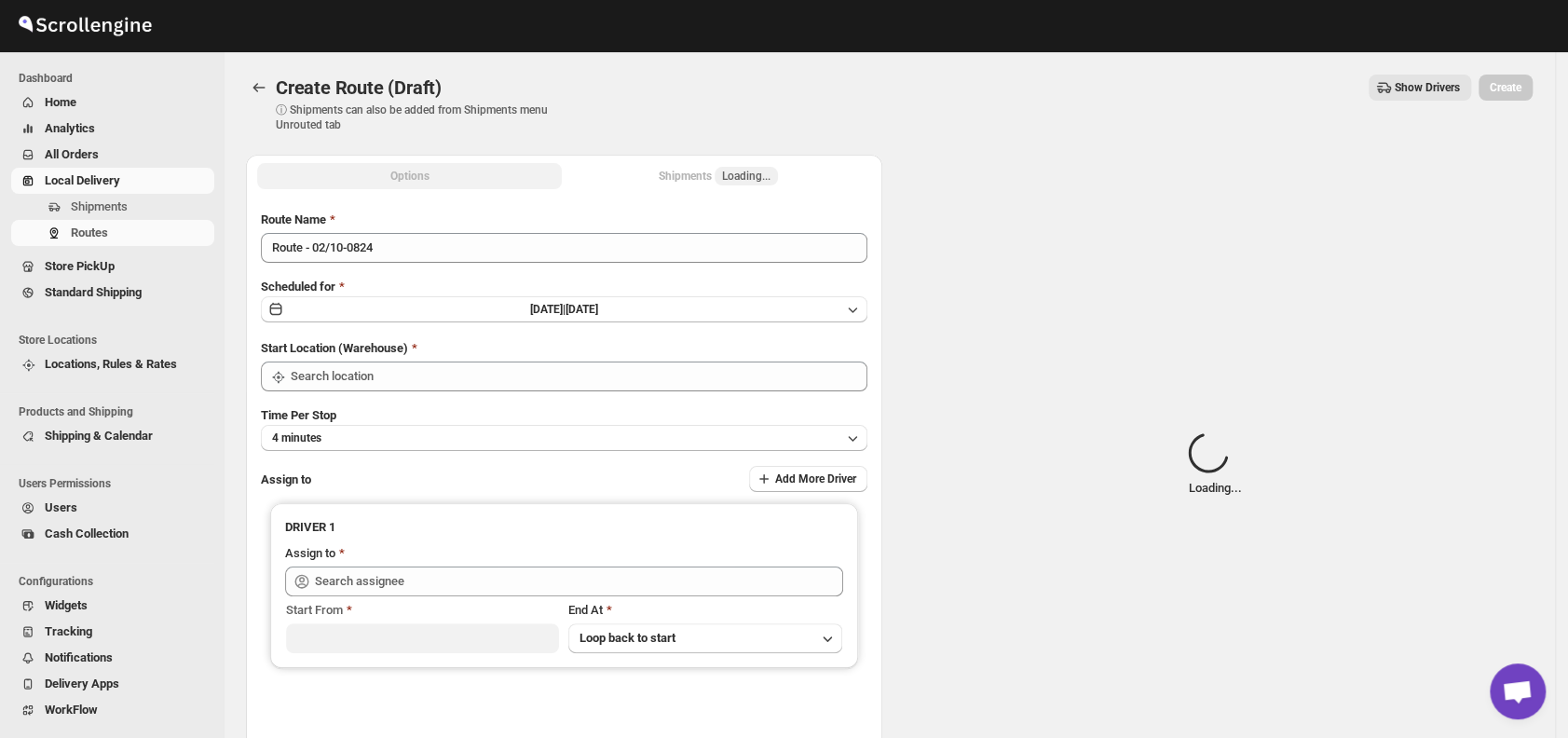
type input "DS03 Kengeri"
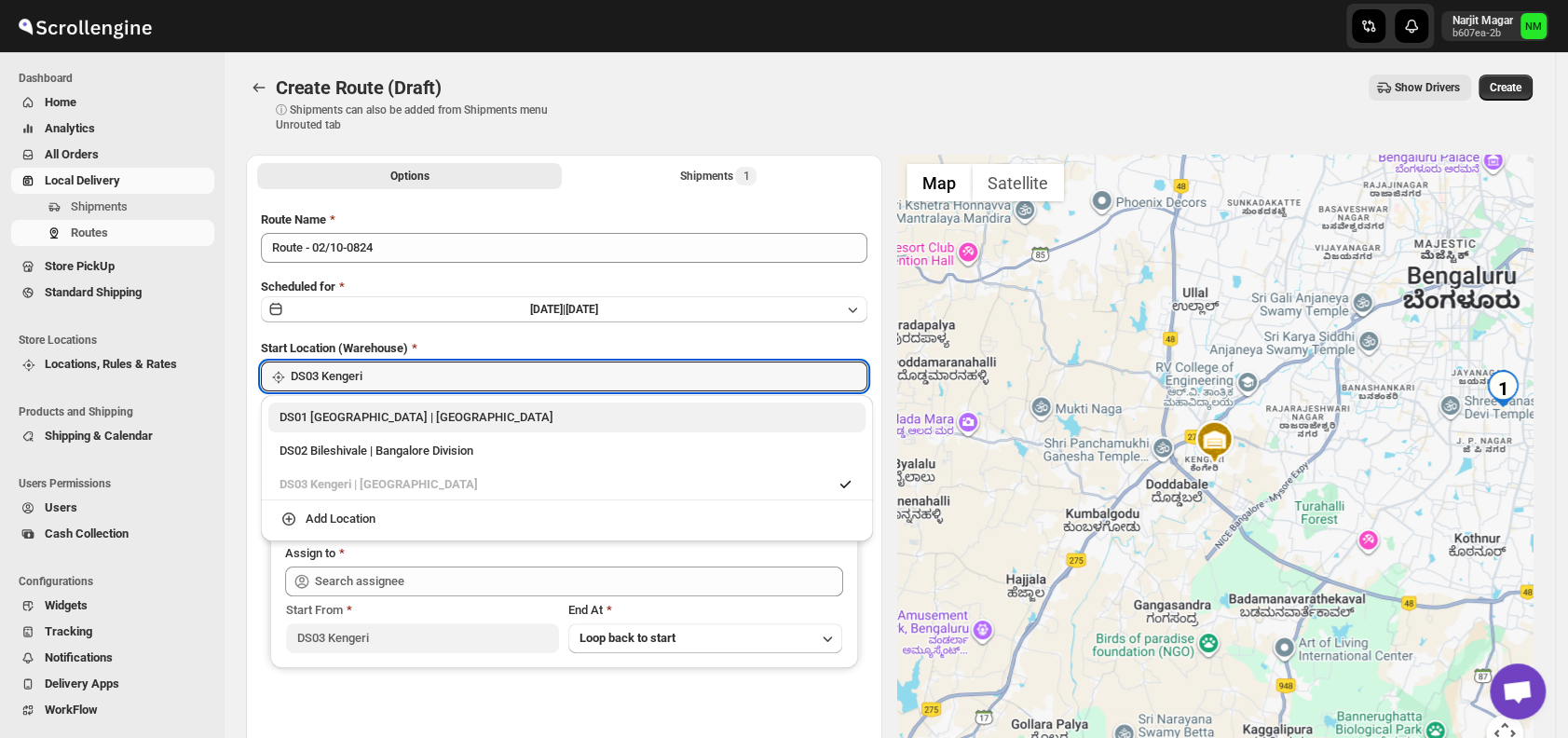
click at [287, 427] on div "DS01 Sarjapur | Bengaluru" at bounding box center [566, 418] width 597 height 30
type input "DS01 [GEOGRAPHIC_DATA]"
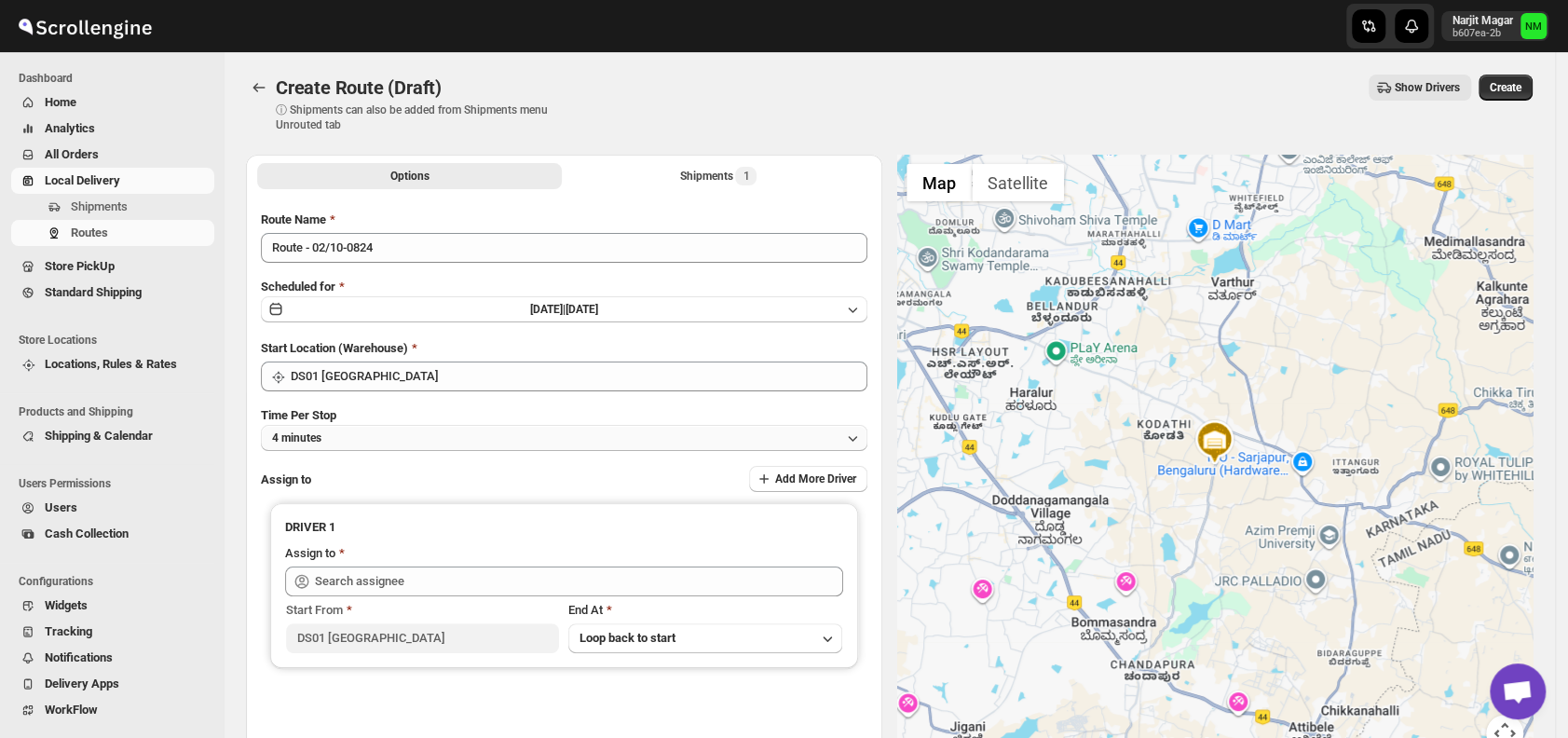
click at [384, 441] on button "4 minutes" at bounding box center [564, 438] width 606 height 26
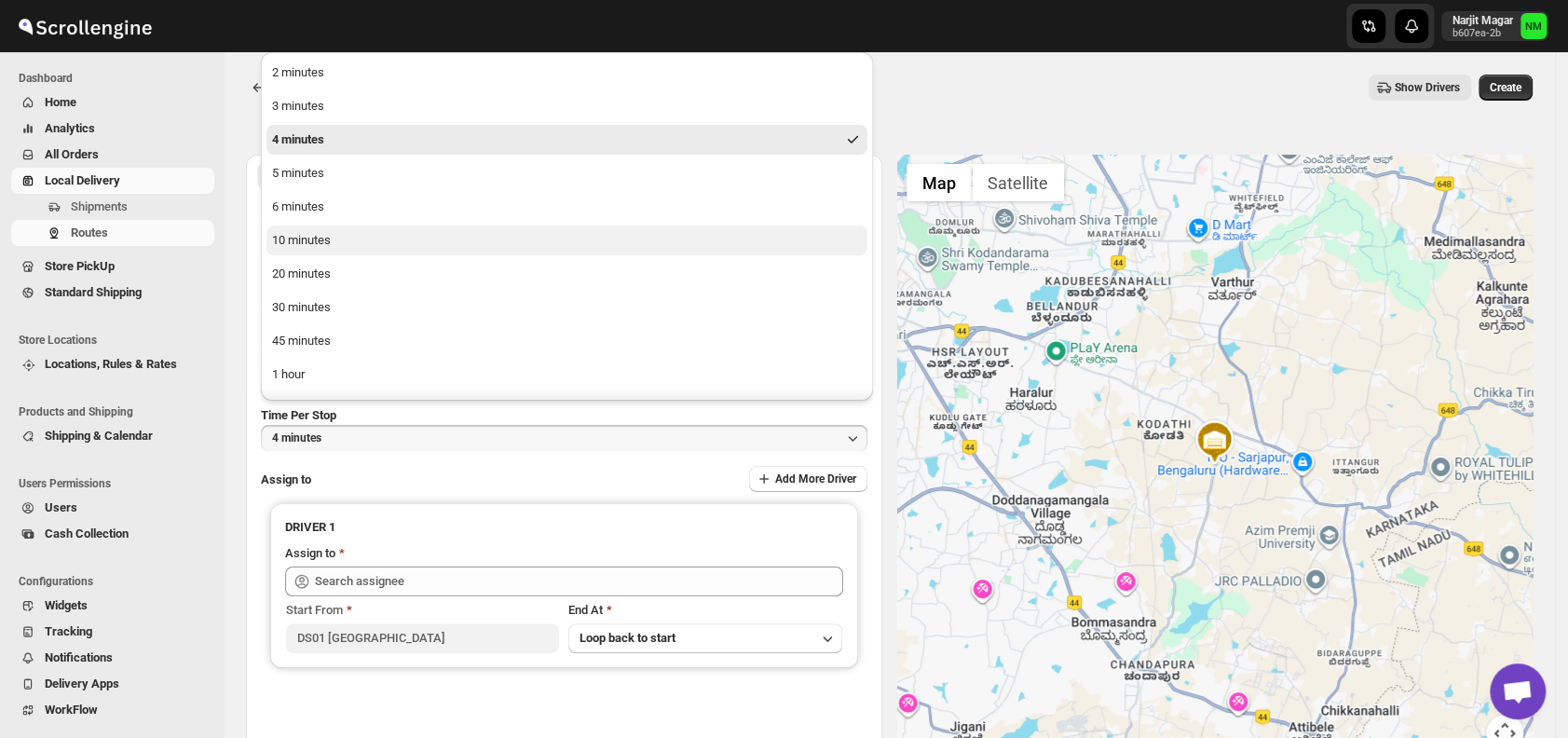
click at [314, 245] on div "10 minutes" at bounding box center [301, 240] width 59 height 19
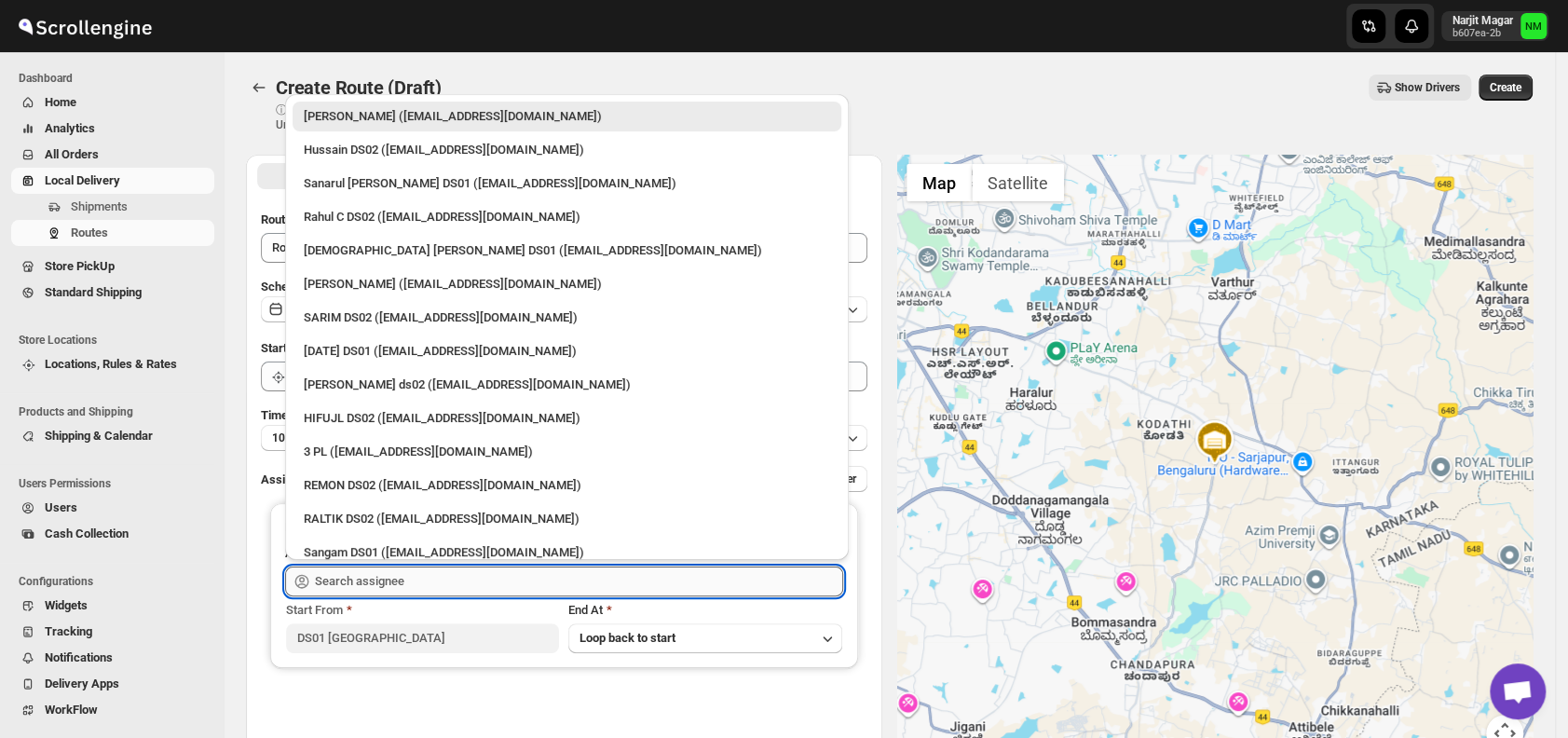
click at [484, 581] on input "text" at bounding box center [579, 581] width 528 height 30
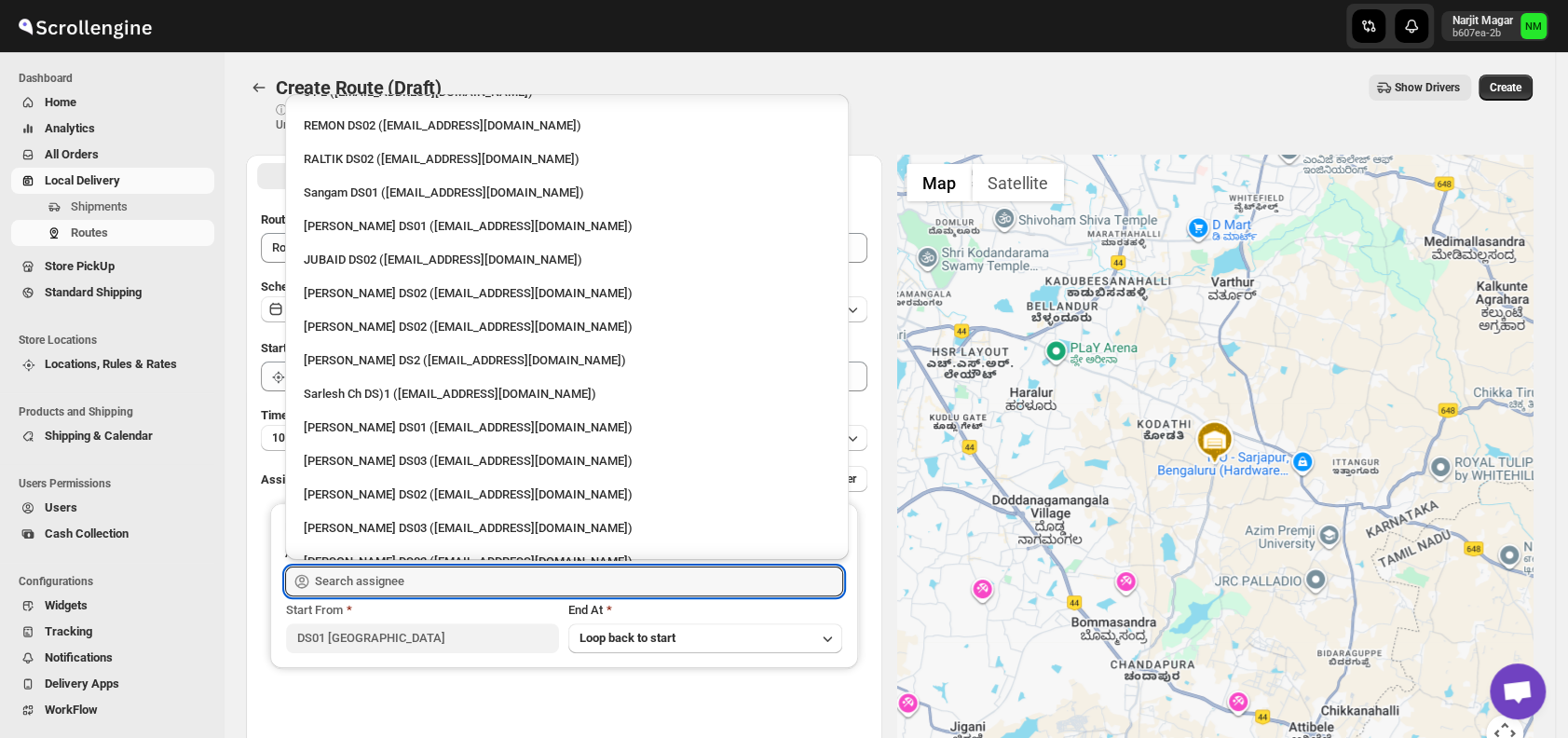
scroll to position [365, 0]
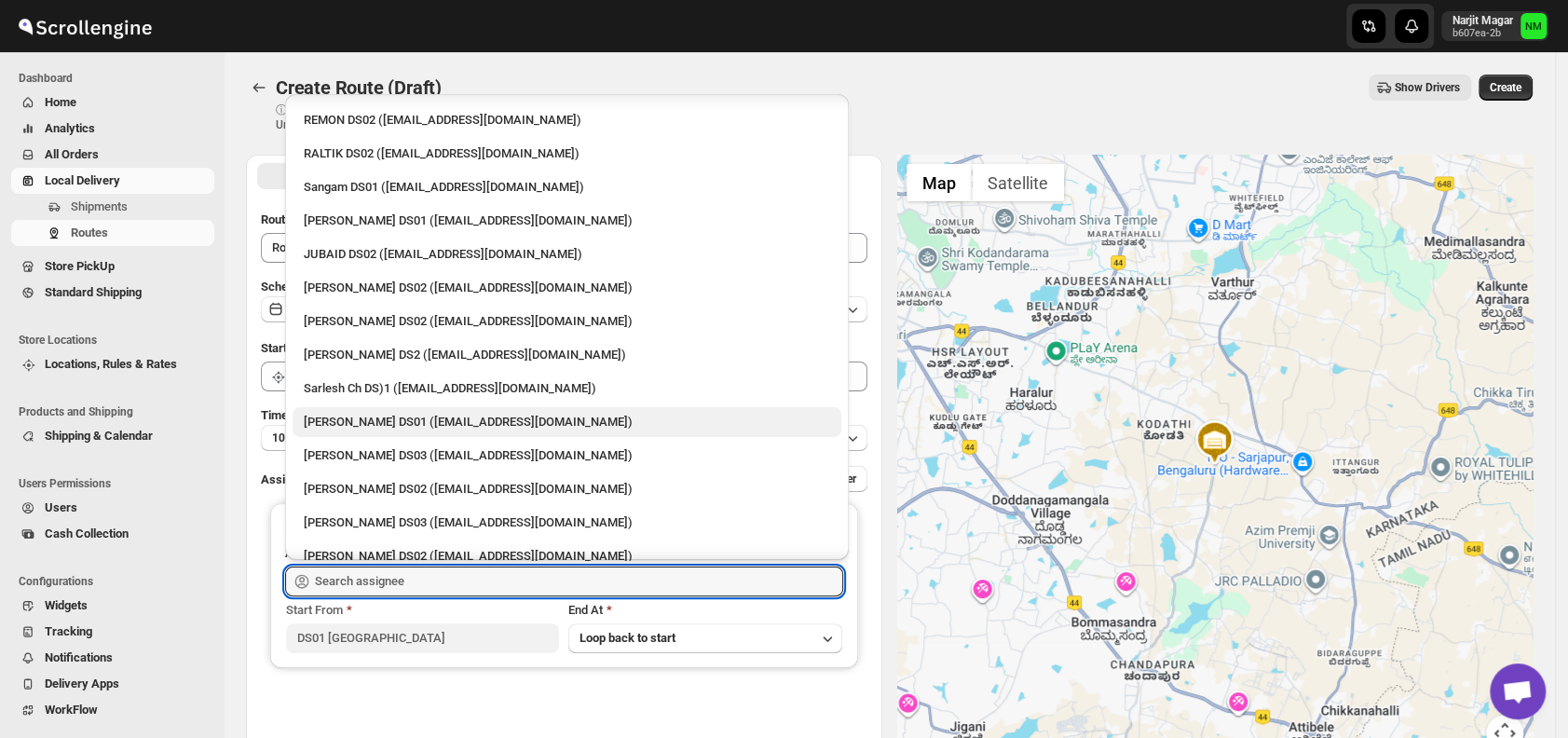
click at [430, 420] on div "[PERSON_NAME] DS01 ([EMAIL_ADDRESS][DOMAIN_NAME])" at bounding box center [567, 422] width 526 height 19
type input "[PERSON_NAME] DS01 ([EMAIL_ADDRESS][DOMAIN_NAME])"
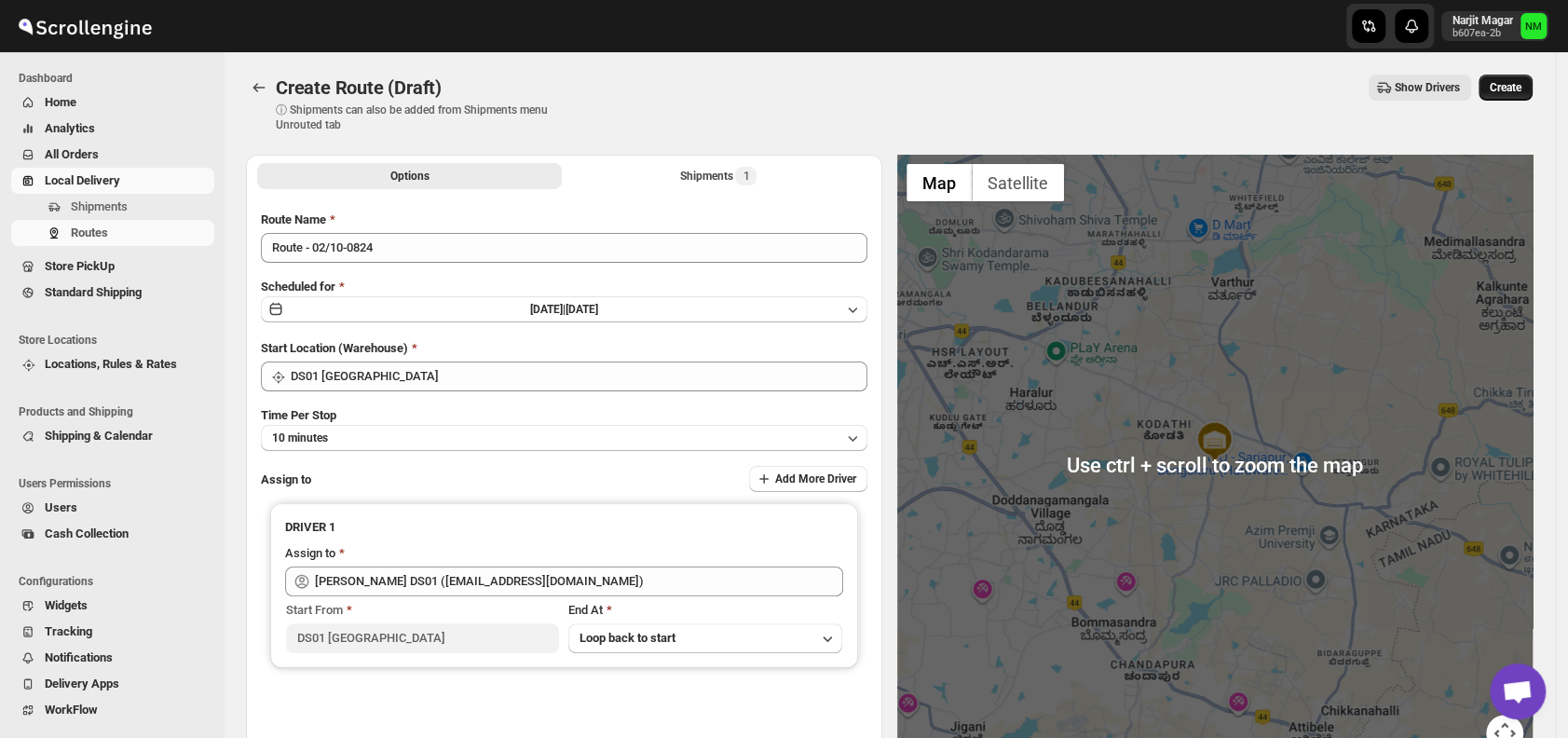
click at [1512, 88] on span "Create" at bounding box center [1505, 87] width 32 height 15
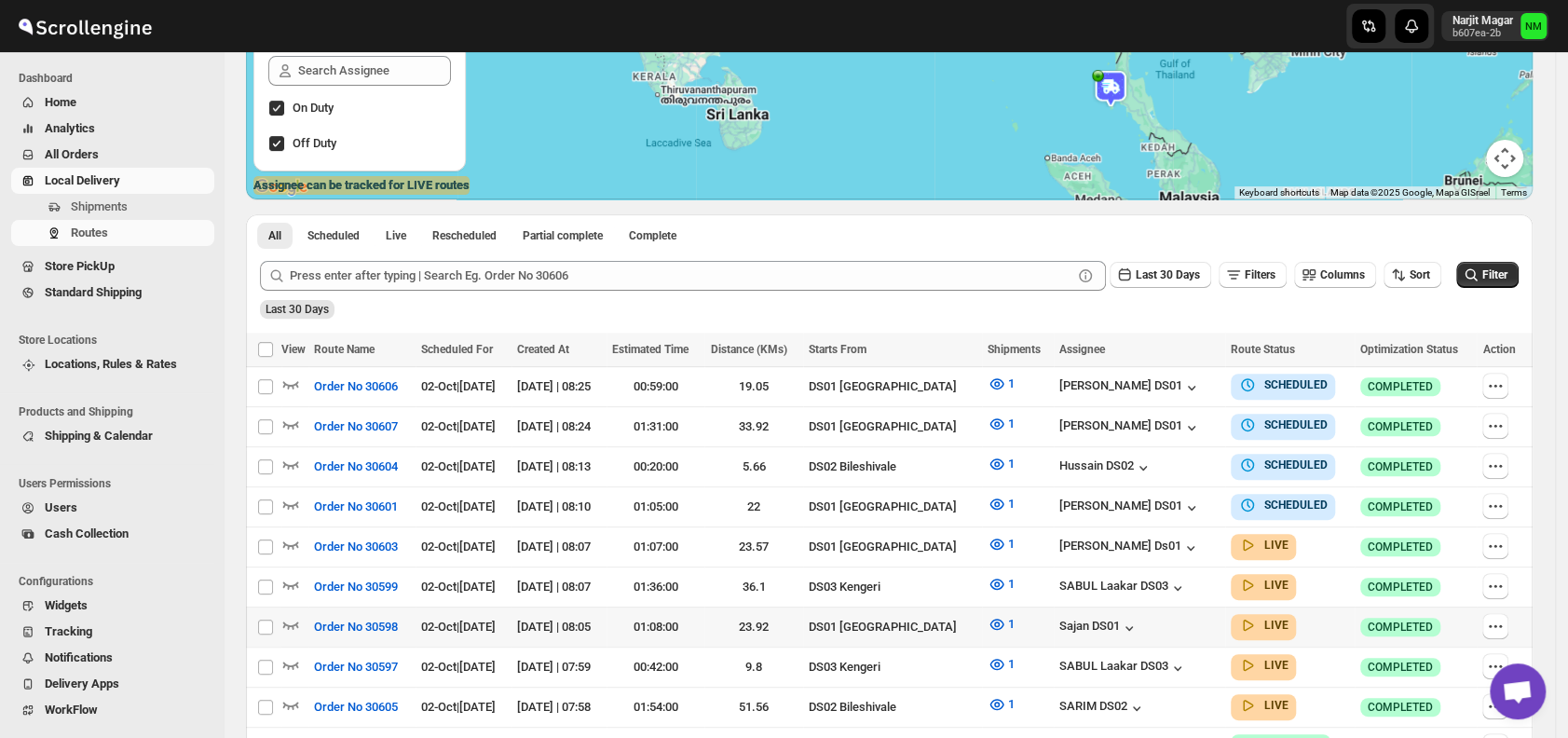
scroll to position [279, 0]
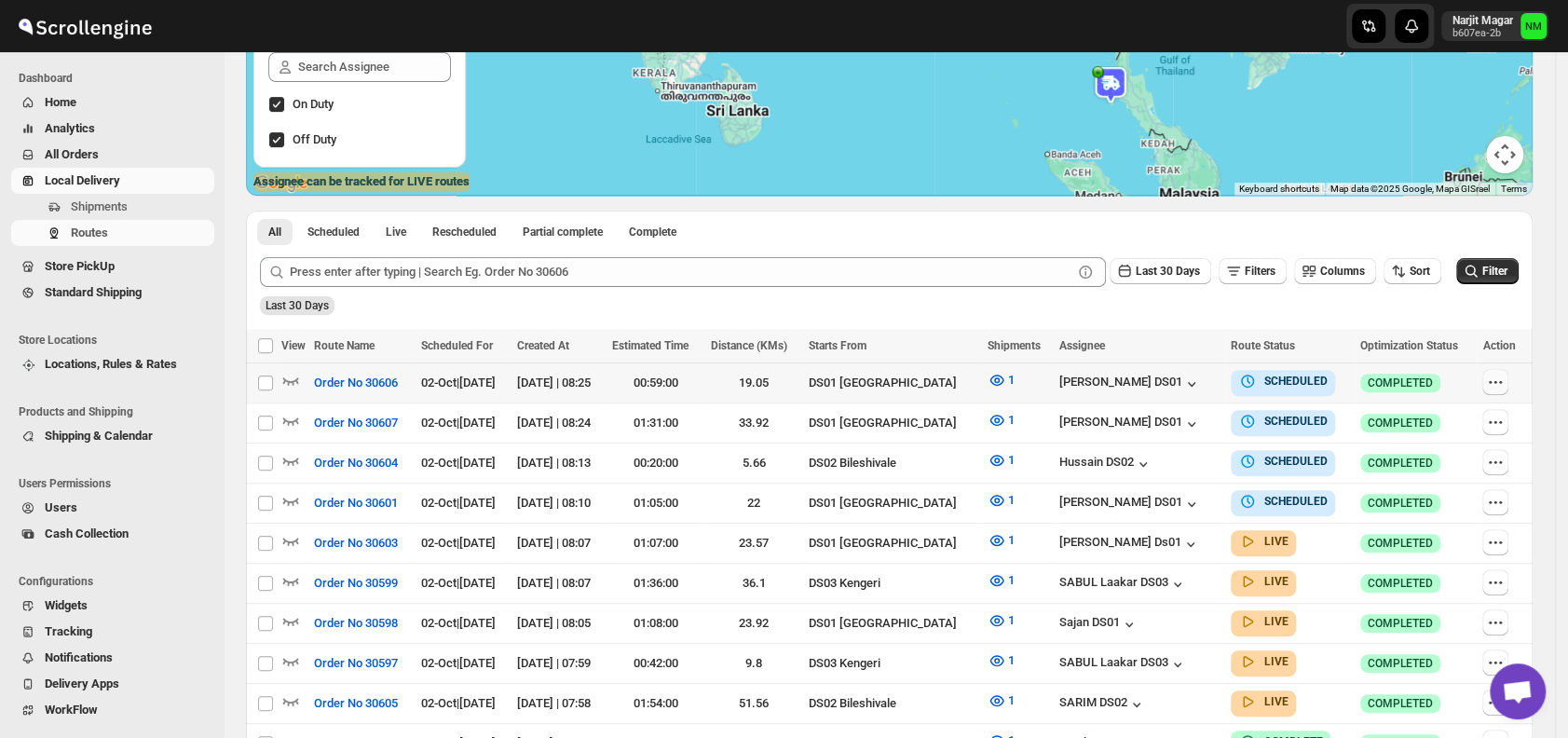
click at [1504, 380] on icon "button" at bounding box center [1494, 382] width 19 height 19
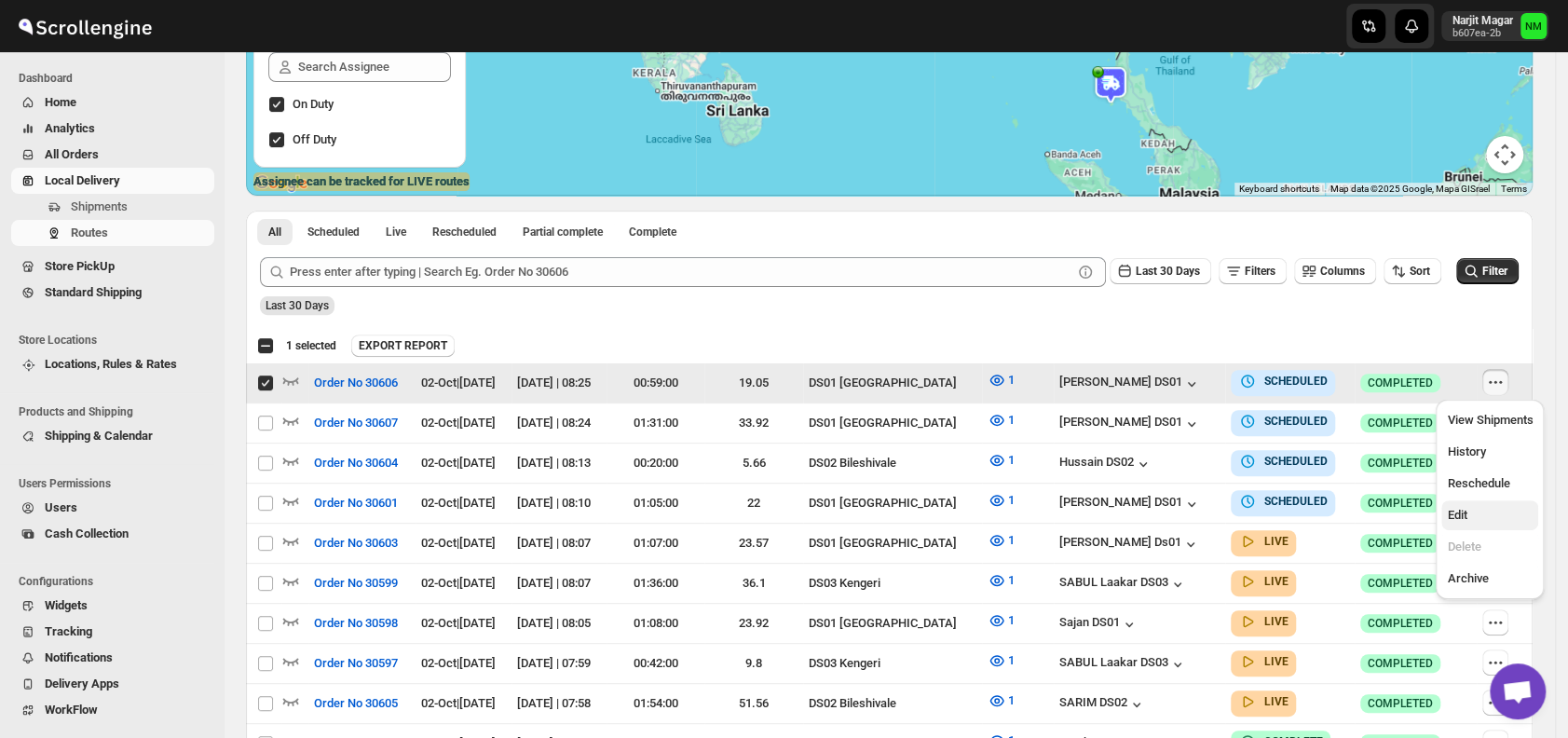
click at [1467, 515] on span "Edit" at bounding box center [1489, 515] width 86 height 19
checkbox input "false"
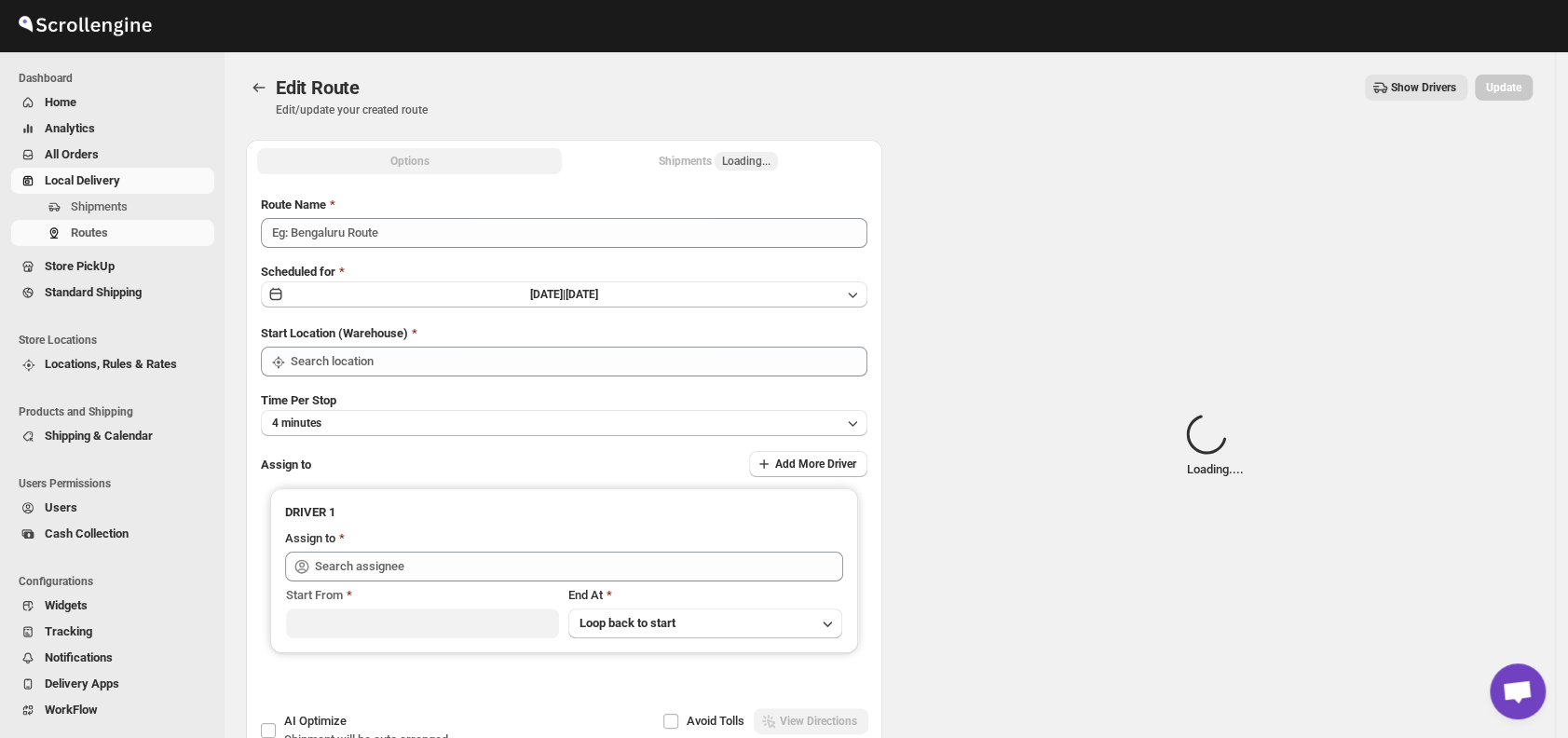
type input "Order No 30606"
type input "DS01 [GEOGRAPHIC_DATA]"
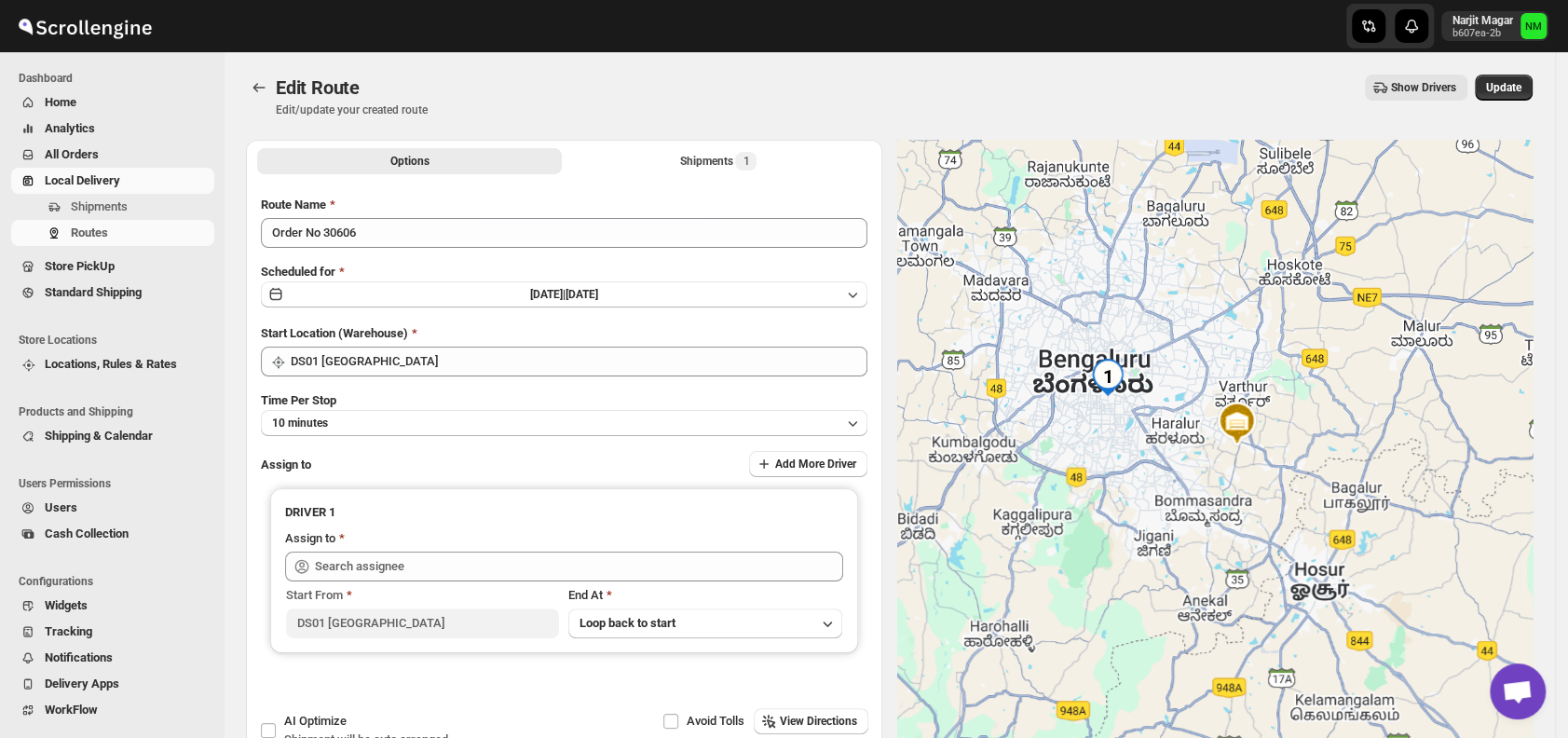
type input "[PERSON_NAME] DS01 ([EMAIL_ADDRESS][DOMAIN_NAME])"
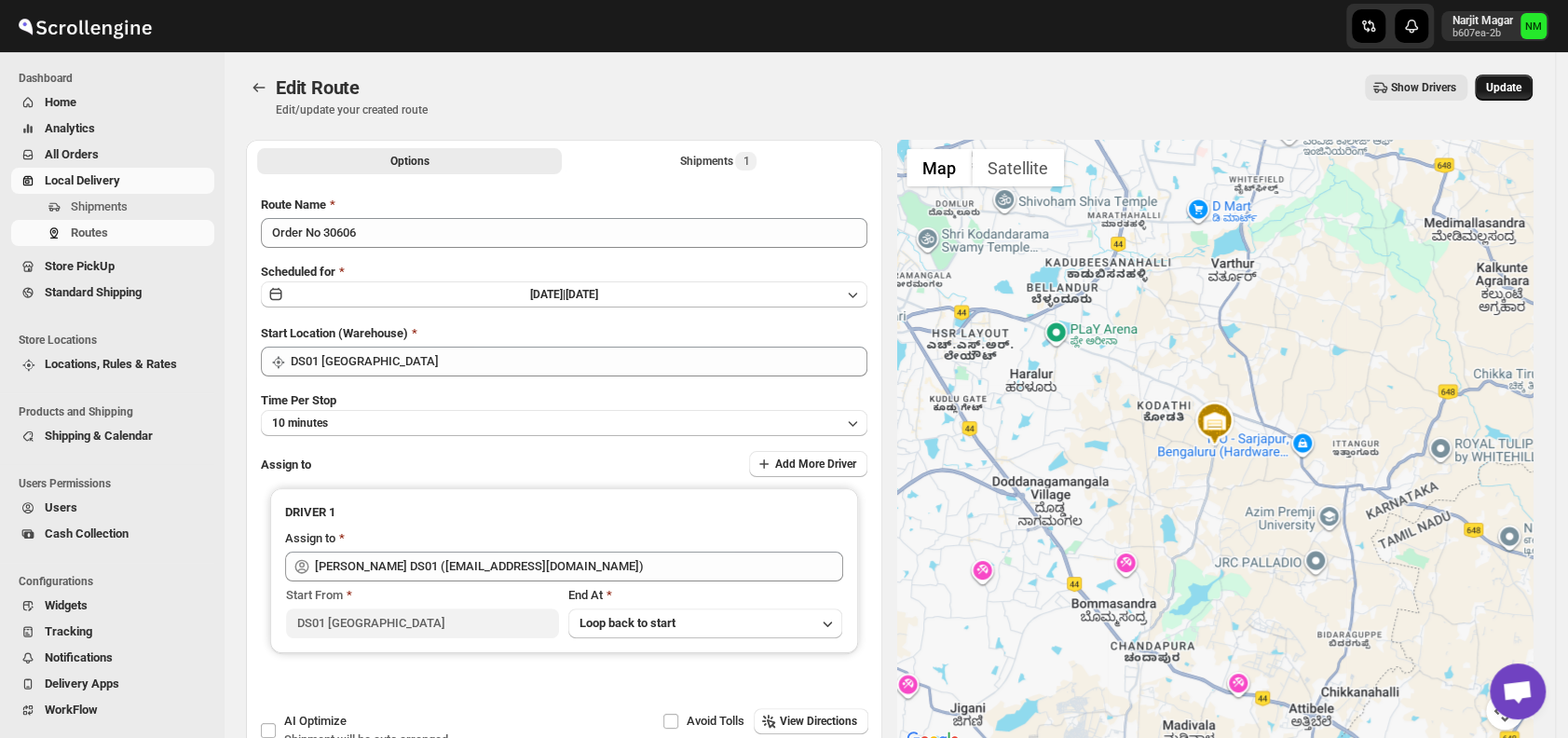
click at [1514, 93] on span "Update" at bounding box center [1503, 87] width 36 height 15
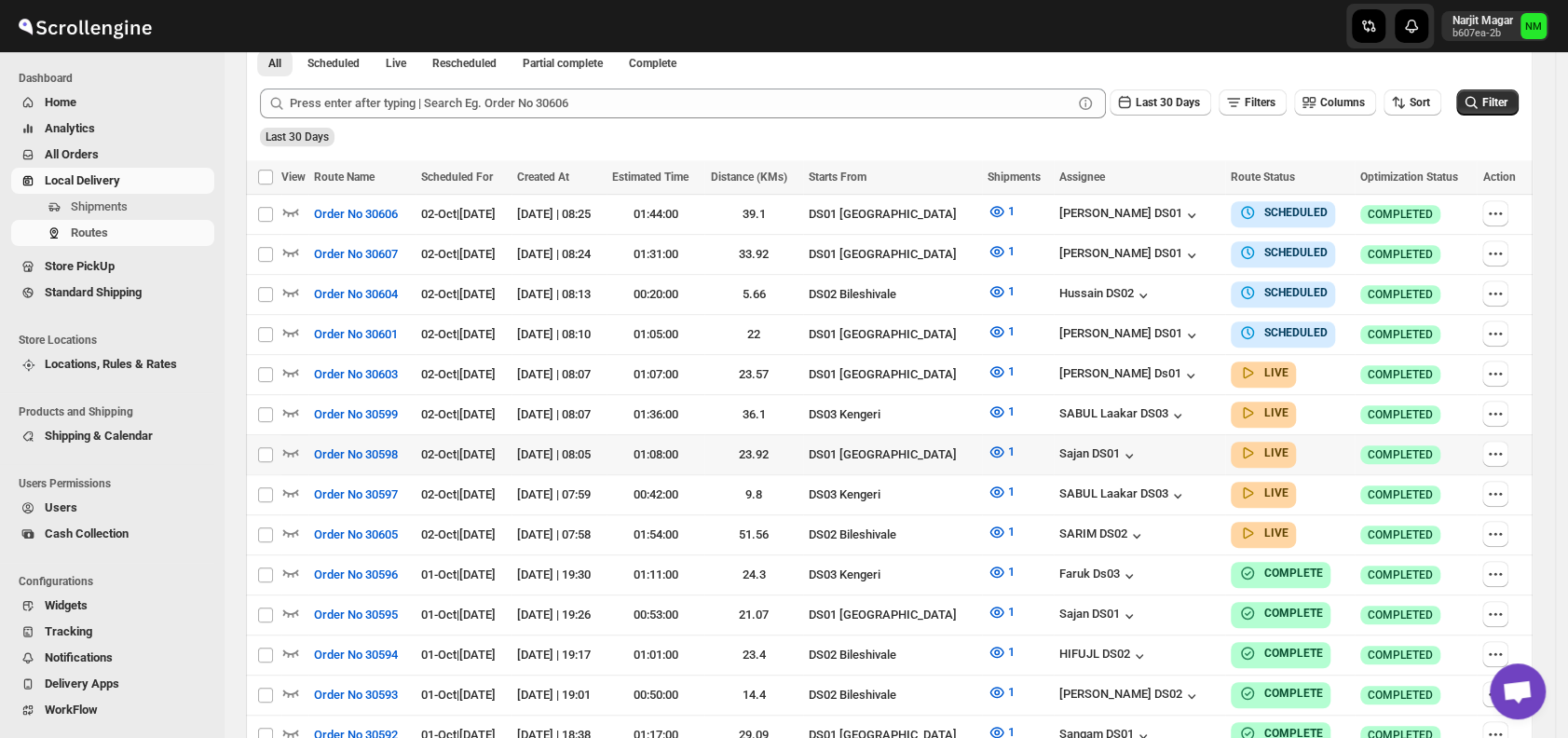
scroll to position [449, 0]
click at [1508, 441] on button "button" at bounding box center [1495, 453] width 26 height 26
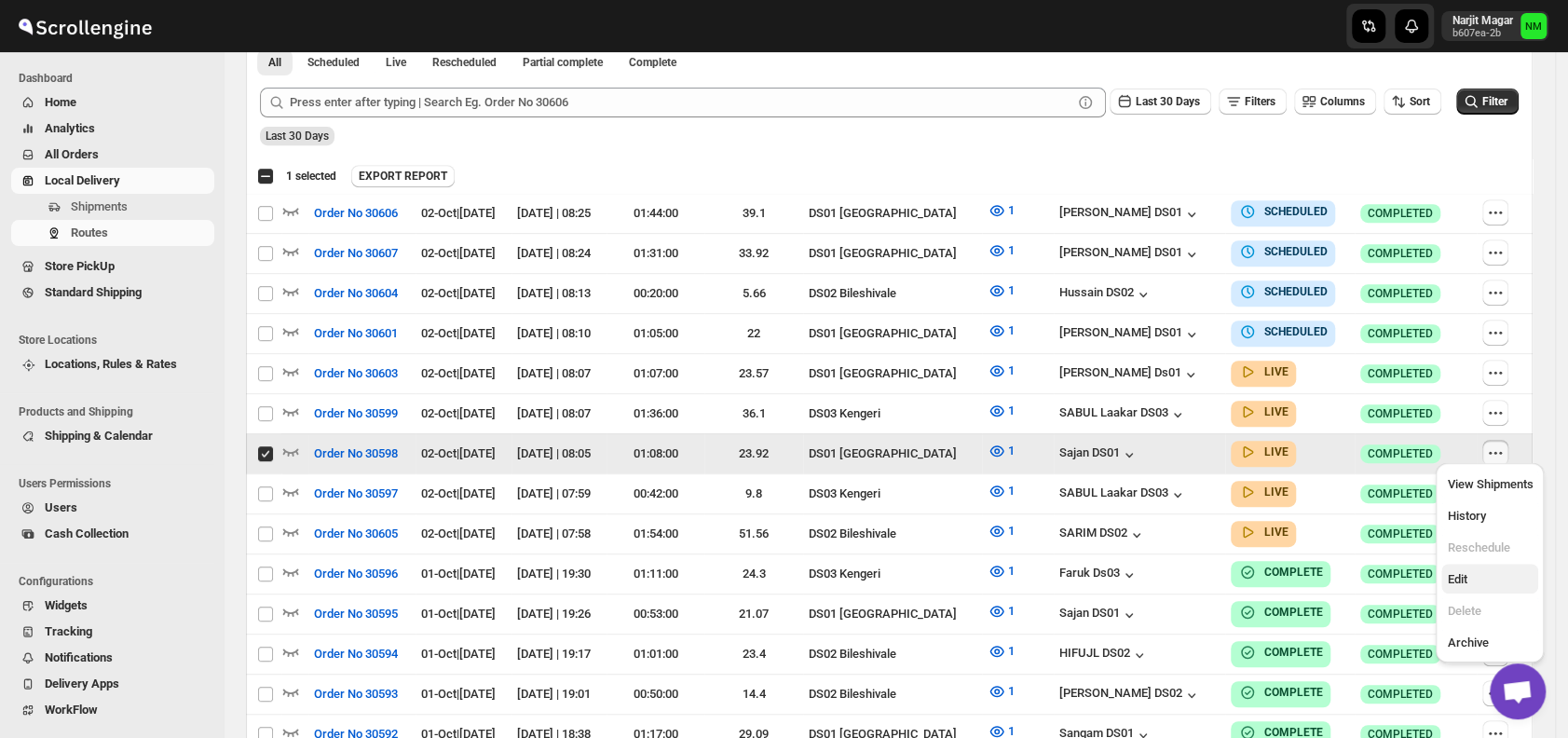
click at [1485, 571] on span "Edit" at bounding box center [1489, 579] width 86 height 19
checkbox input "false"
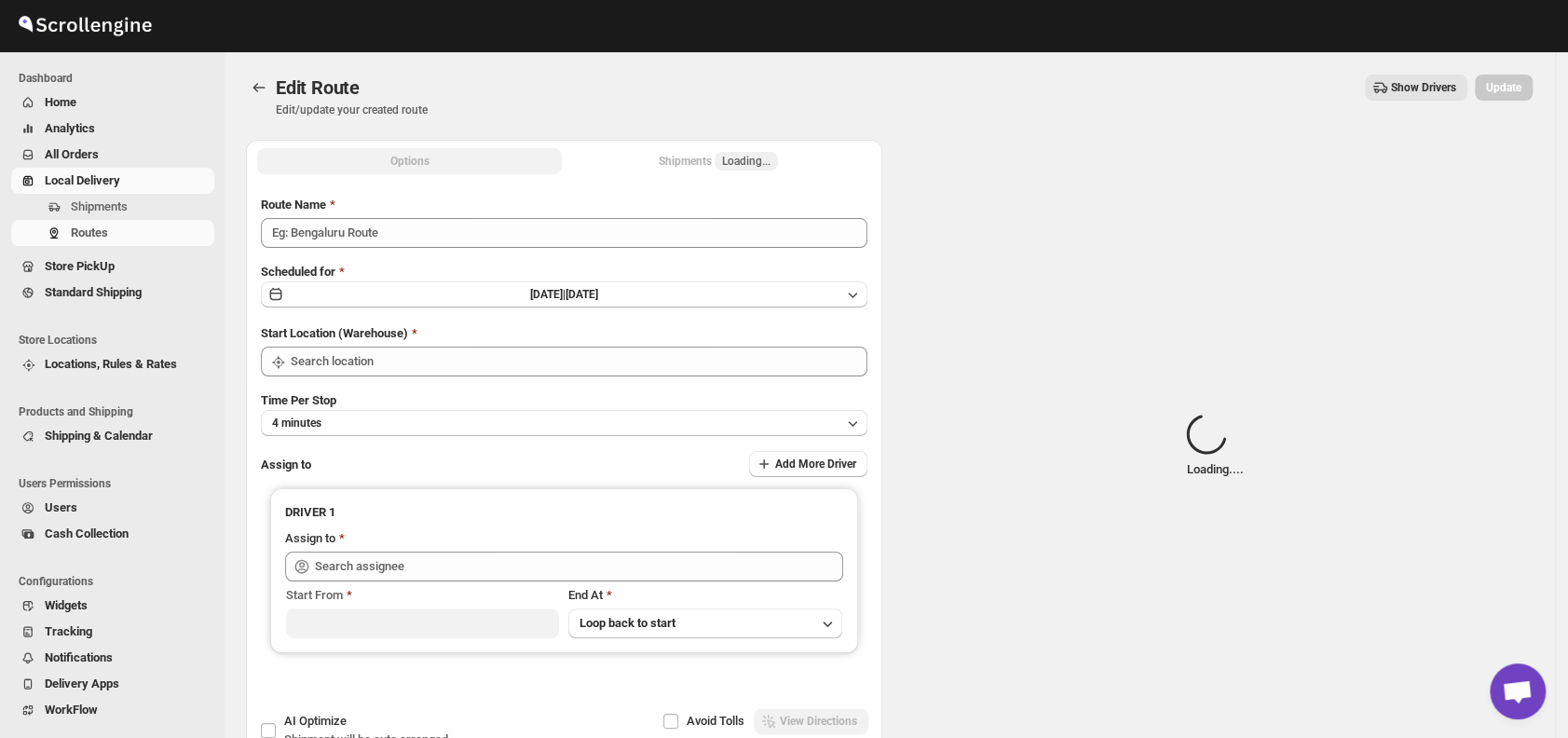
type input "Order No 30598"
type input "DS01 [GEOGRAPHIC_DATA]"
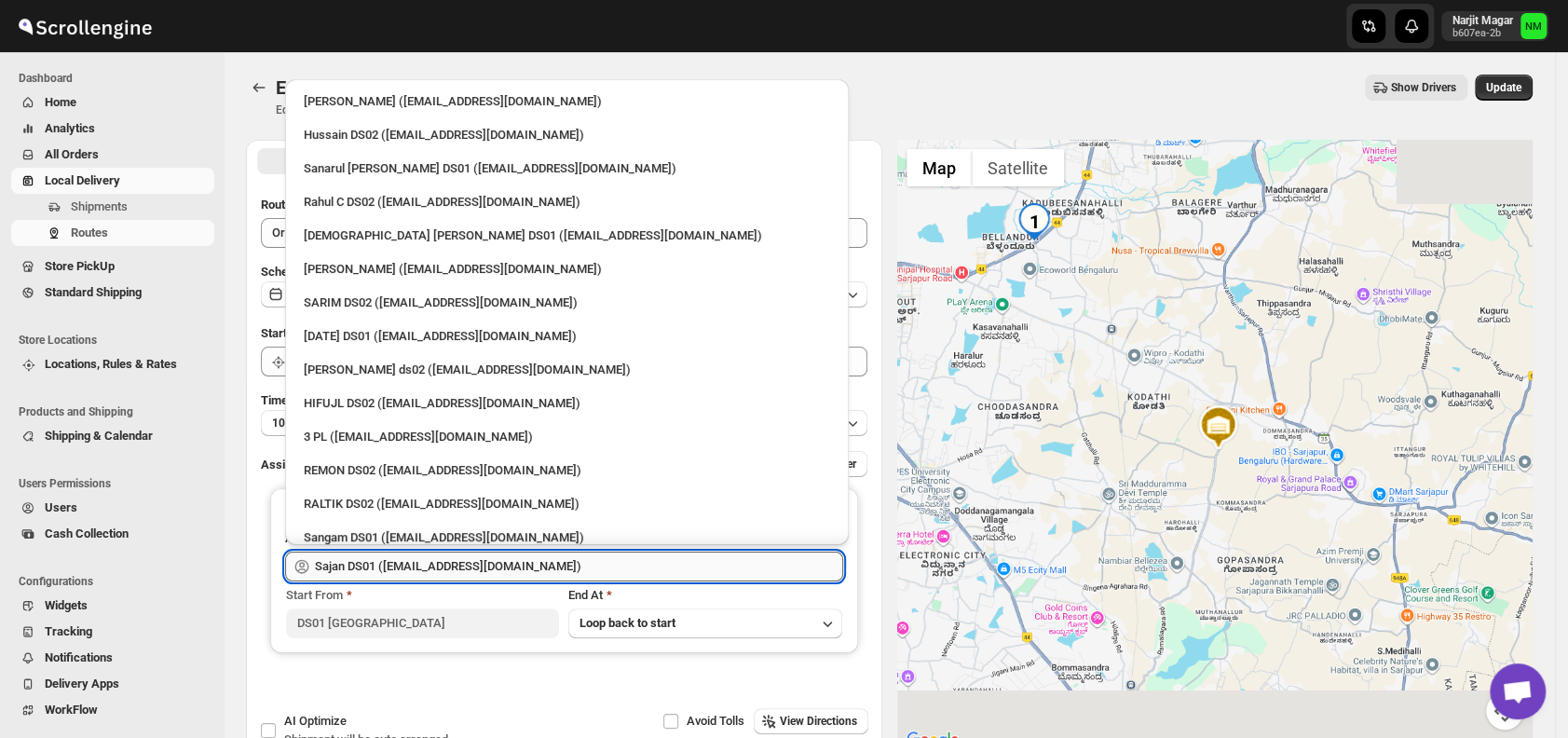
click at [503, 566] on input "Sajan DS01 ([EMAIL_ADDRESS][DOMAIN_NAME])" at bounding box center [579, 566] width 528 height 30
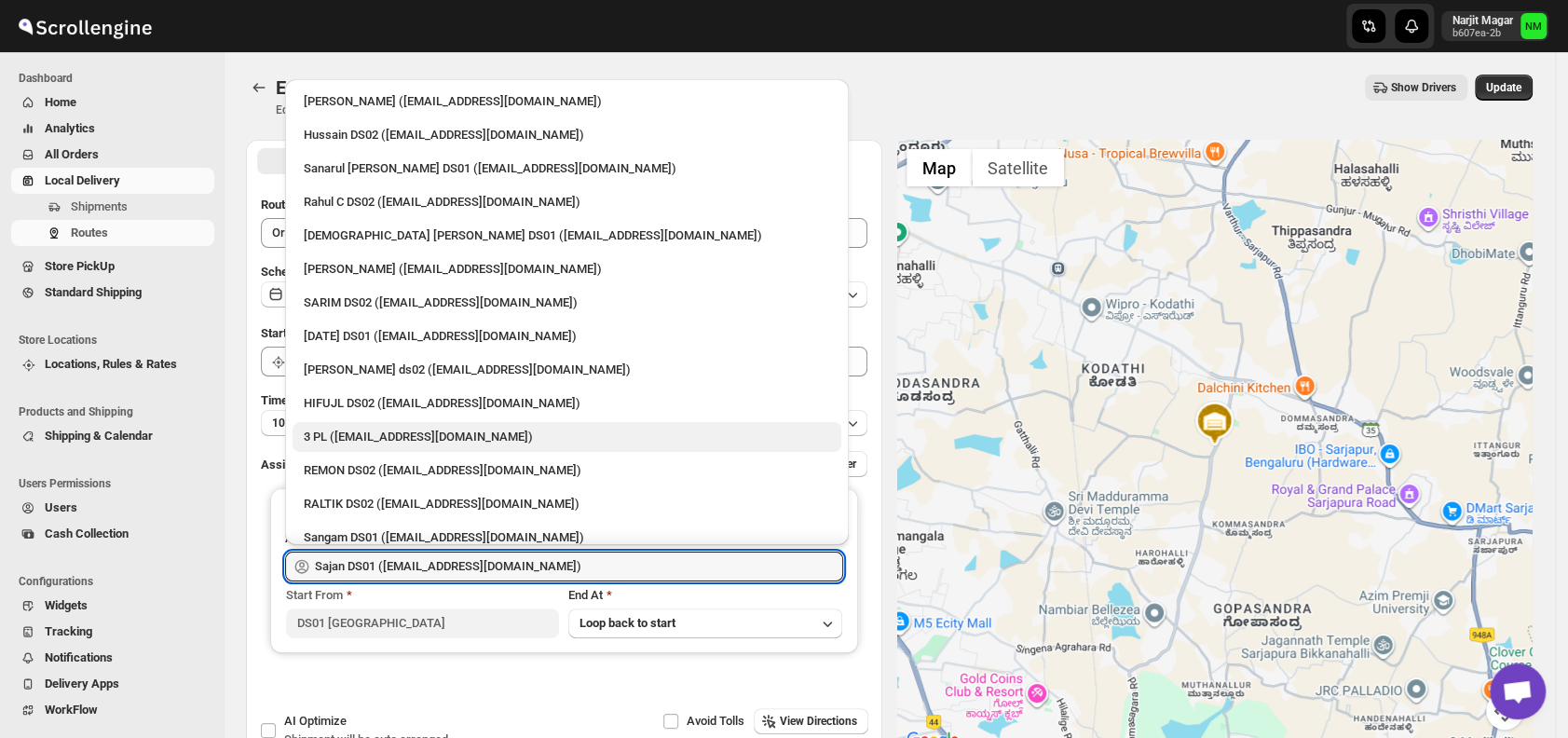
click at [428, 446] on div "3 PL ([EMAIL_ADDRESS][DOMAIN_NAME])" at bounding box center [567, 437] width 526 height 19
type input "3 PL ([EMAIL_ADDRESS][DOMAIN_NAME])"
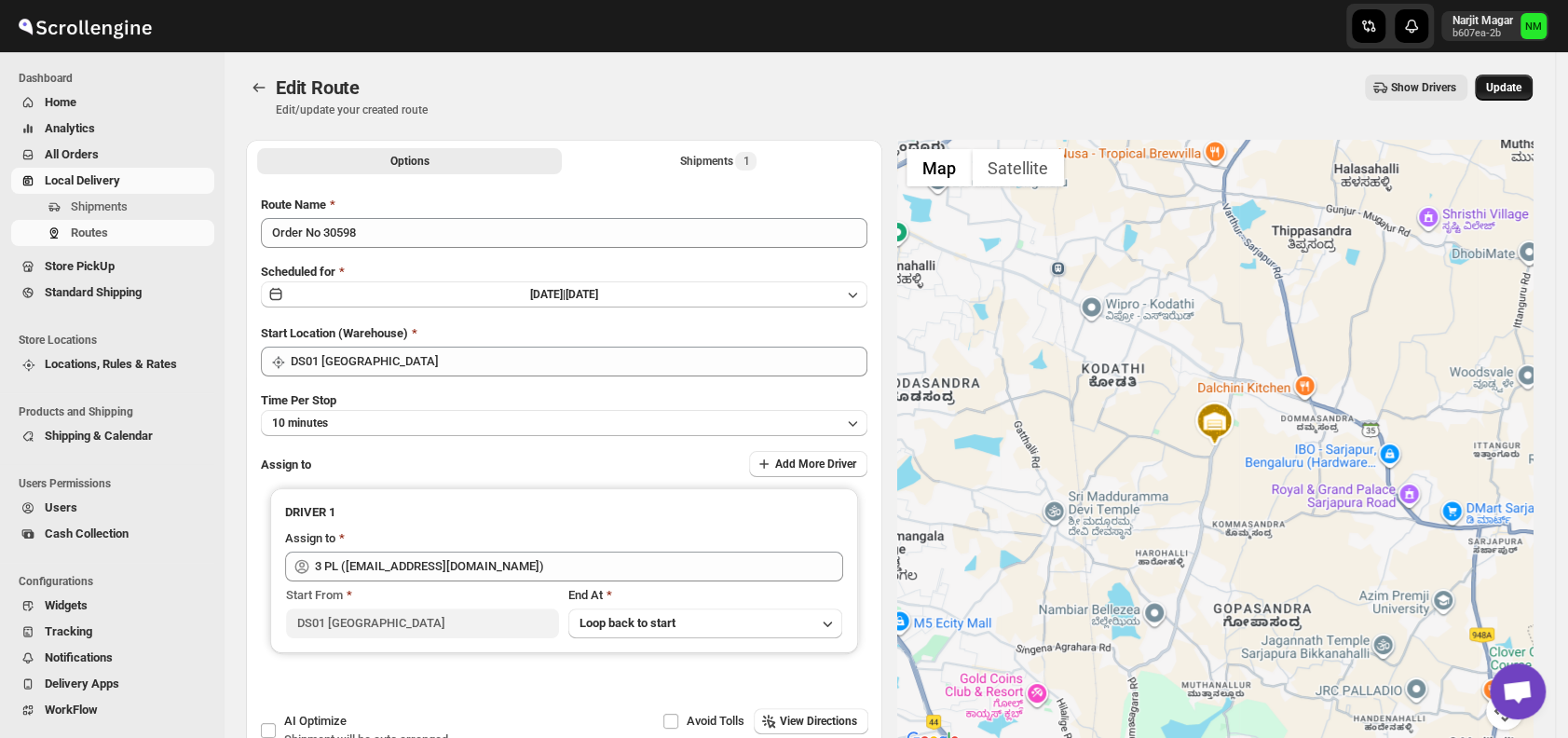
click at [1506, 92] on span "Update" at bounding box center [1503, 87] width 36 height 15
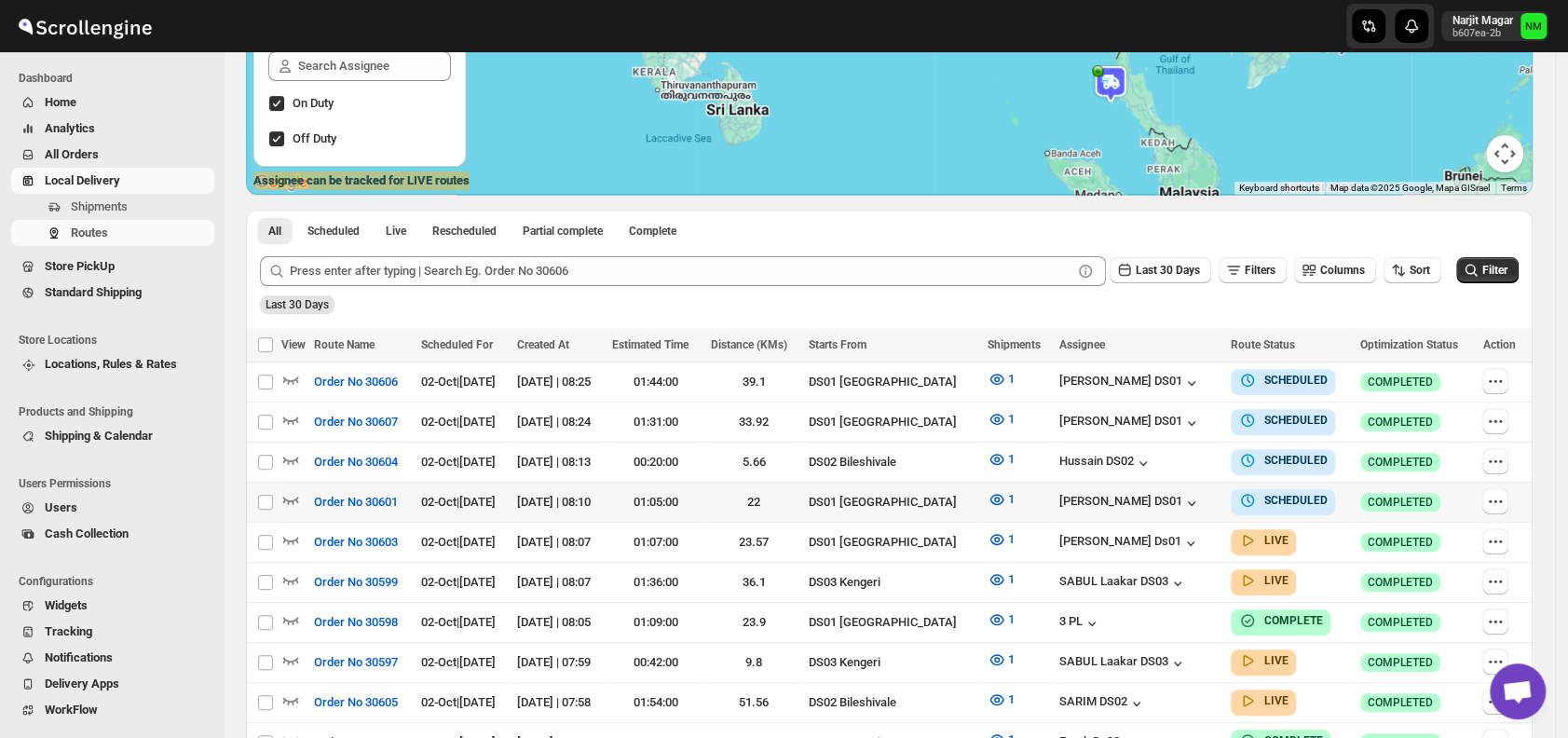
scroll to position [291, 0]
